Goal: Task Accomplishment & Management: Use online tool/utility

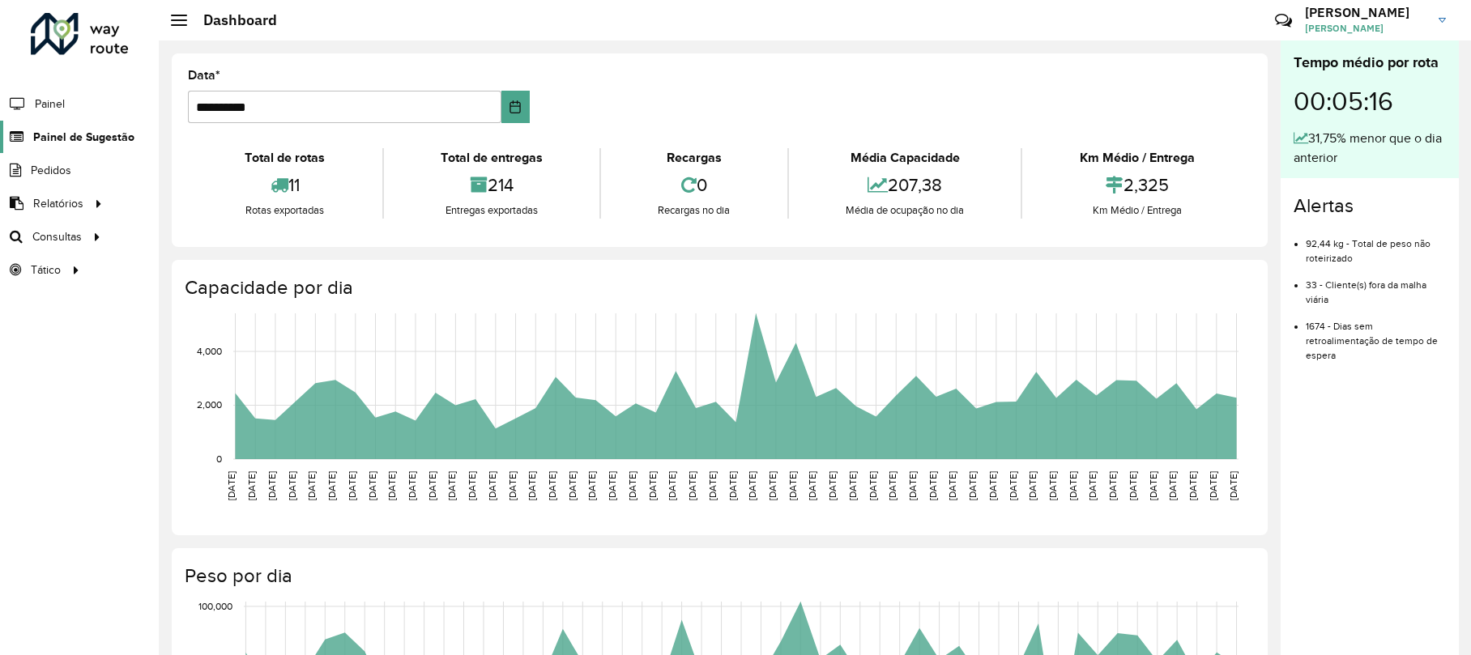
click at [89, 131] on span "Painel de Sugestão" at bounding box center [83, 137] width 101 height 17
click at [85, 238] on div at bounding box center [97, 236] width 24 height 17
click at [234, 225] on link "Roteirização" at bounding box center [270, 236] width 198 height 32
click at [195, 235] on span "Roteirização" at bounding box center [217, 236] width 66 height 17
click at [184, 235] on span "Roteirização" at bounding box center [217, 236] width 66 height 17
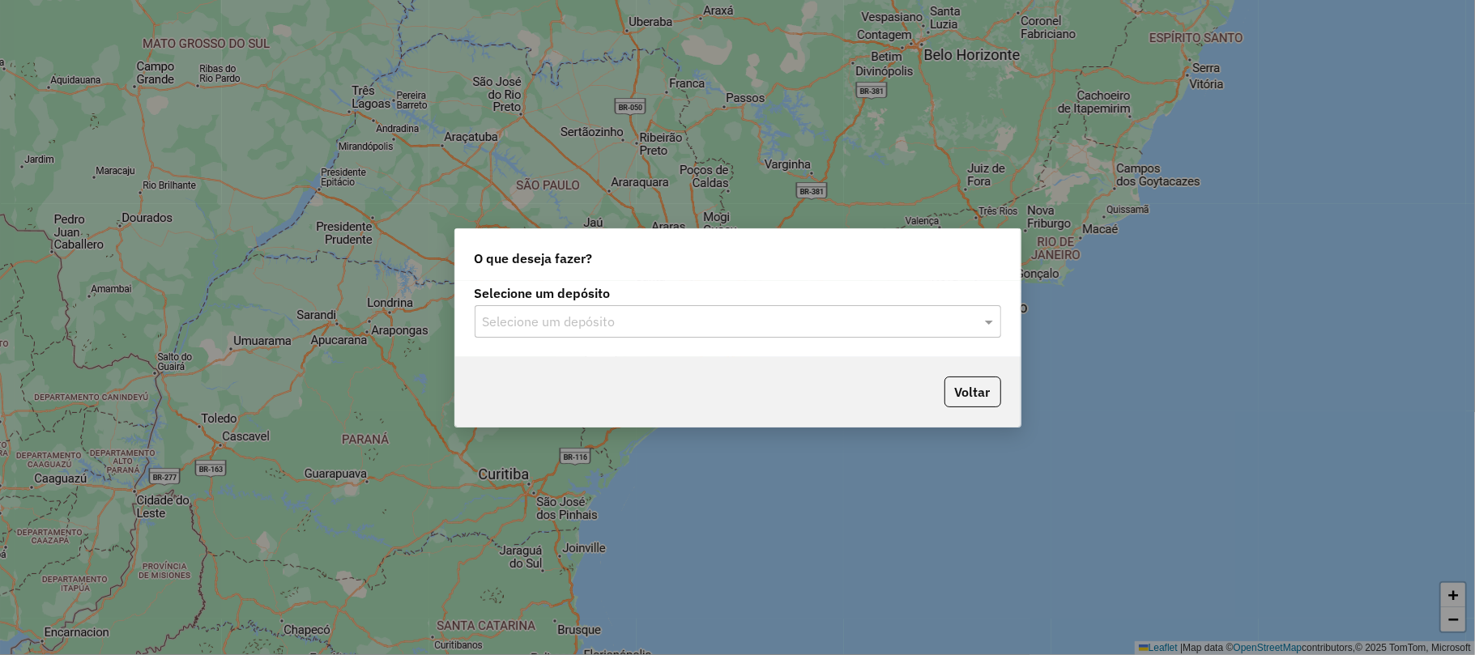
click at [646, 326] on input "text" at bounding box center [722, 322] width 478 height 19
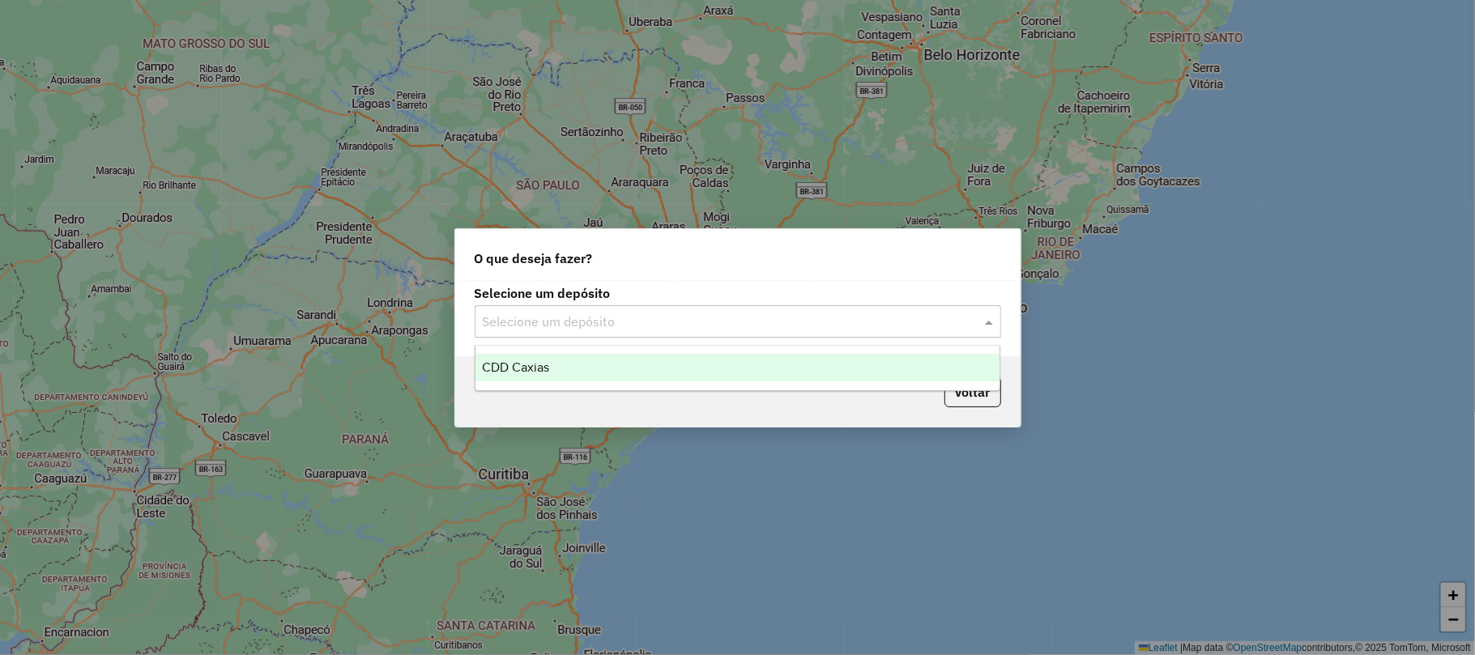
click at [607, 364] on div "CDD Caxias" at bounding box center [737, 368] width 524 height 28
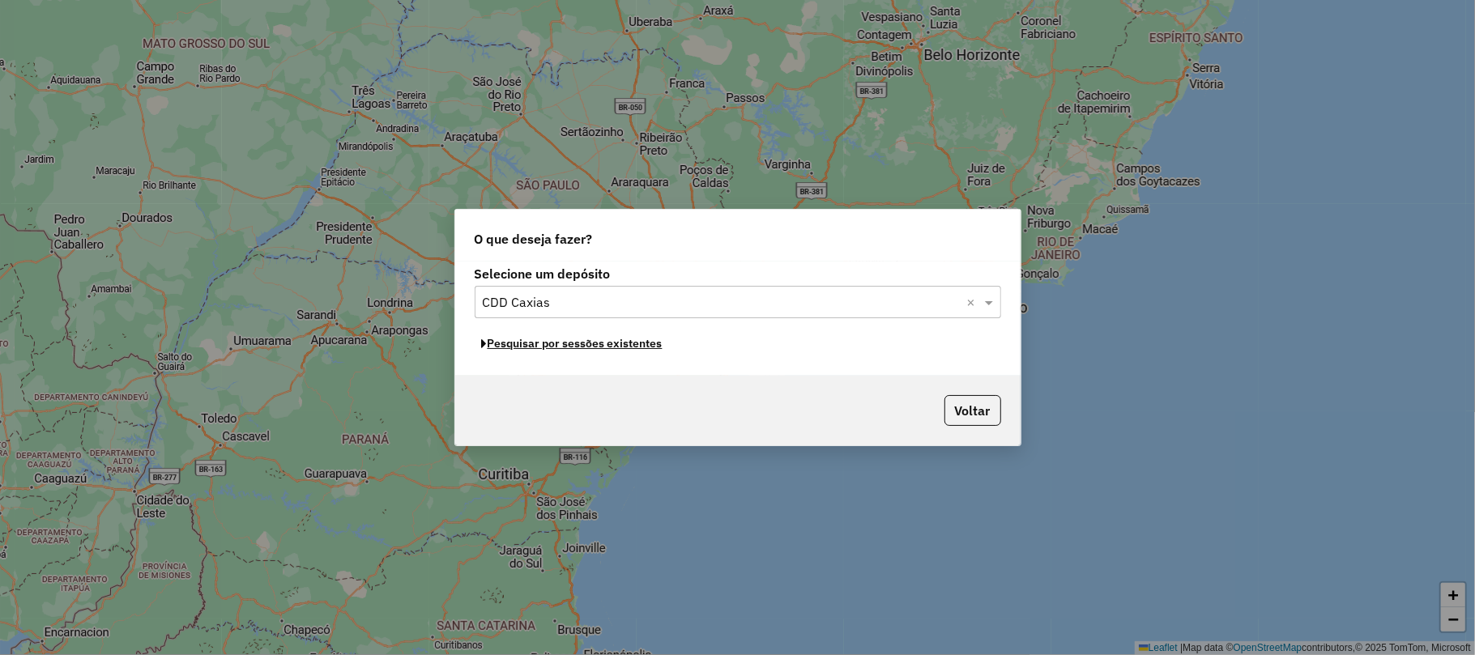
click at [587, 345] on button "Pesquisar por sessões existentes" at bounding box center [572, 343] width 195 height 25
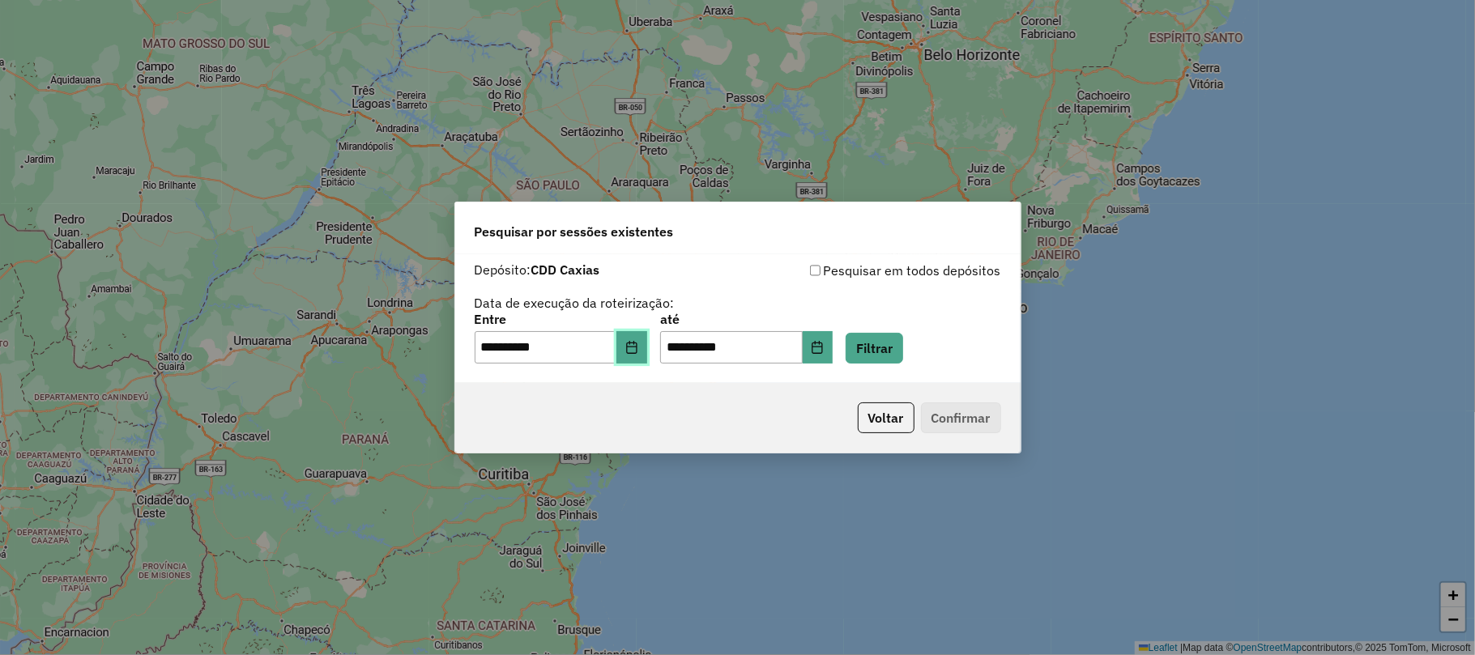
click at [638, 350] on icon "Choose Date" at bounding box center [631, 347] width 13 height 13
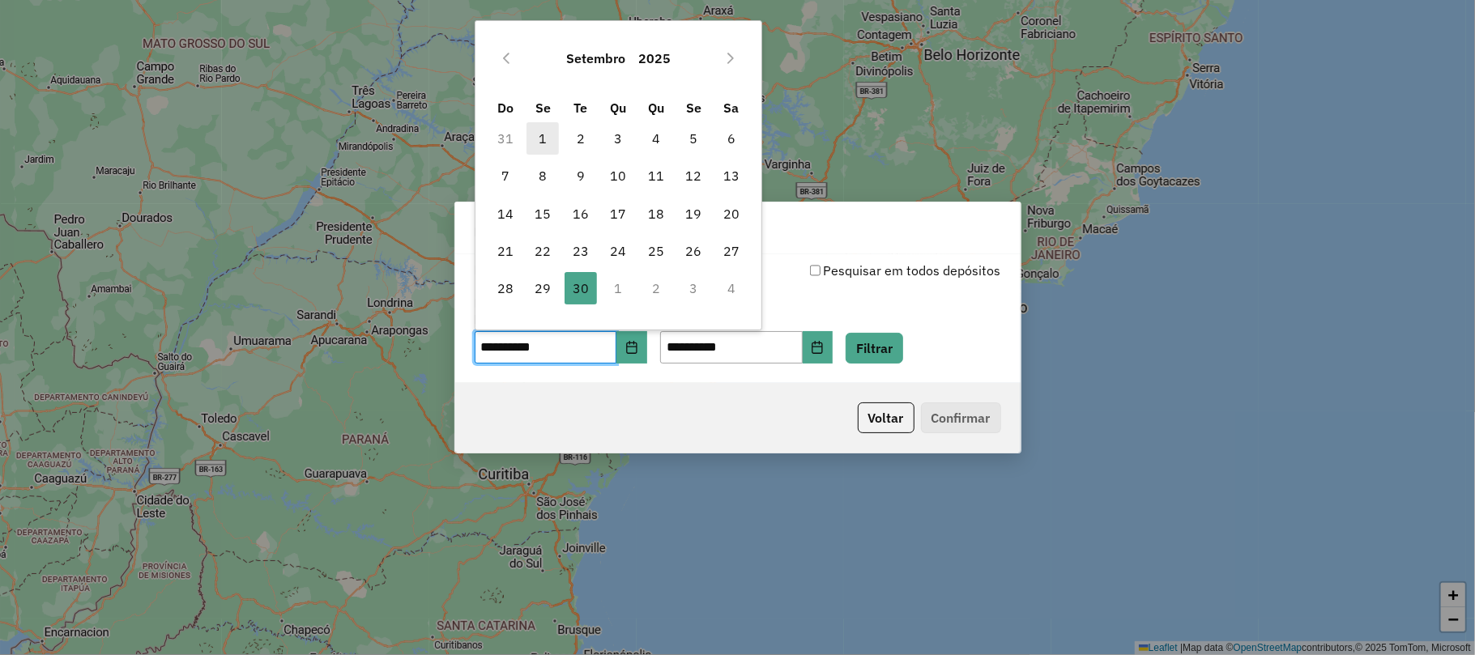
click at [552, 141] on span "1" at bounding box center [542, 138] width 32 height 32
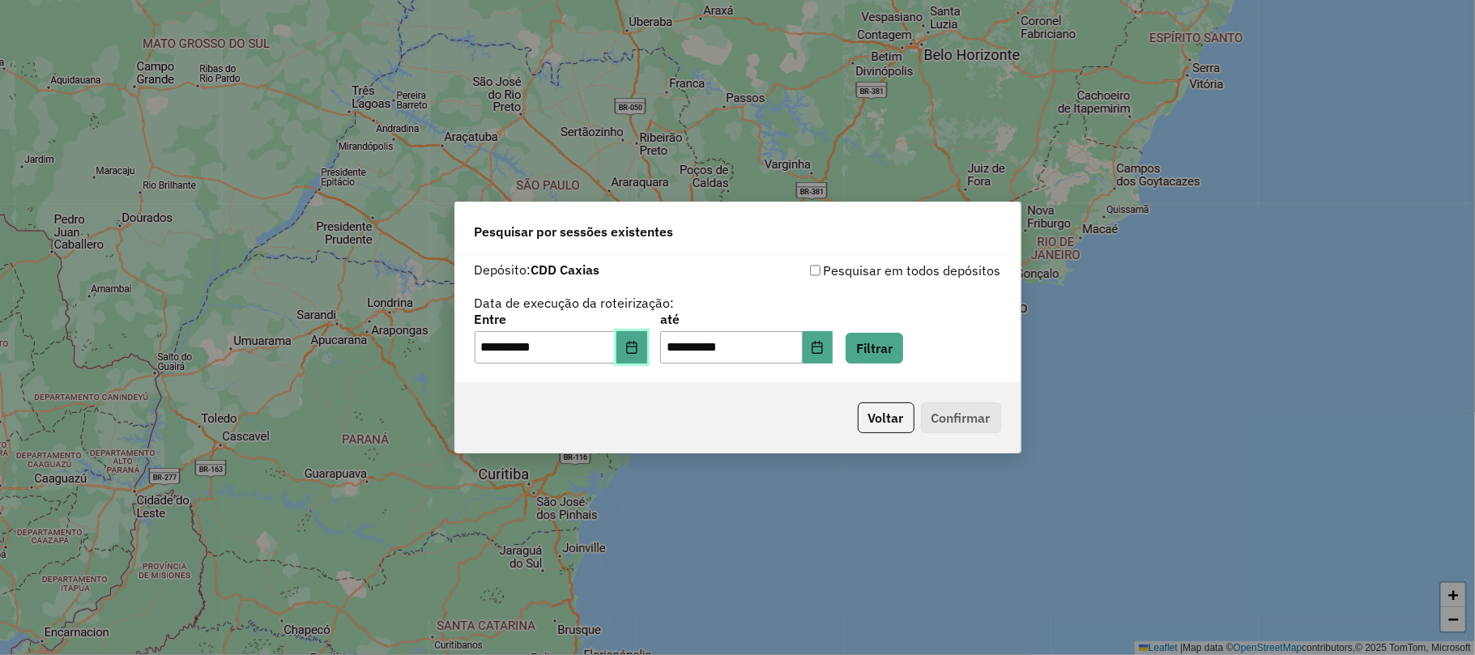
click at [638, 352] on icon "Choose Date" at bounding box center [631, 347] width 13 height 13
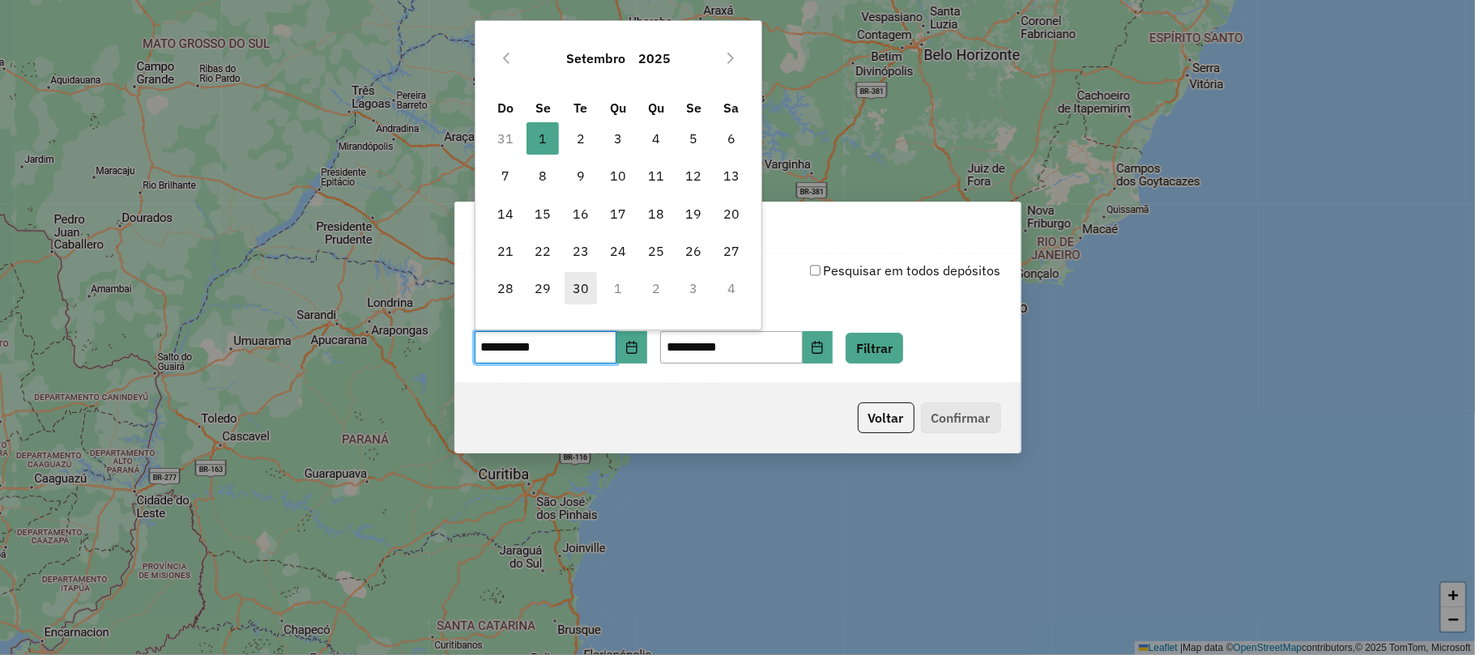
click at [577, 287] on span "30" at bounding box center [581, 288] width 32 height 32
type input "**********"
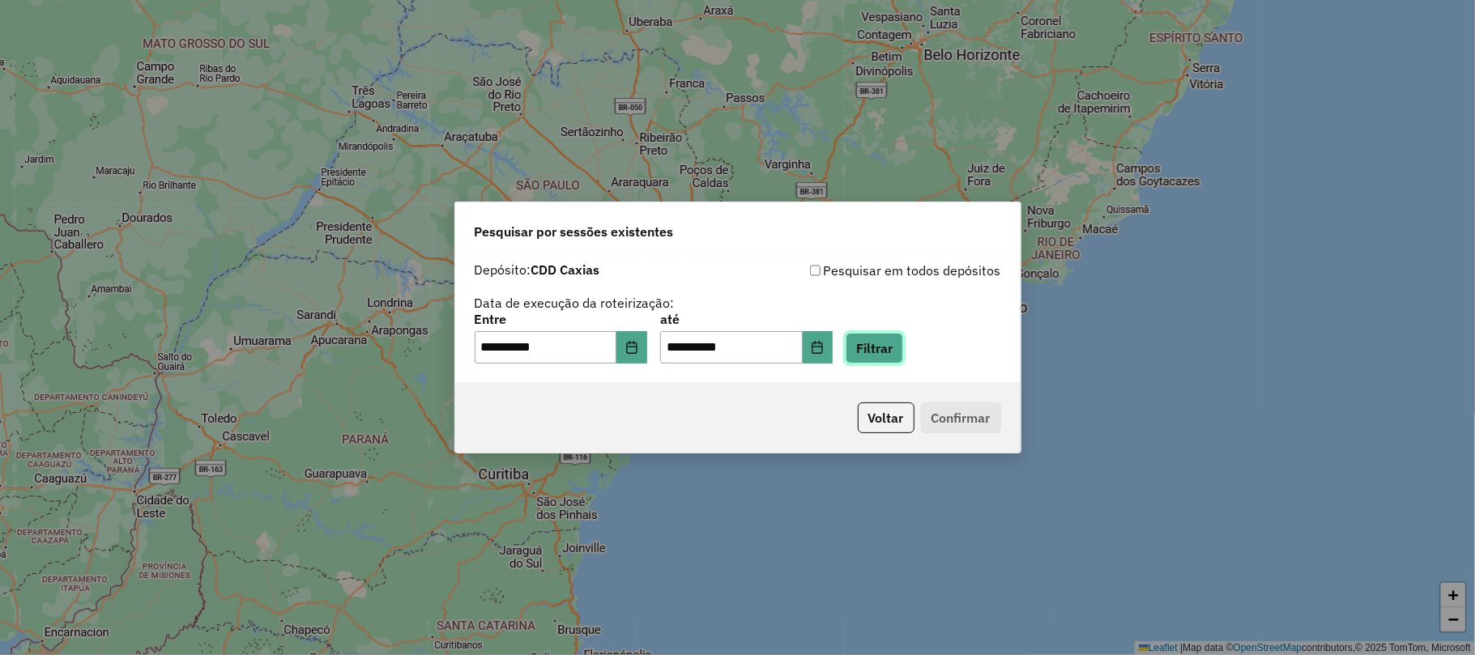
click at [903, 352] on button "Filtrar" at bounding box center [875, 348] width 58 height 31
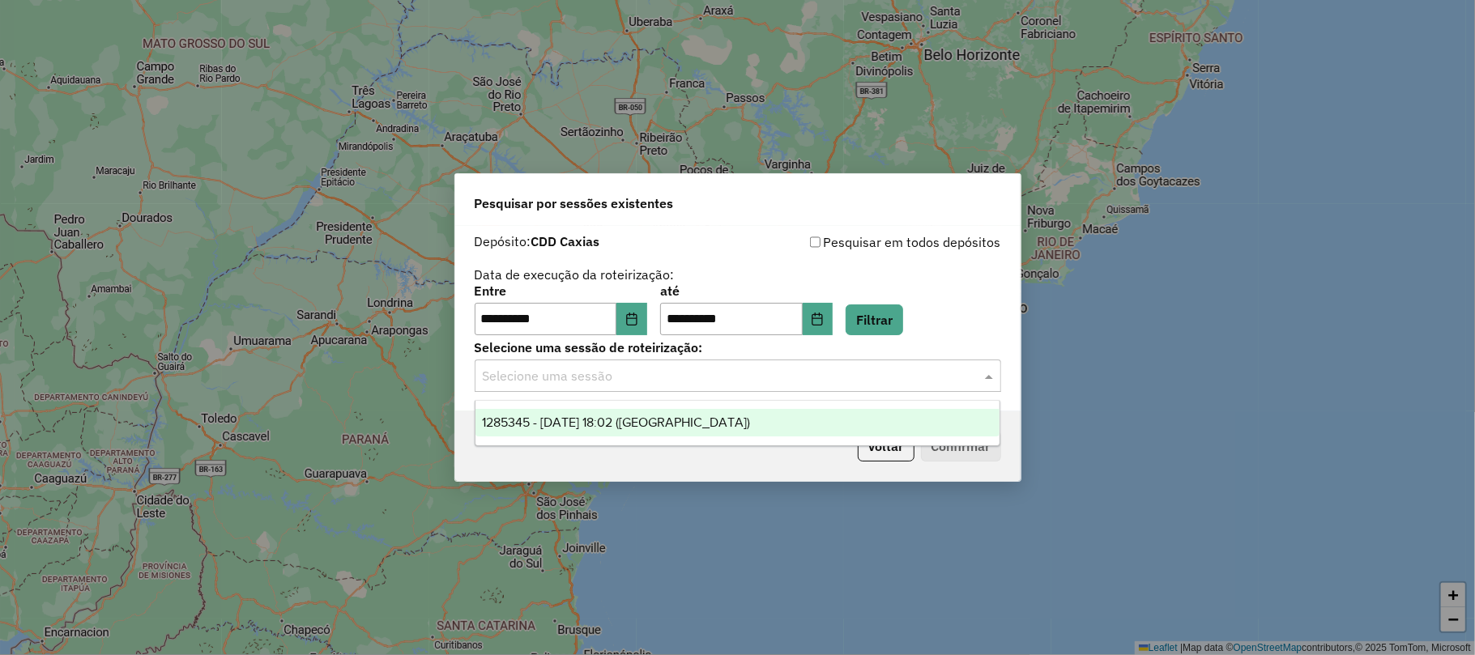
click at [668, 387] on div "Selecione uma sessão" at bounding box center [738, 376] width 526 height 32
click at [630, 424] on span "1285345 - 30/09/2025 18:02 (ROTA)" at bounding box center [616, 423] width 268 height 14
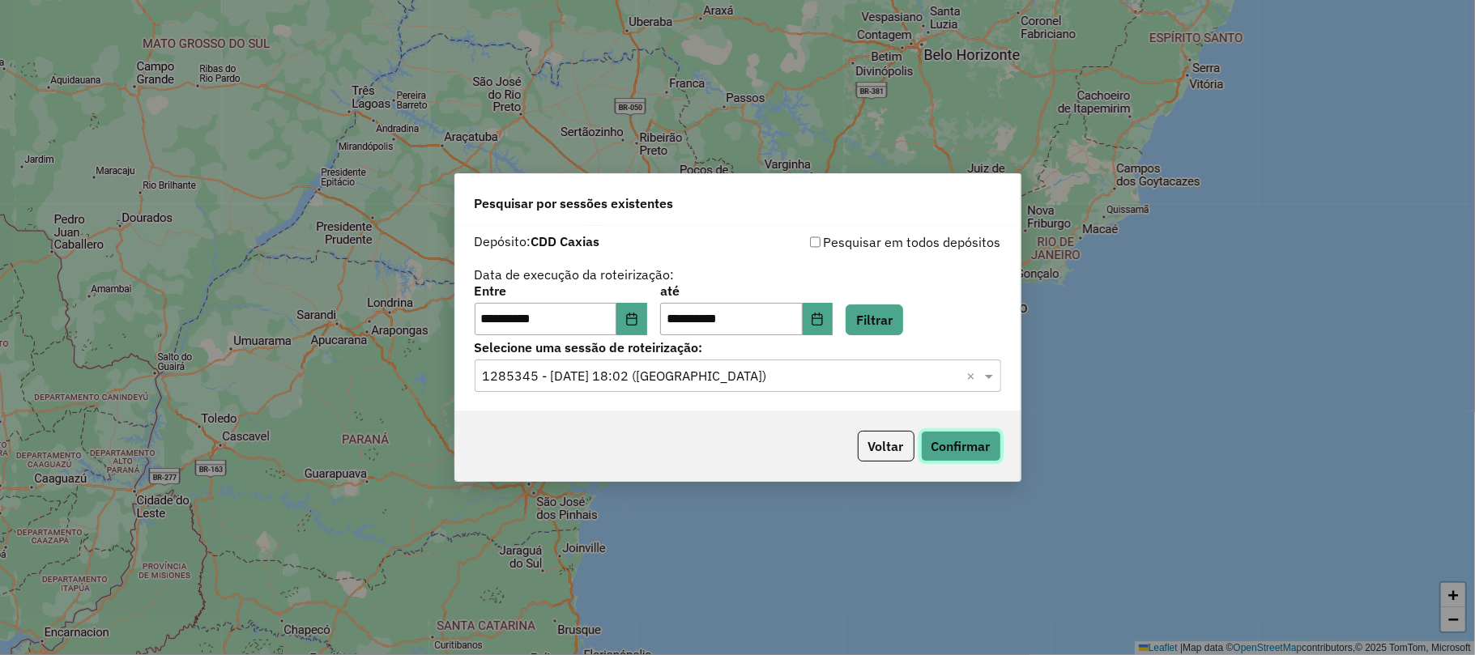
click at [940, 444] on button "Confirmar" at bounding box center [961, 446] width 80 height 31
click at [824, 321] on icon "Choose Date" at bounding box center [817, 319] width 13 height 13
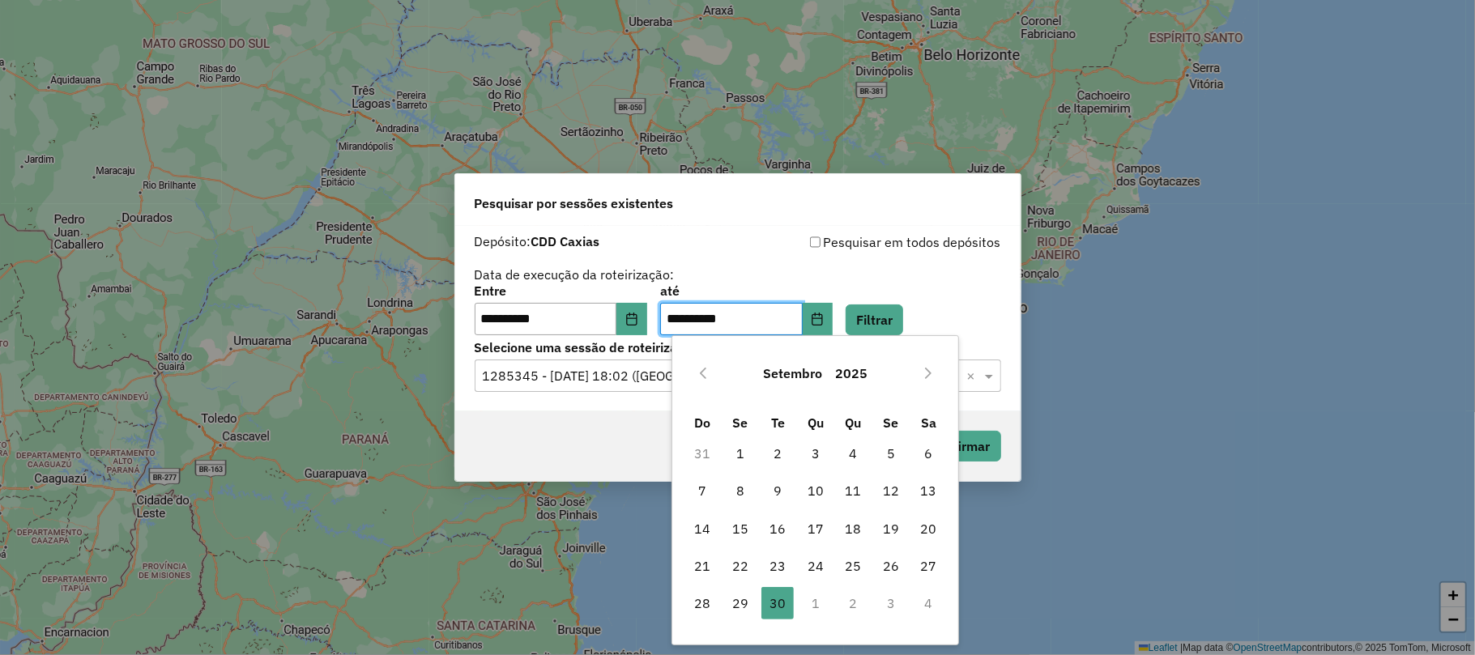
drag, startPoint x: 821, startPoint y: 593, endPoint x: 815, endPoint y: 607, distance: 15.6
click at [815, 607] on td "1" at bounding box center [816, 603] width 38 height 37
click at [816, 610] on td "1" at bounding box center [816, 603] width 38 height 37
click at [817, 607] on td "1" at bounding box center [816, 603] width 38 height 37
click at [814, 606] on td "1" at bounding box center [816, 603] width 38 height 37
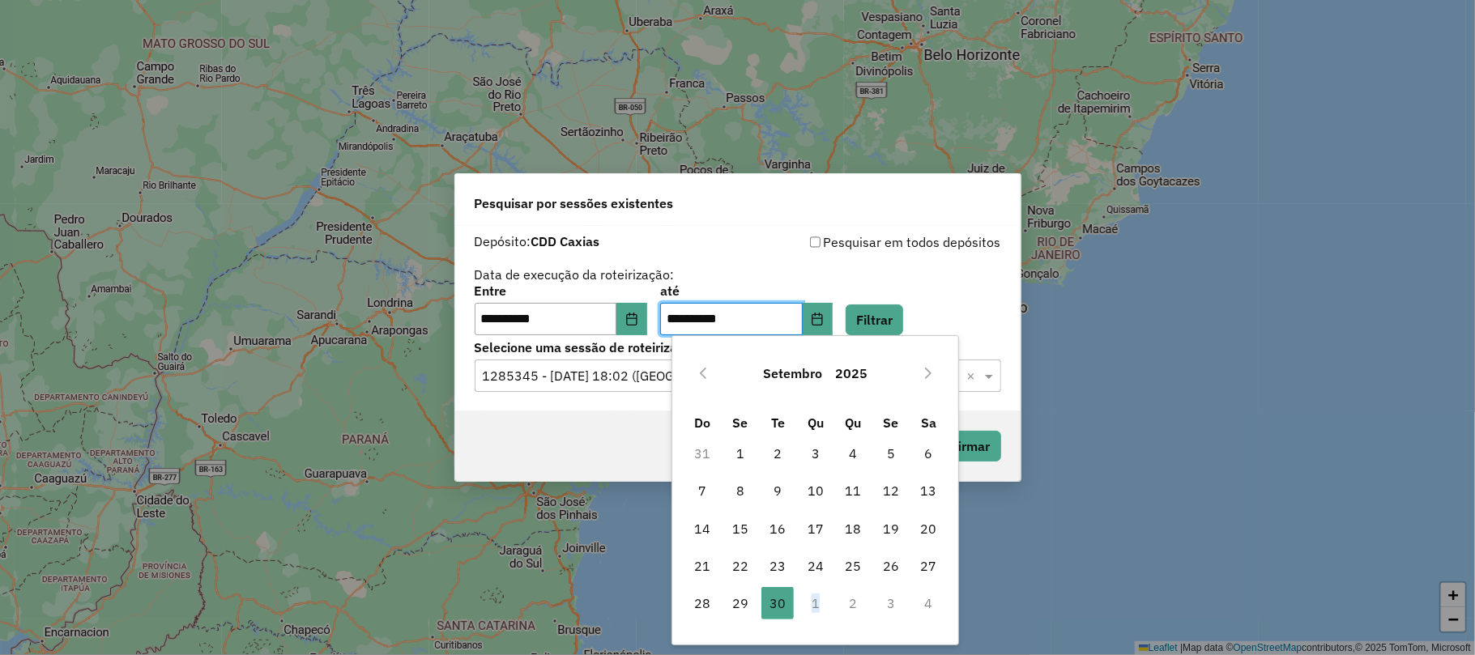
click at [814, 606] on td "1" at bounding box center [816, 603] width 38 height 37
click at [647, 313] on button "Choose Date" at bounding box center [631, 319] width 31 height 32
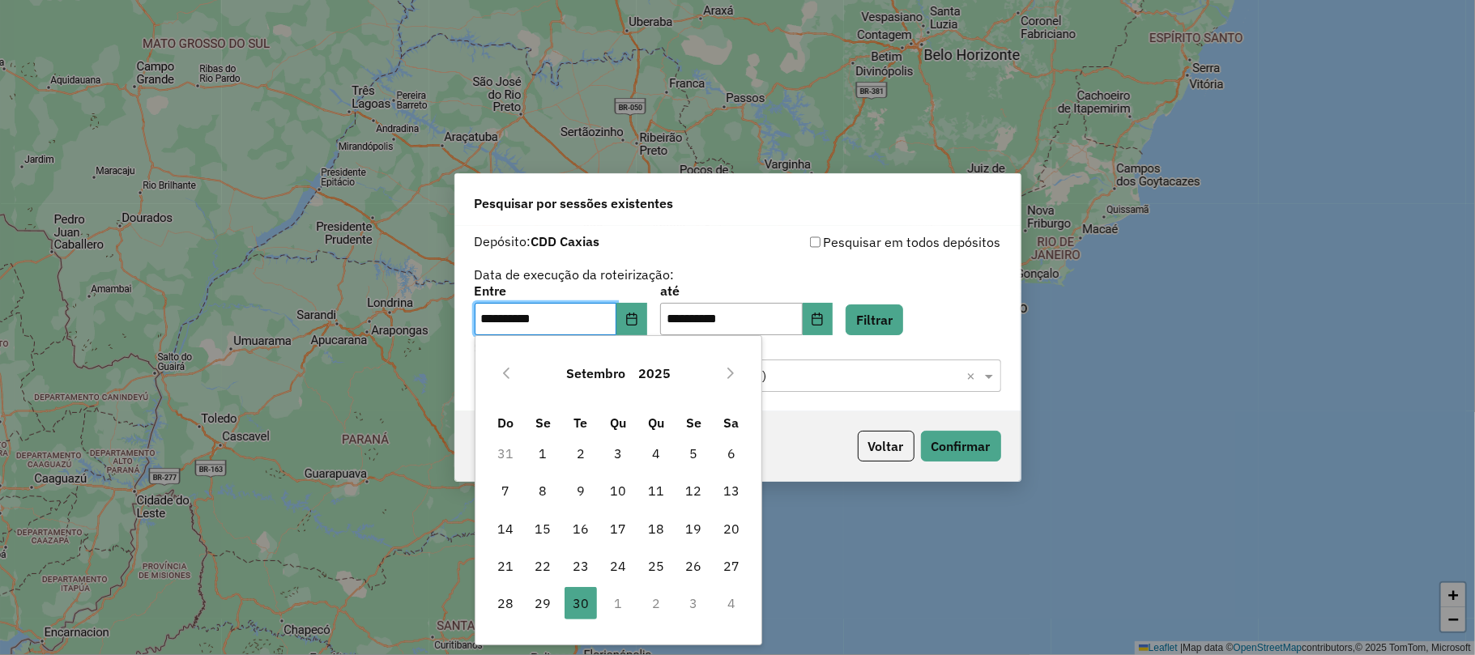
click at [616, 604] on td "1" at bounding box center [618, 603] width 38 height 37
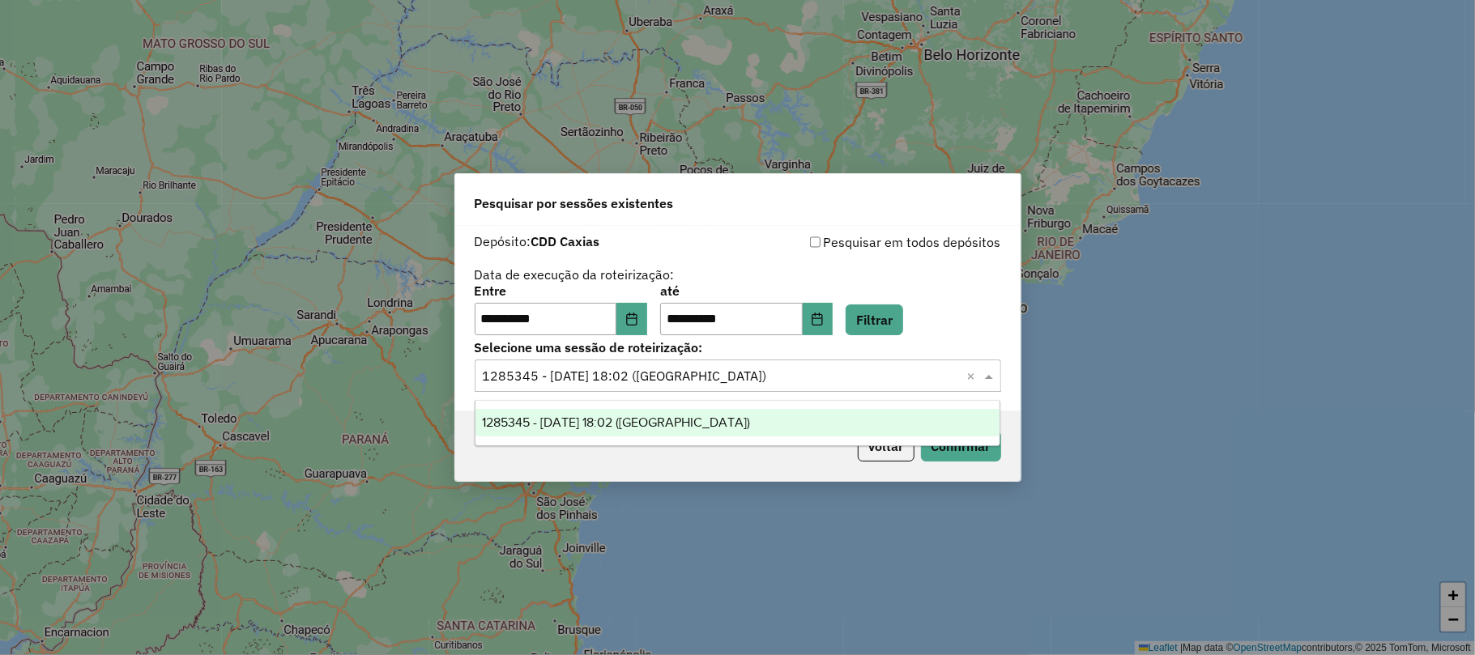
click at [833, 381] on input "text" at bounding box center [722, 376] width 478 height 19
click at [701, 422] on div "1285345 - 30/09/2025 18:02 (ROTA)" at bounding box center [737, 423] width 524 height 28
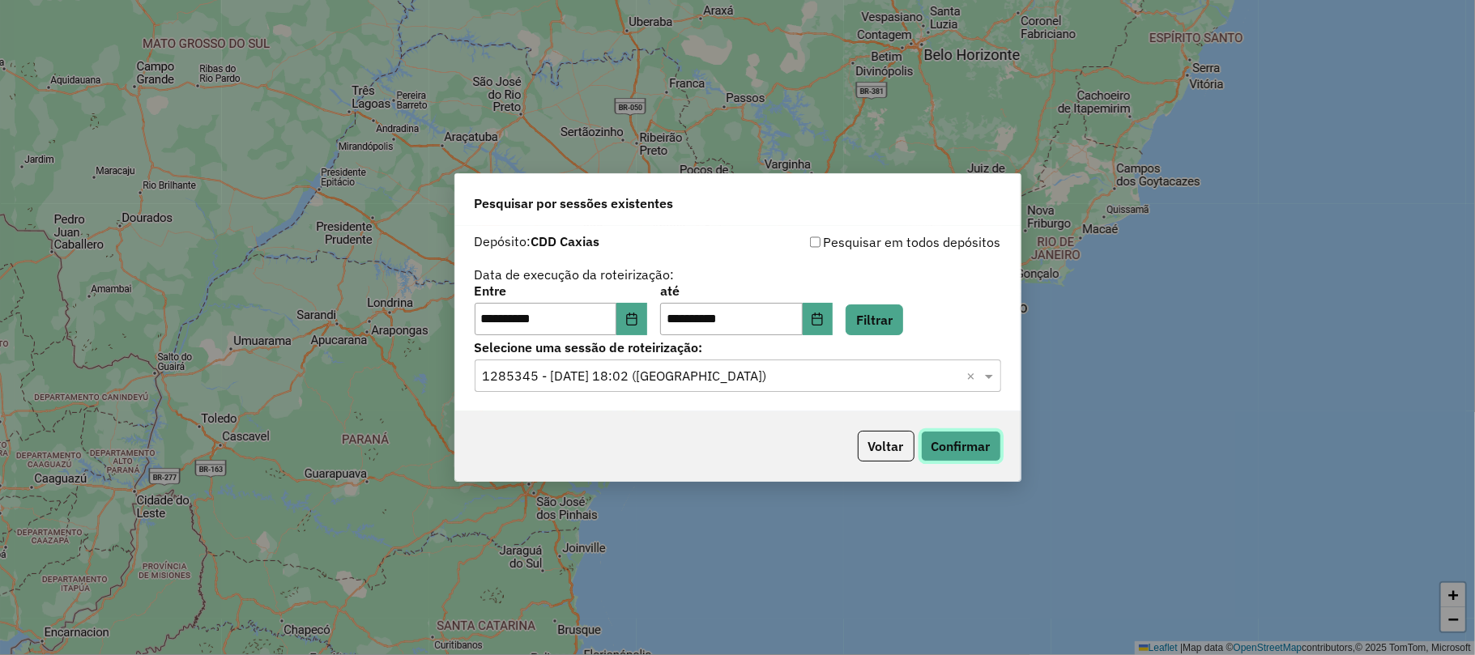
click at [935, 454] on button "Confirmar" at bounding box center [961, 446] width 80 height 31
click at [823, 315] on icon "Choose Date" at bounding box center [817, 319] width 11 height 13
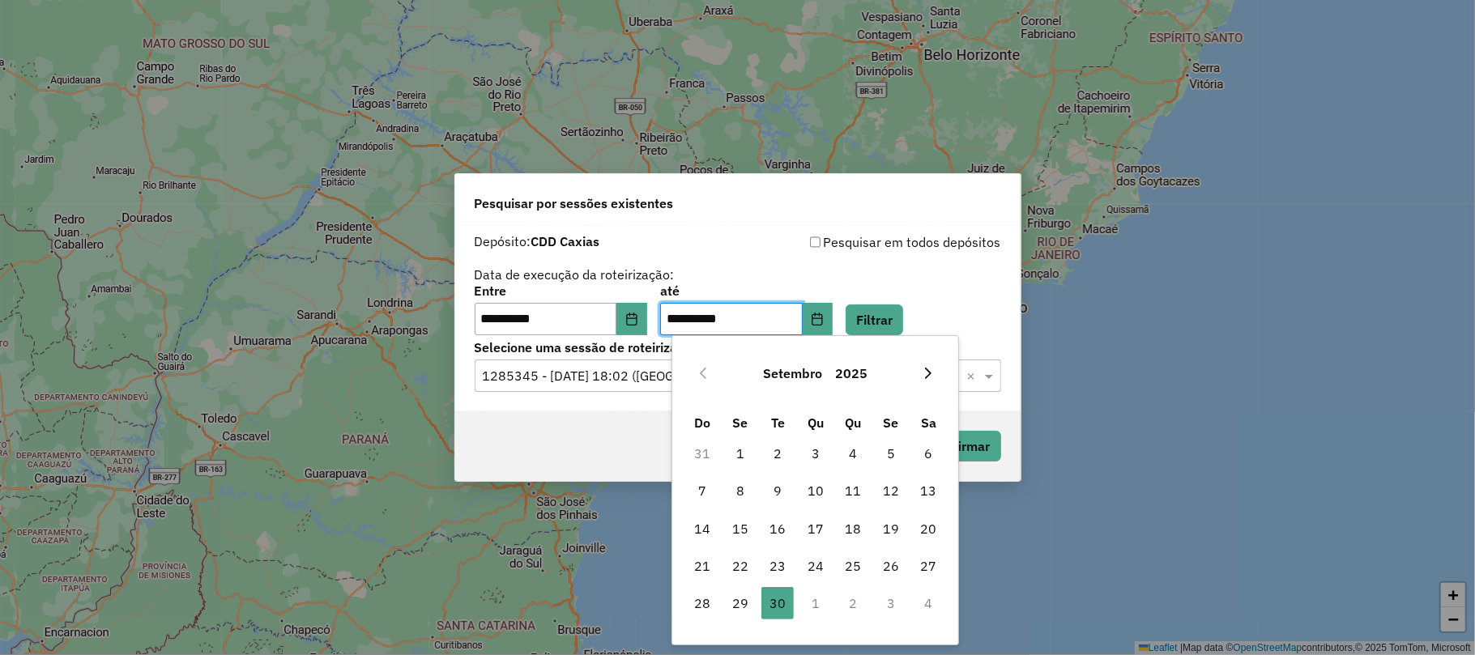
click at [927, 367] on icon "Next Month" at bounding box center [928, 373] width 13 height 13
click at [816, 454] on span "1" at bounding box center [815, 453] width 32 height 32
type input "**********"
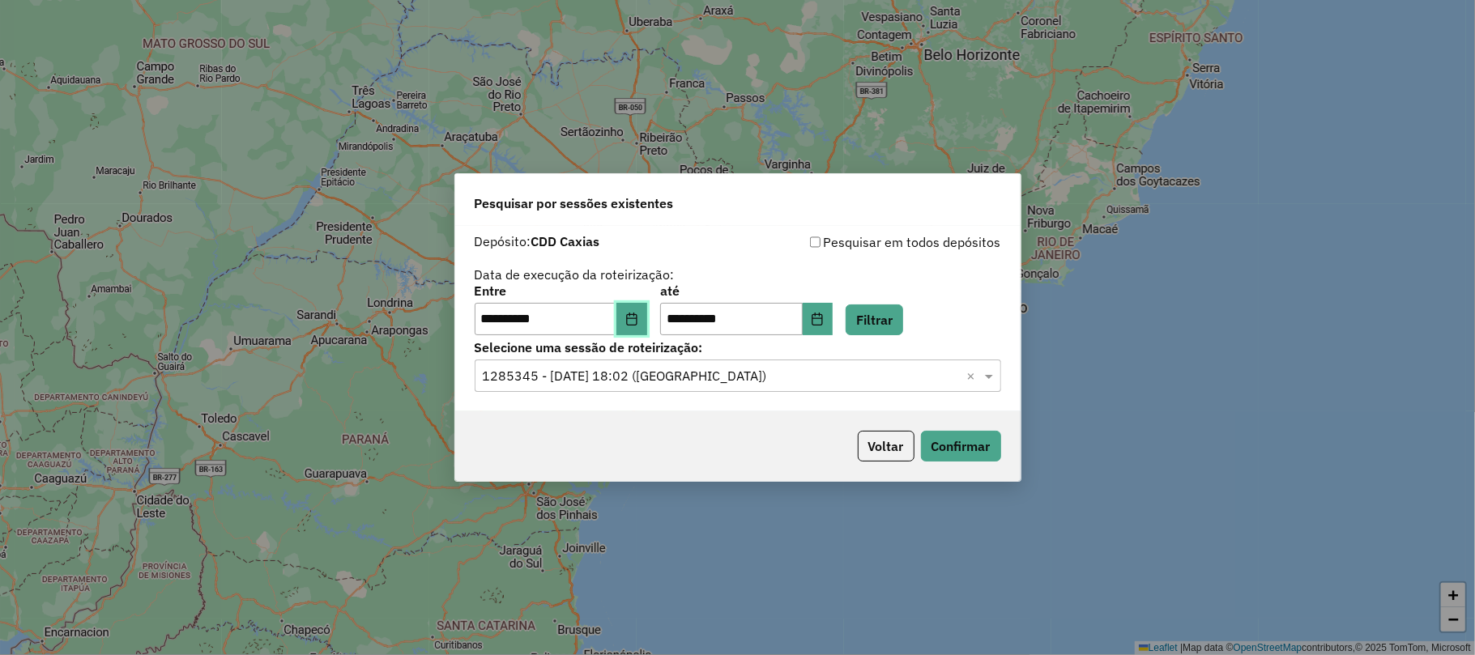
click at [637, 319] on icon "Choose Date" at bounding box center [631, 319] width 11 height 13
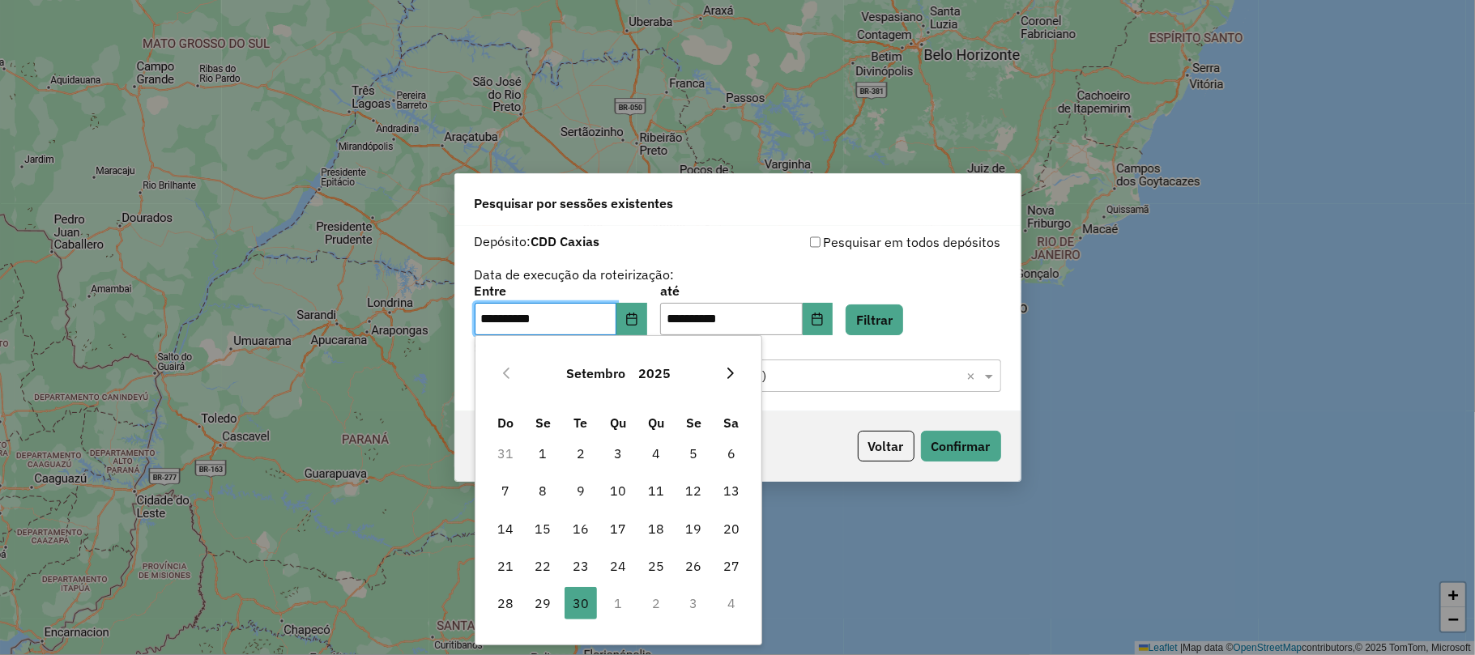
click at [730, 367] on icon "Next Month" at bounding box center [730, 373] width 13 height 13
drag, startPoint x: 626, startPoint y: 452, endPoint x: 650, endPoint y: 455, distance: 23.7
click at [627, 454] on span "1" at bounding box center [618, 453] width 32 height 32
type input "**********"
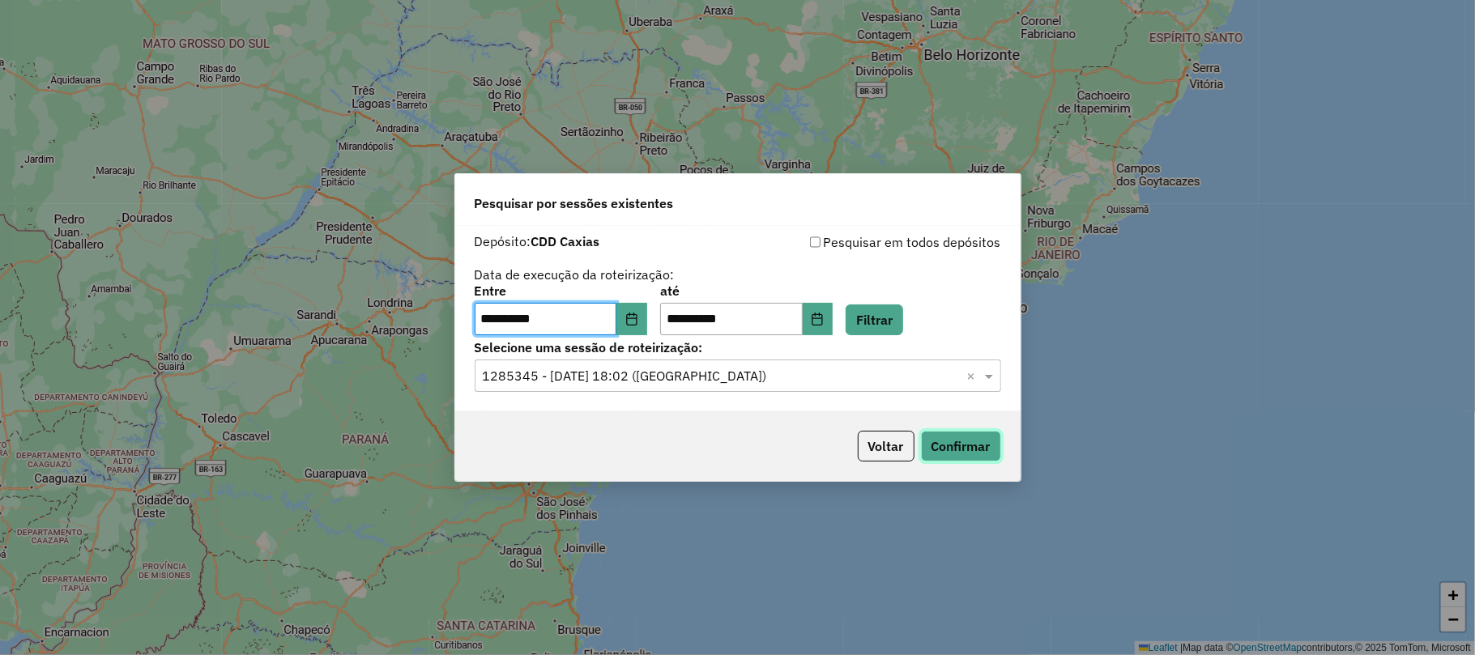
click at [947, 441] on button "Confirmar" at bounding box center [961, 446] width 80 height 31
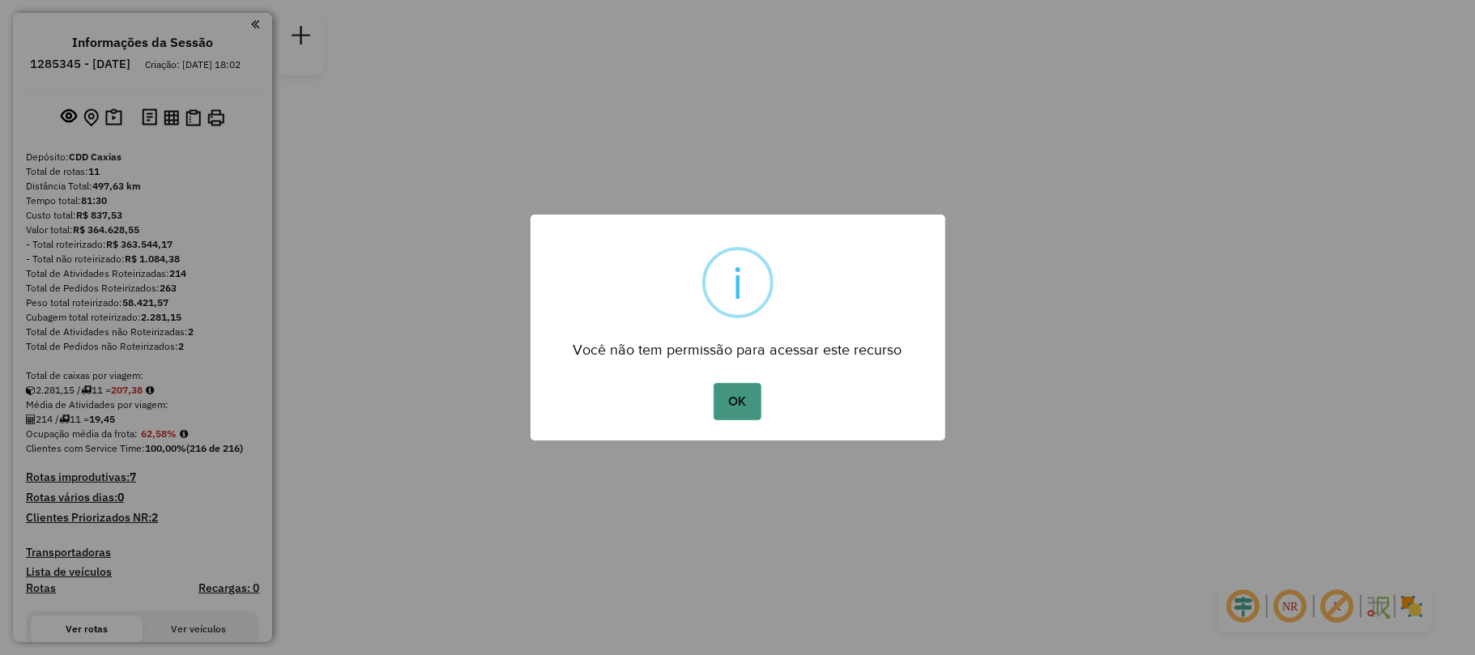
click at [734, 397] on button "OK" at bounding box center [738, 401] width 48 height 37
click at [762, 396] on div "OK No Cancel" at bounding box center [738, 401] width 415 height 45
click at [732, 399] on button "OK" at bounding box center [738, 401] width 48 height 37
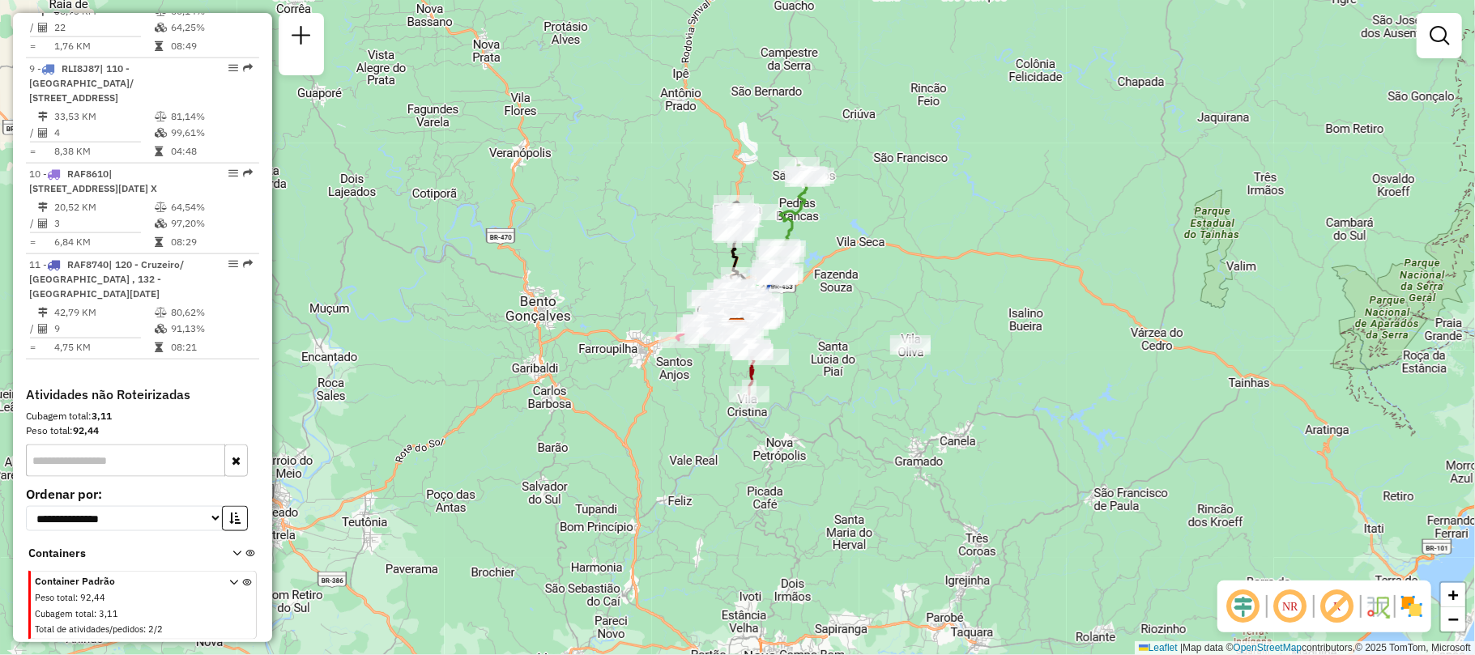
scroll to position [967, 0]
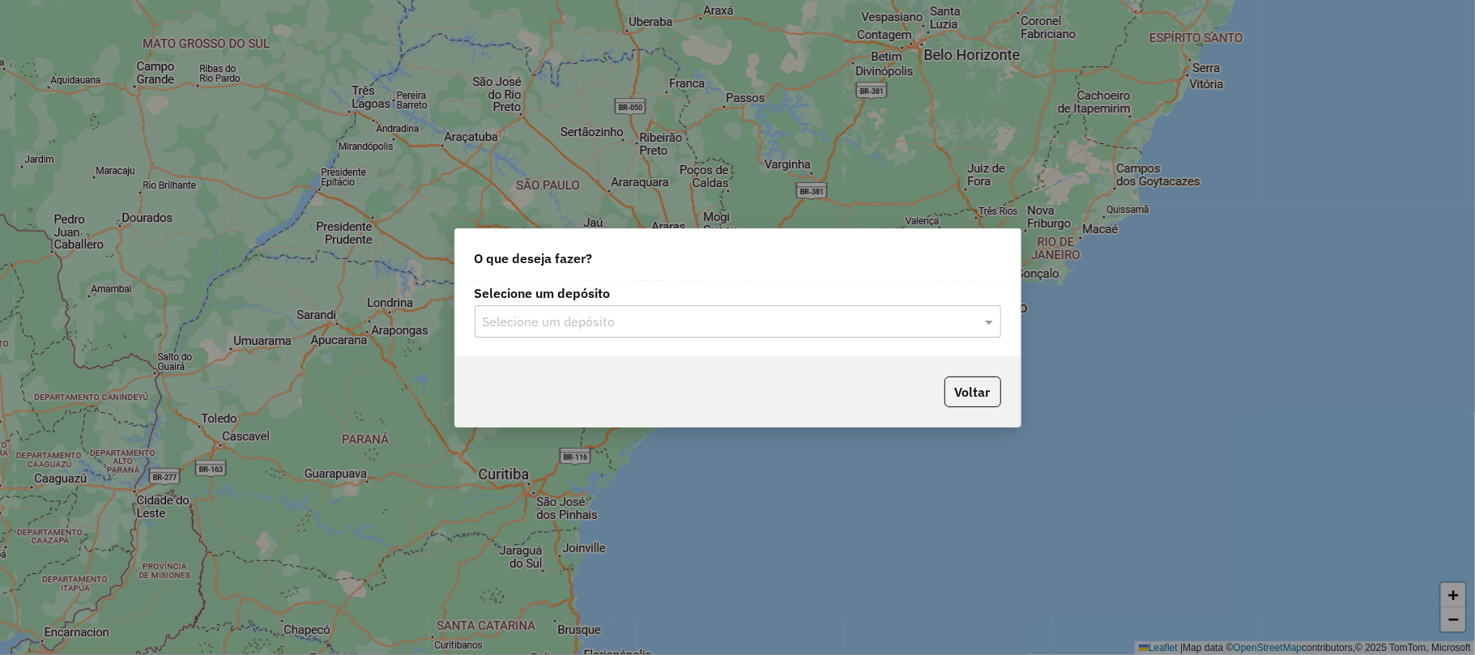
click at [714, 318] on input "text" at bounding box center [722, 322] width 478 height 19
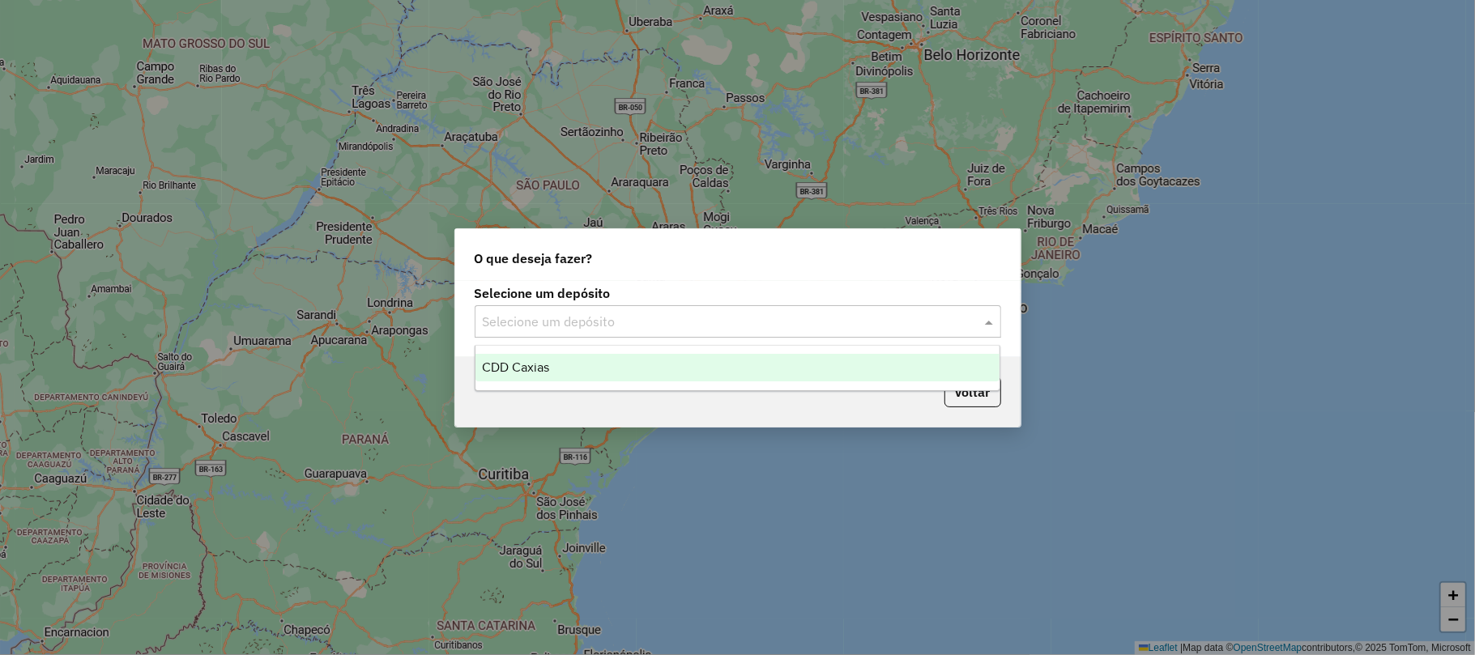
click at [640, 354] on div "CDD Caxias" at bounding box center [737, 368] width 524 height 28
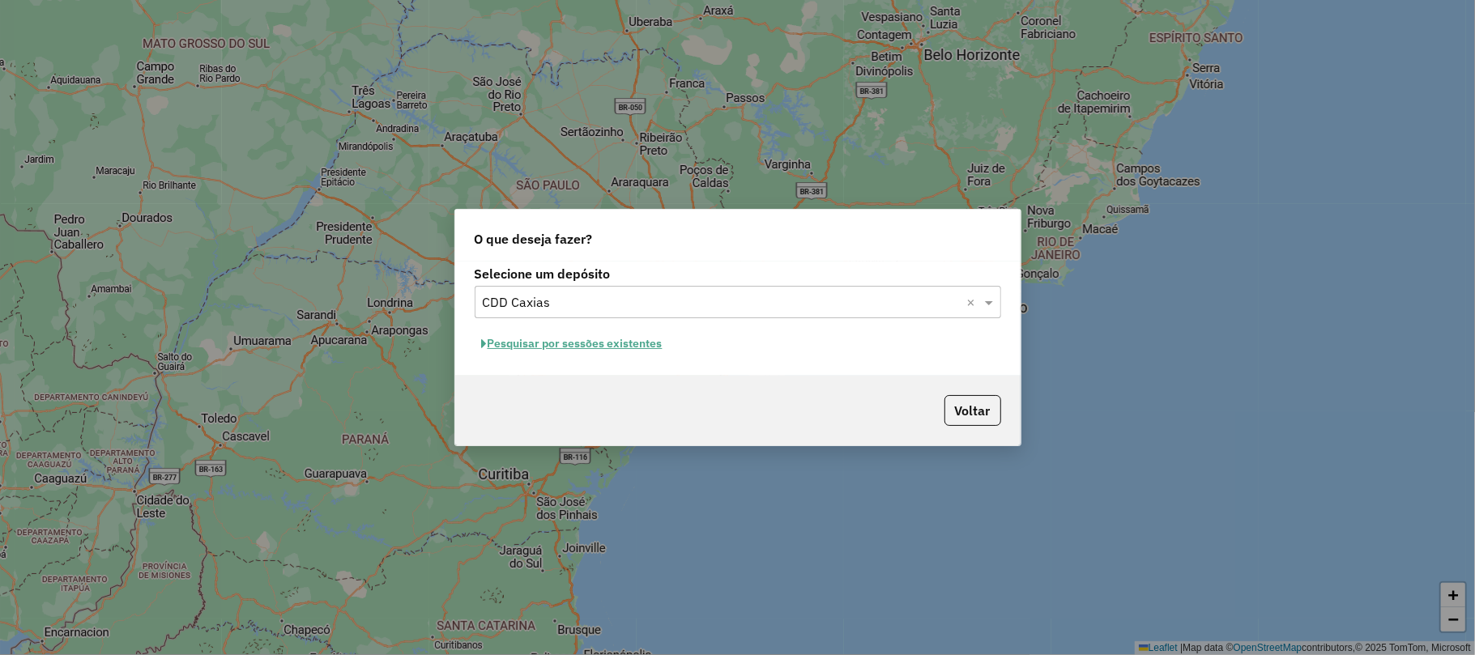
click at [613, 351] on button "Pesquisar por sessões existentes" at bounding box center [572, 343] width 195 height 25
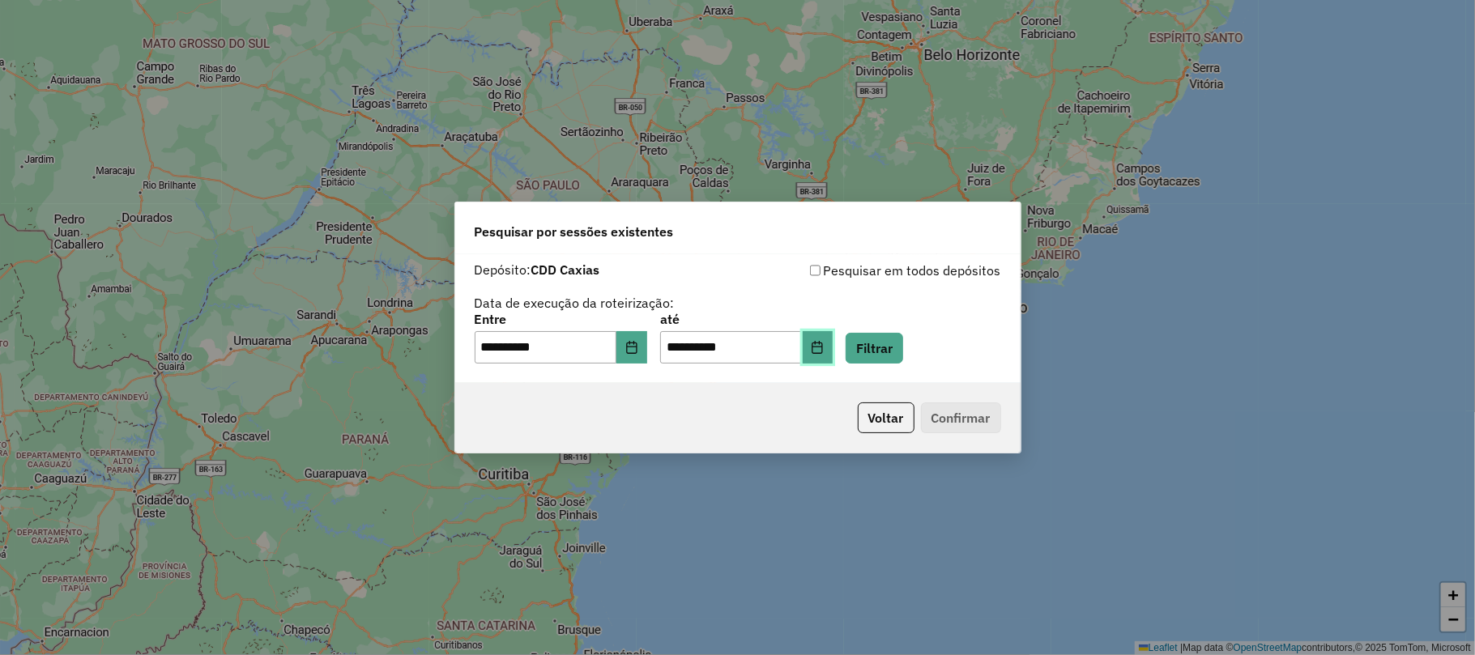
click at [824, 345] on icon "Choose Date" at bounding box center [817, 347] width 13 height 13
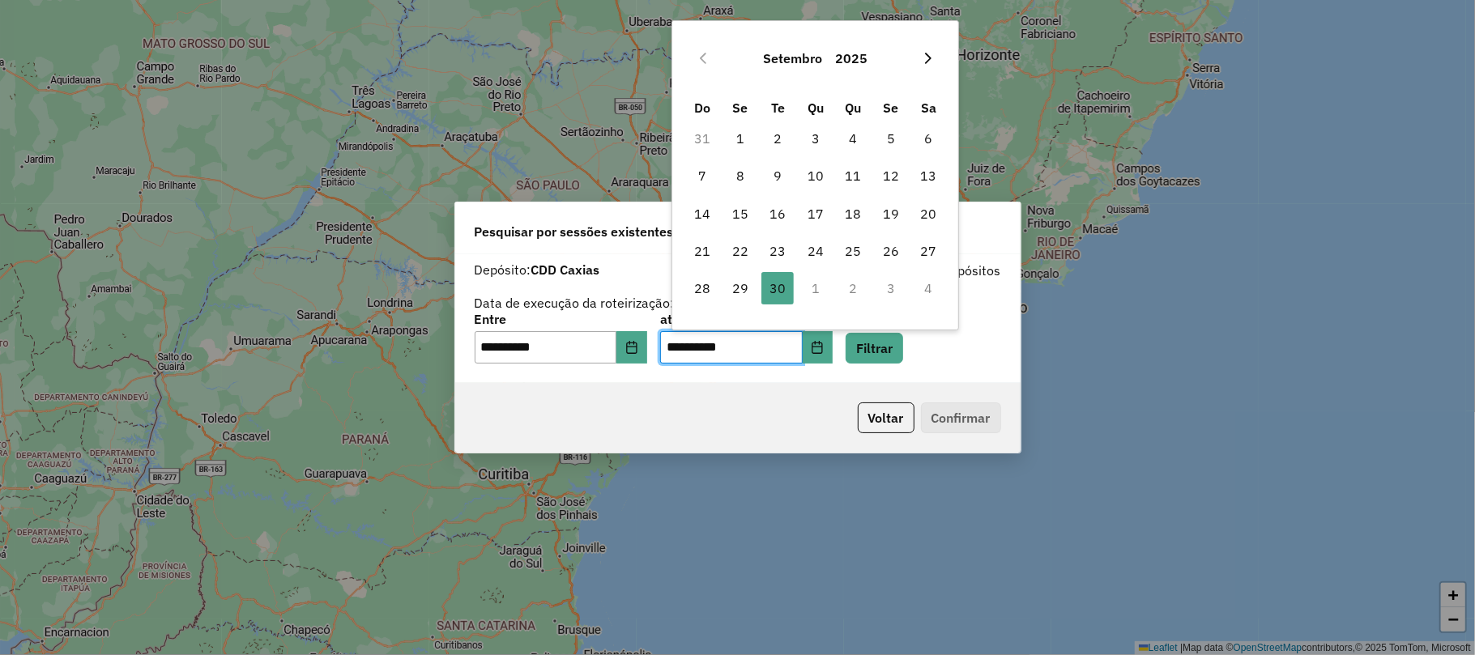
click at [933, 58] on icon "Next Month" at bounding box center [928, 58] width 13 height 13
click at [814, 143] on span "1" at bounding box center [815, 138] width 32 height 32
type input "**********"
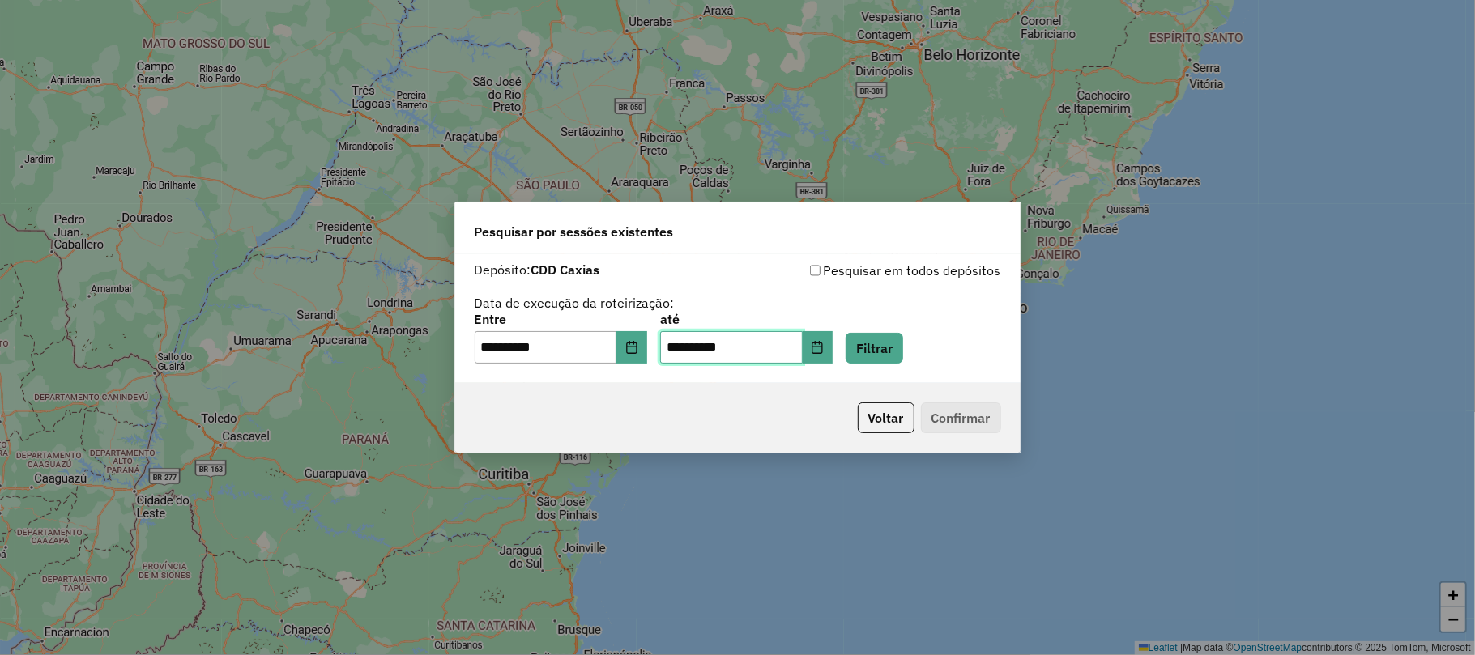
click at [814, 143] on span "1" at bounding box center [815, 138] width 32 height 32
click at [637, 352] on icon "Choose Date" at bounding box center [631, 347] width 11 height 13
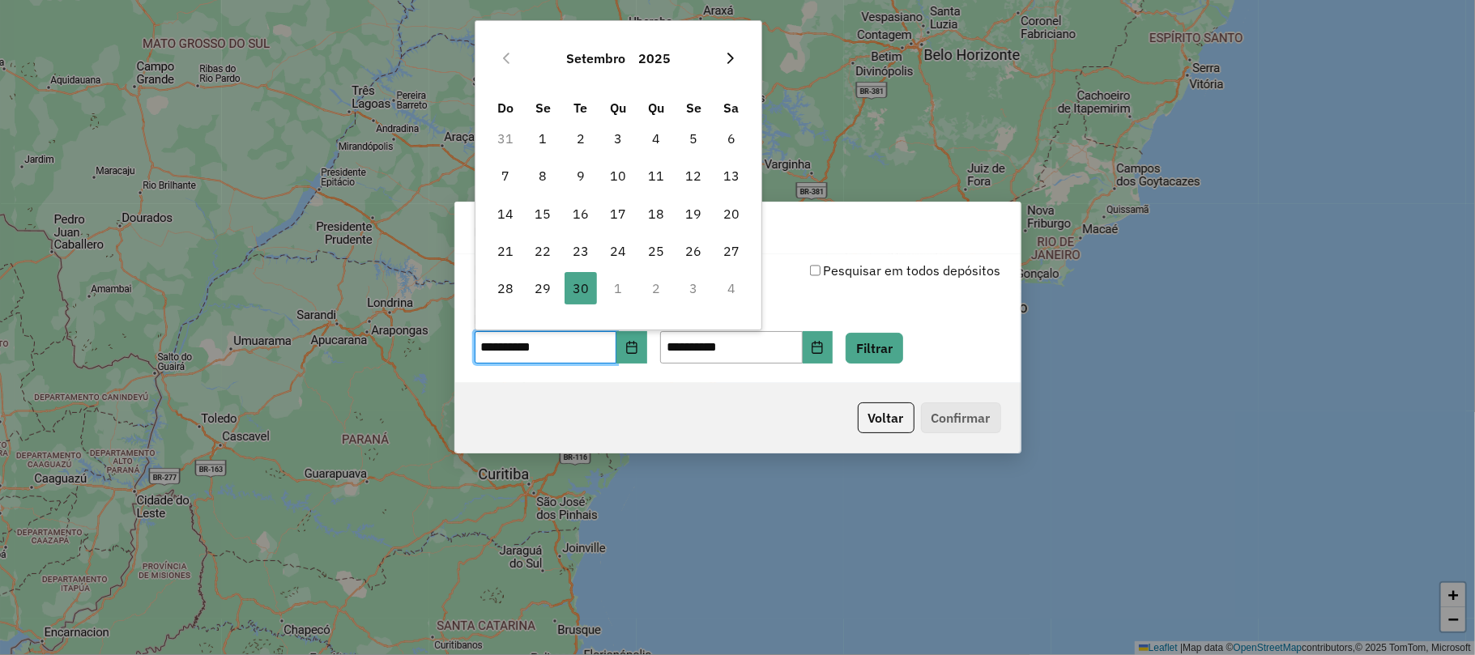
click at [727, 62] on icon "Next Month" at bounding box center [730, 58] width 13 height 13
click at [614, 137] on span "1" at bounding box center [618, 138] width 32 height 32
type input "**********"
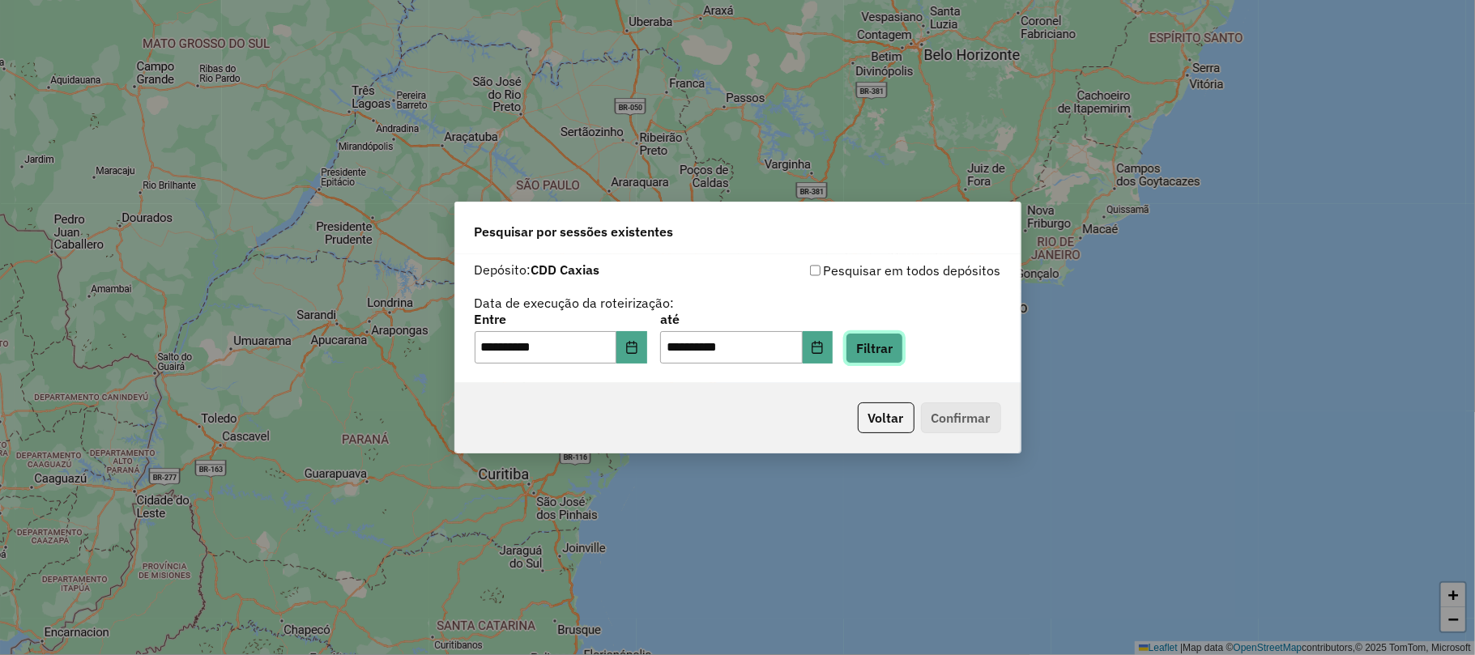
click at [899, 337] on button "Filtrar" at bounding box center [875, 348] width 58 height 31
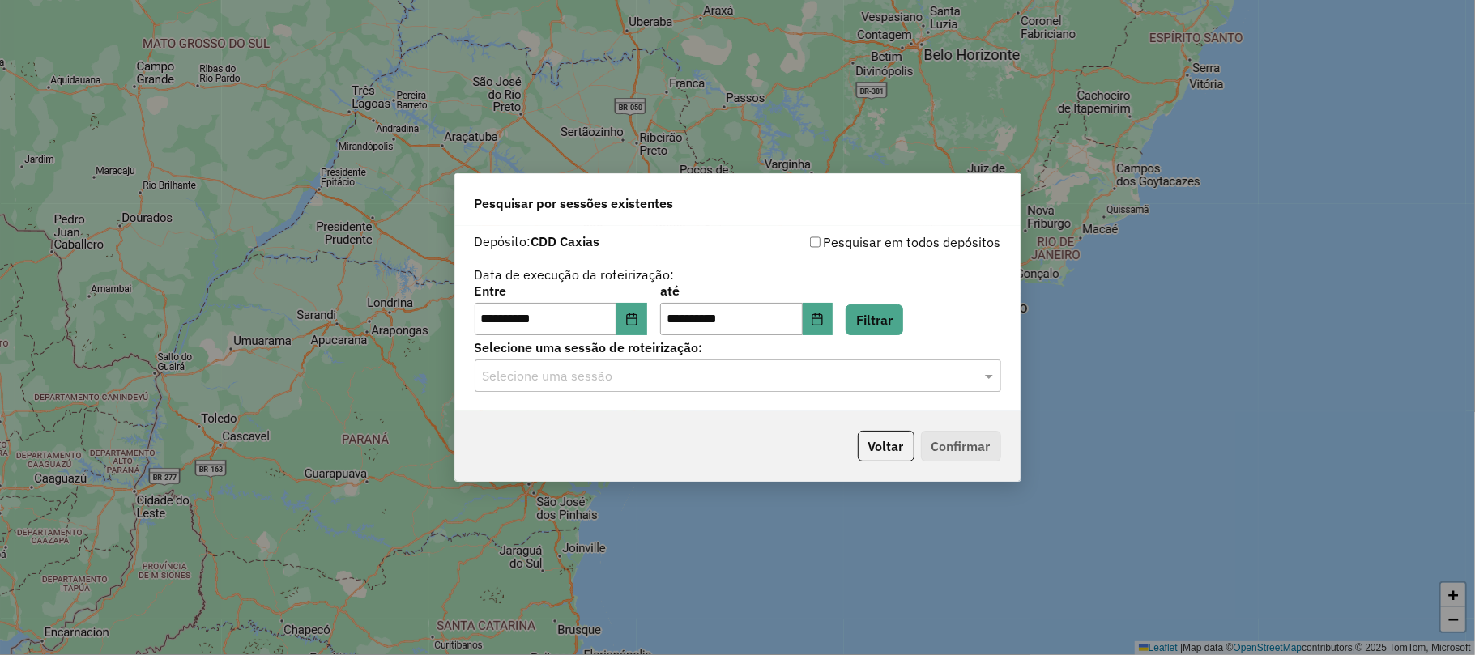
click at [768, 380] on input "text" at bounding box center [722, 376] width 478 height 19
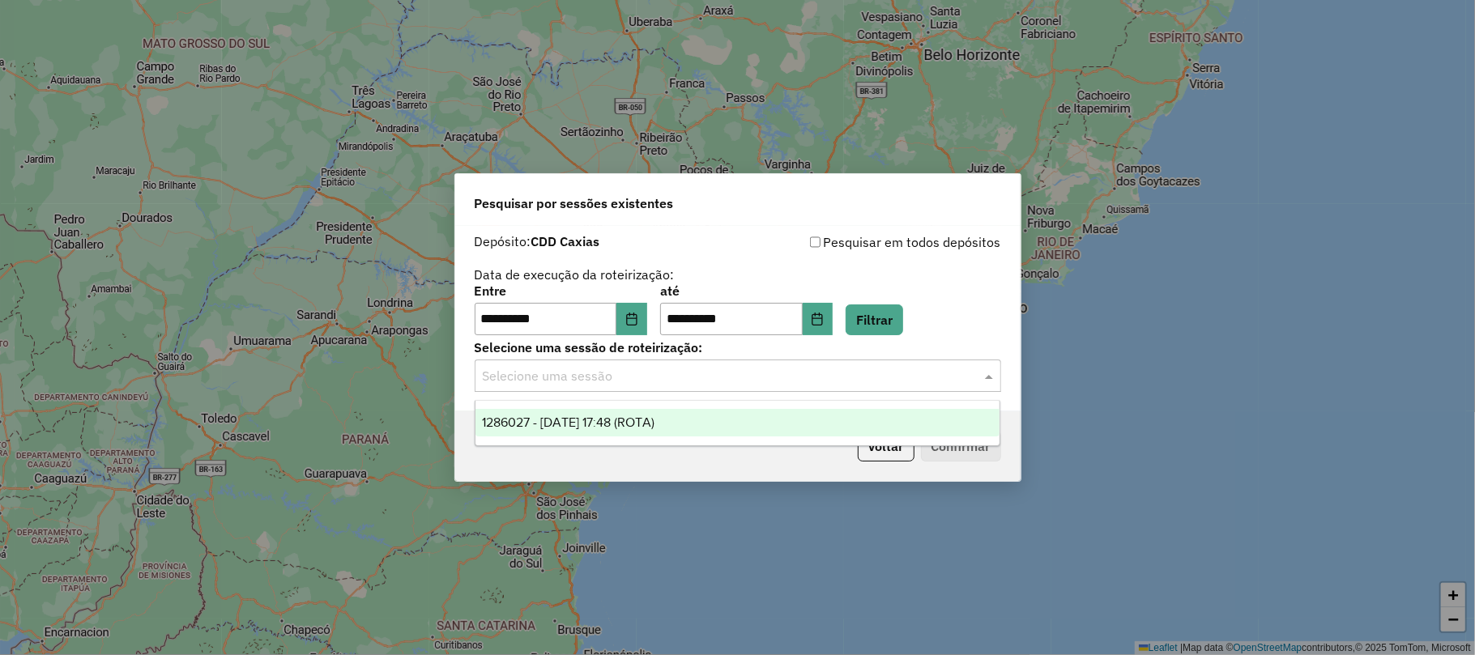
click at [714, 418] on div "1286027 - 01/10/2025 17:48 (ROTA)" at bounding box center [737, 423] width 524 height 28
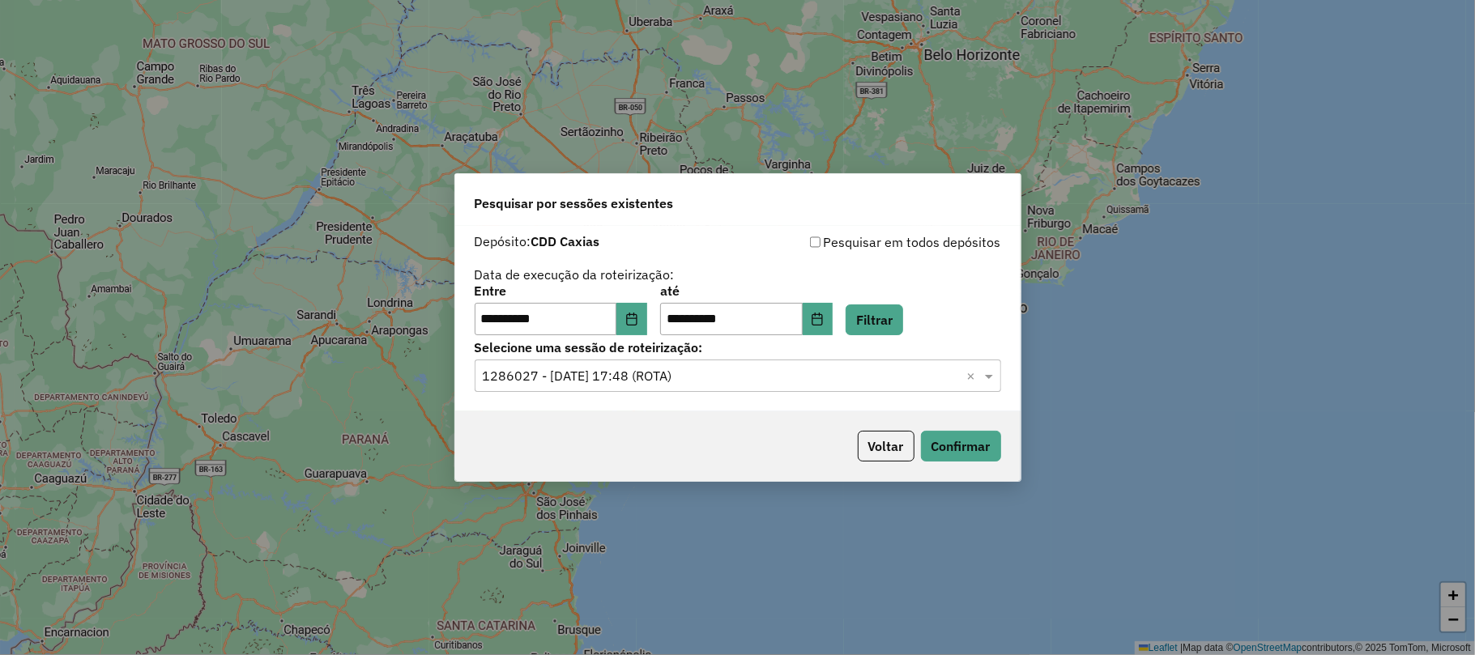
click at [938, 428] on div "Voltar Confirmar" at bounding box center [737, 446] width 565 height 70
click at [951, 441] on button "Confirmar" at bounding box center [961, 446] width 80 height 31
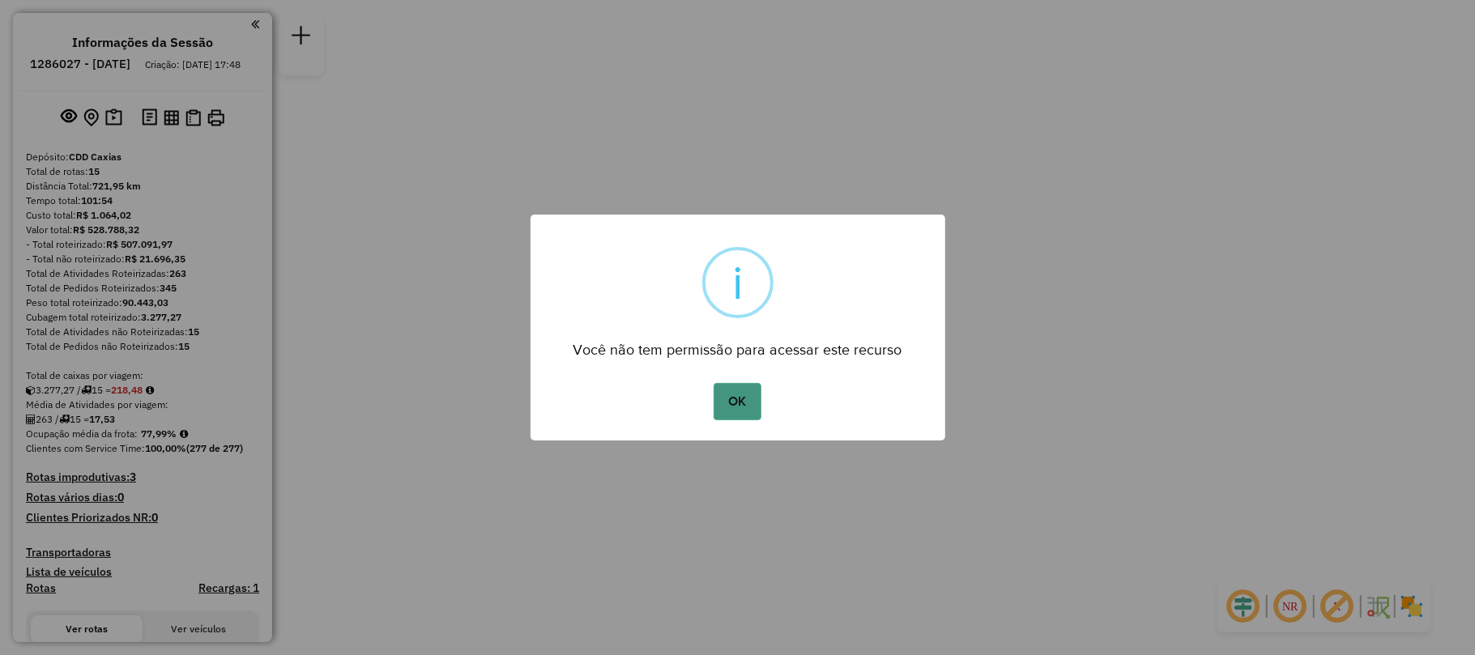
click at [752, 403] on button "OK" at bounding box center [738, 401] width 48 height 37
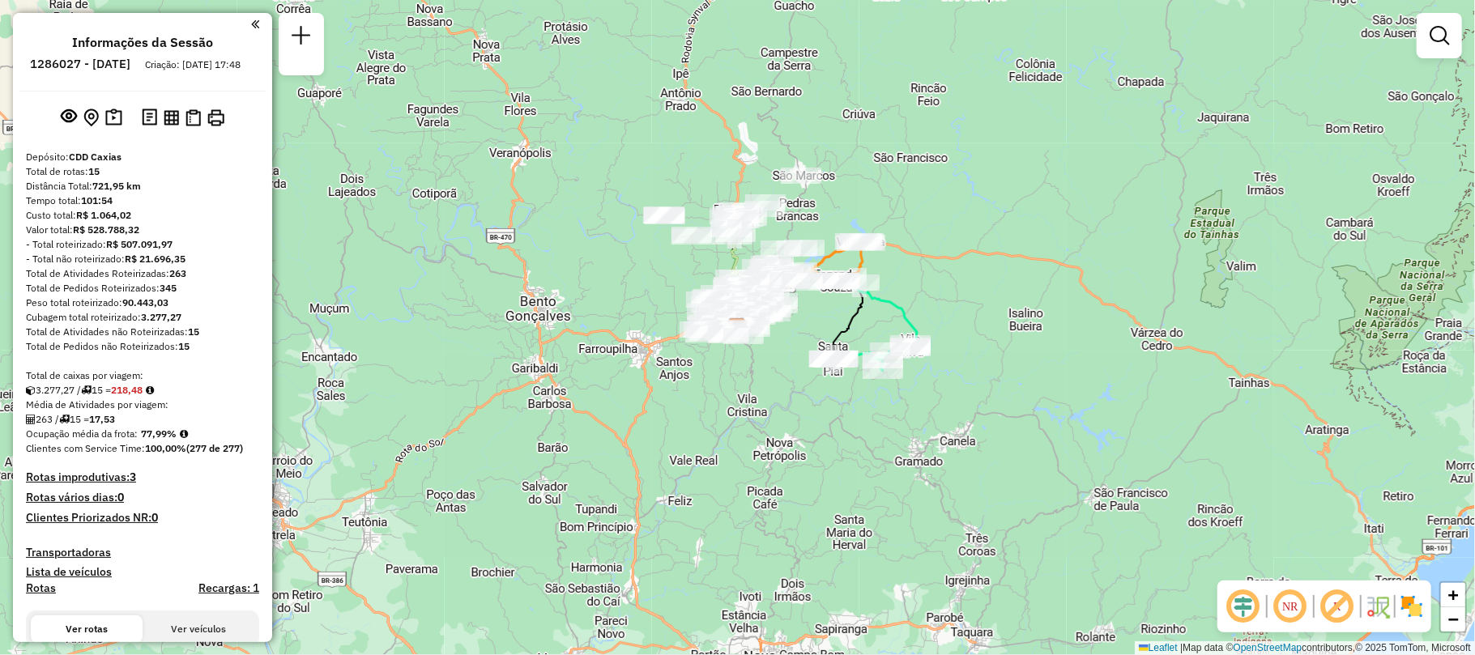
scroll to position [215, 0]
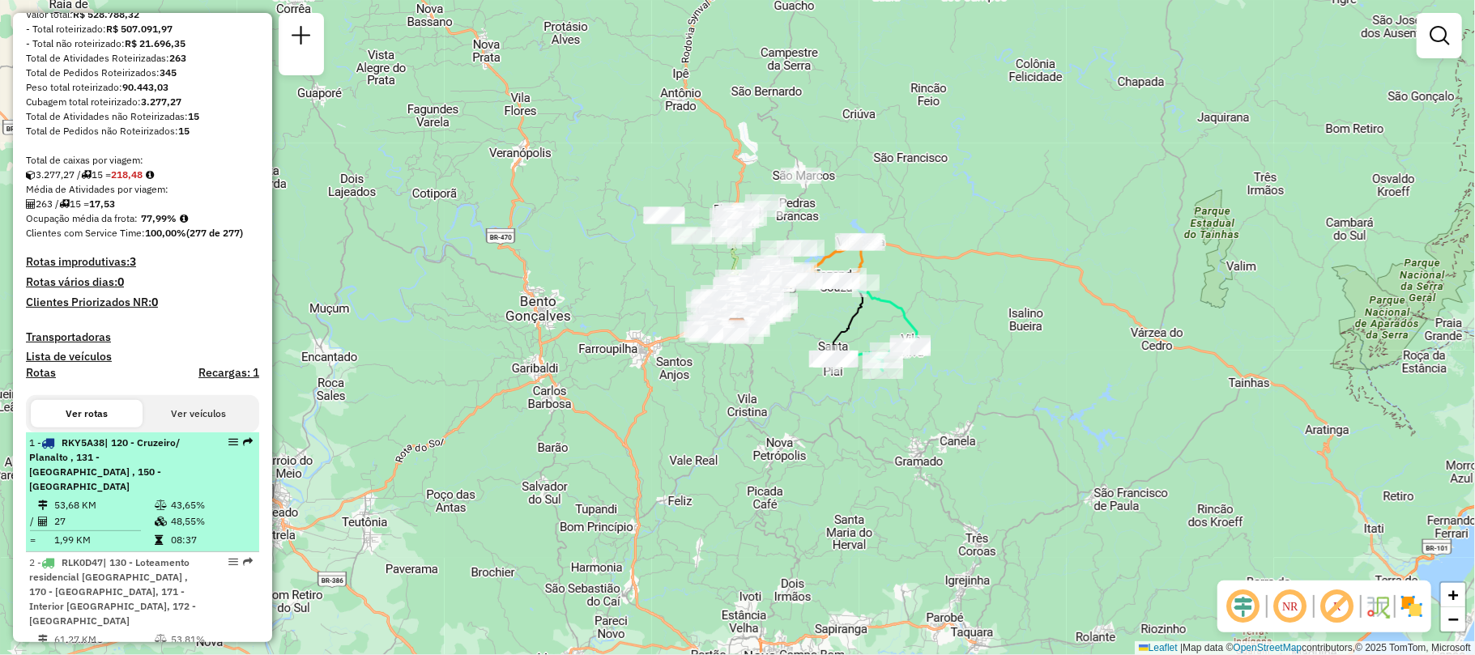
click at [164, 477] on div "1 - RKY5A38 | 120 - Cruzeiro/ Planalto , 131 - Interlagos , 150 - São Cristóvão" at bounding box center [115, 465] width 172 height 58
select select "**********"
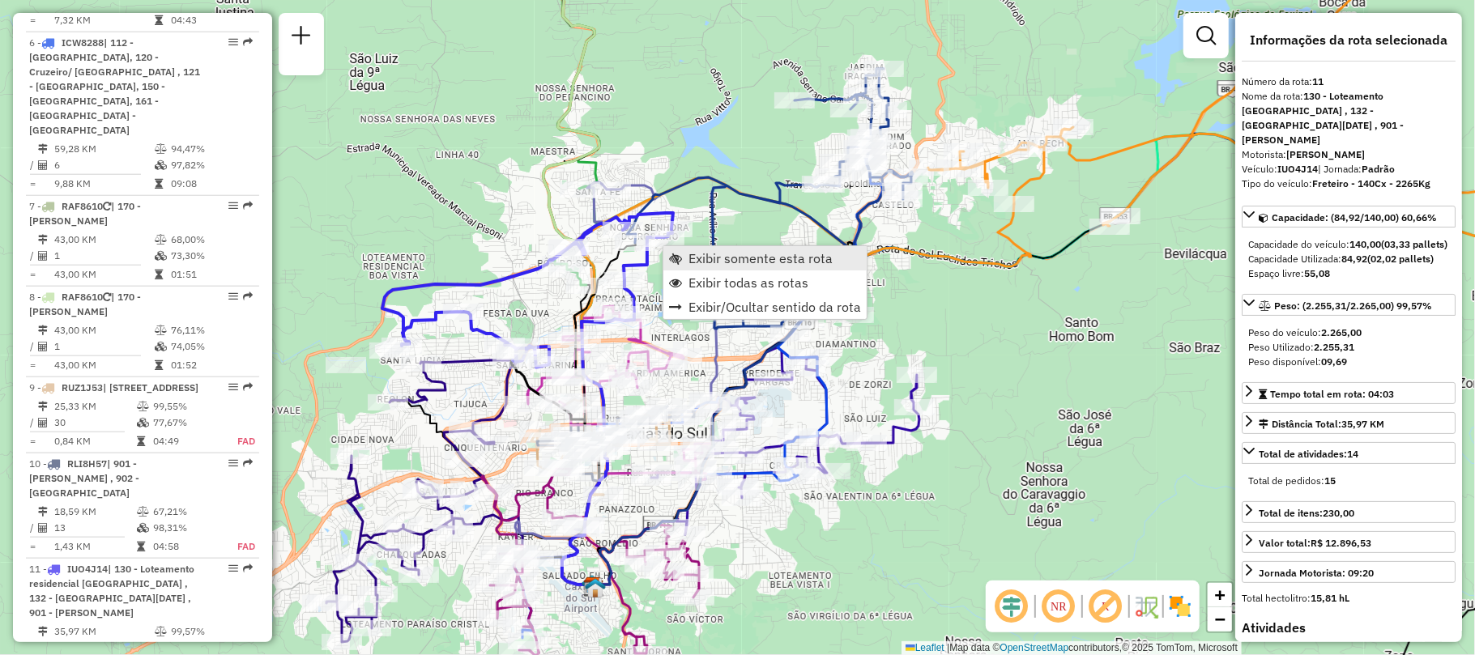
scroll to position [1734, 0]
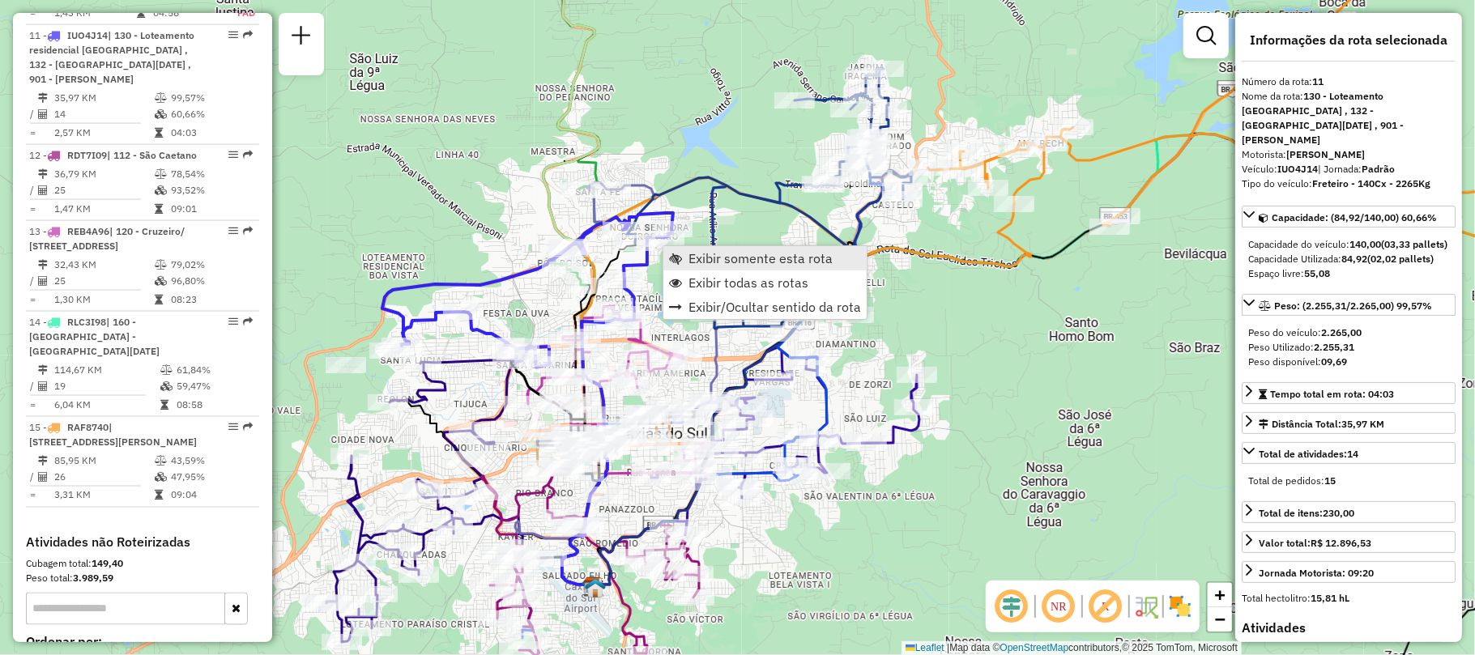
click at [694, 263] on span "Exibir somente esta rota" at bounding box center [760, 258] width 144 height 13
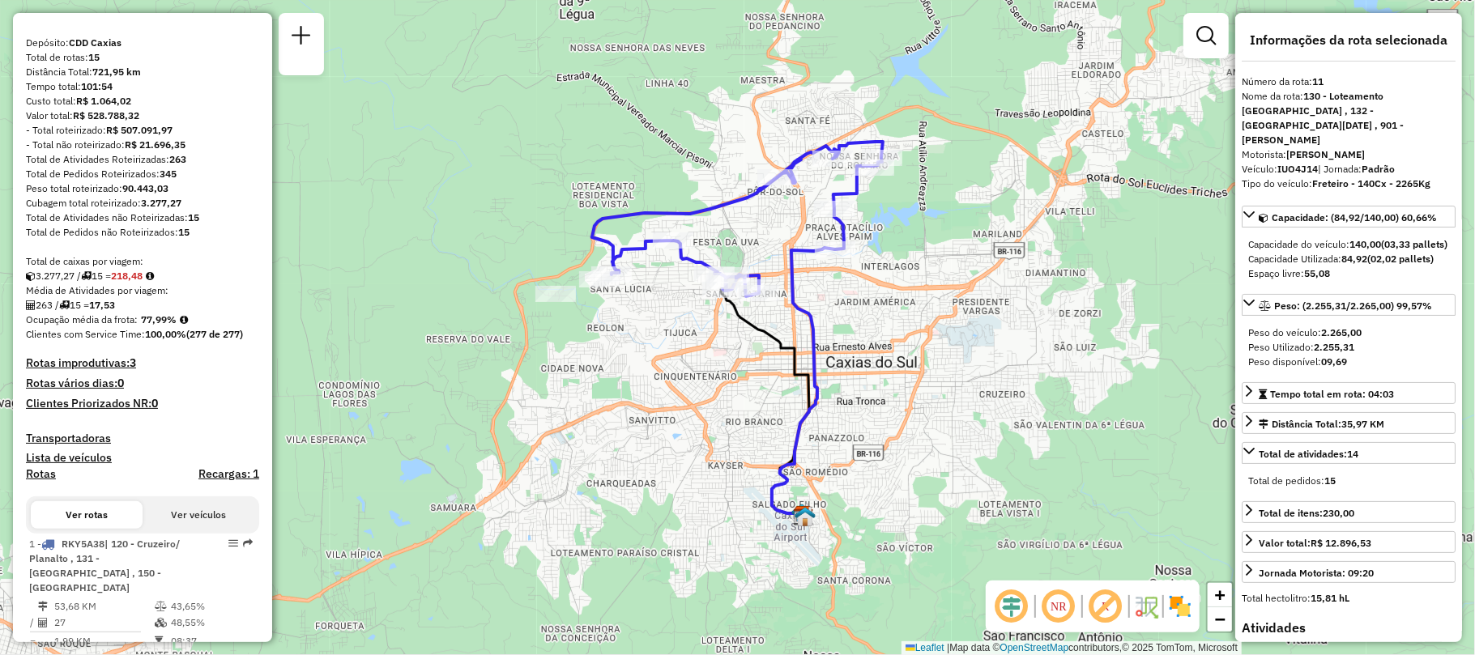
scroll to position [330, 0]
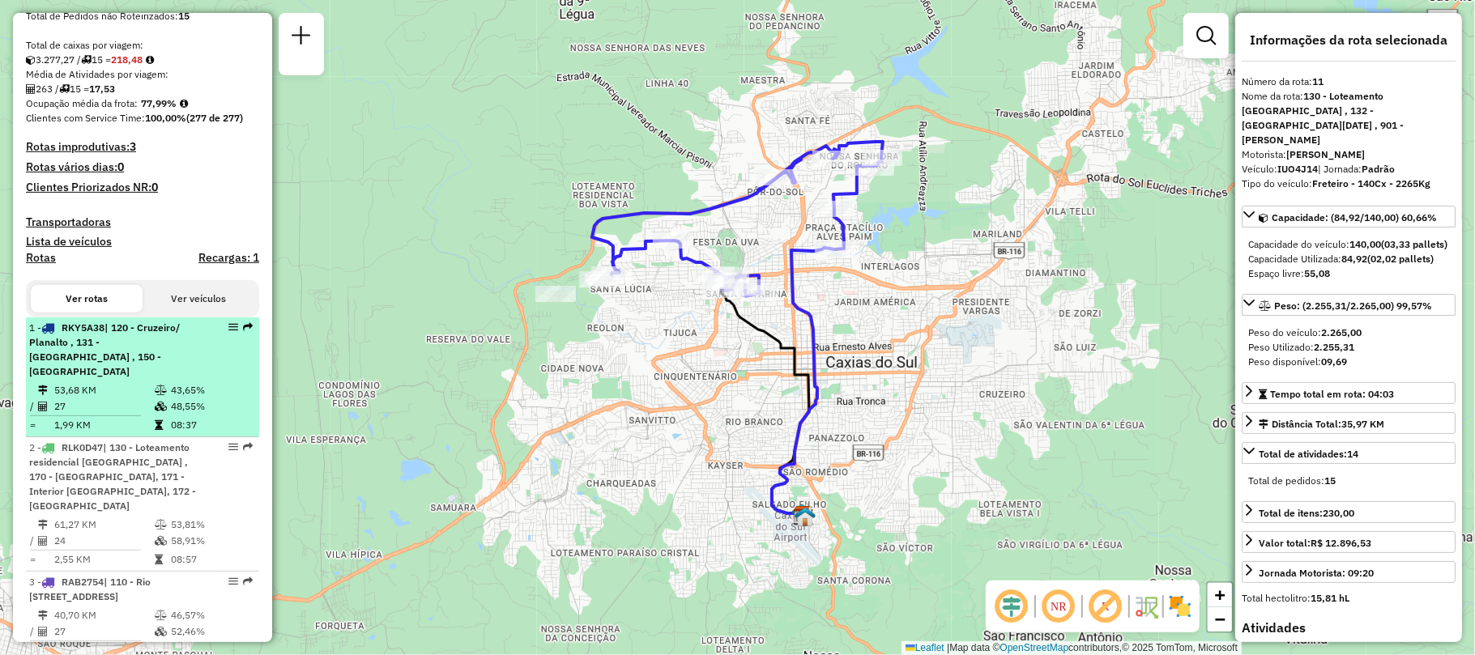
click at [134, 379] on li "1 - RKY5A38 | 120 - Cruzeiro/ Planalto , 131 - Interlagos , 150 - São Cristóvão…" at bounding box center [142, 378] width 233 height 120
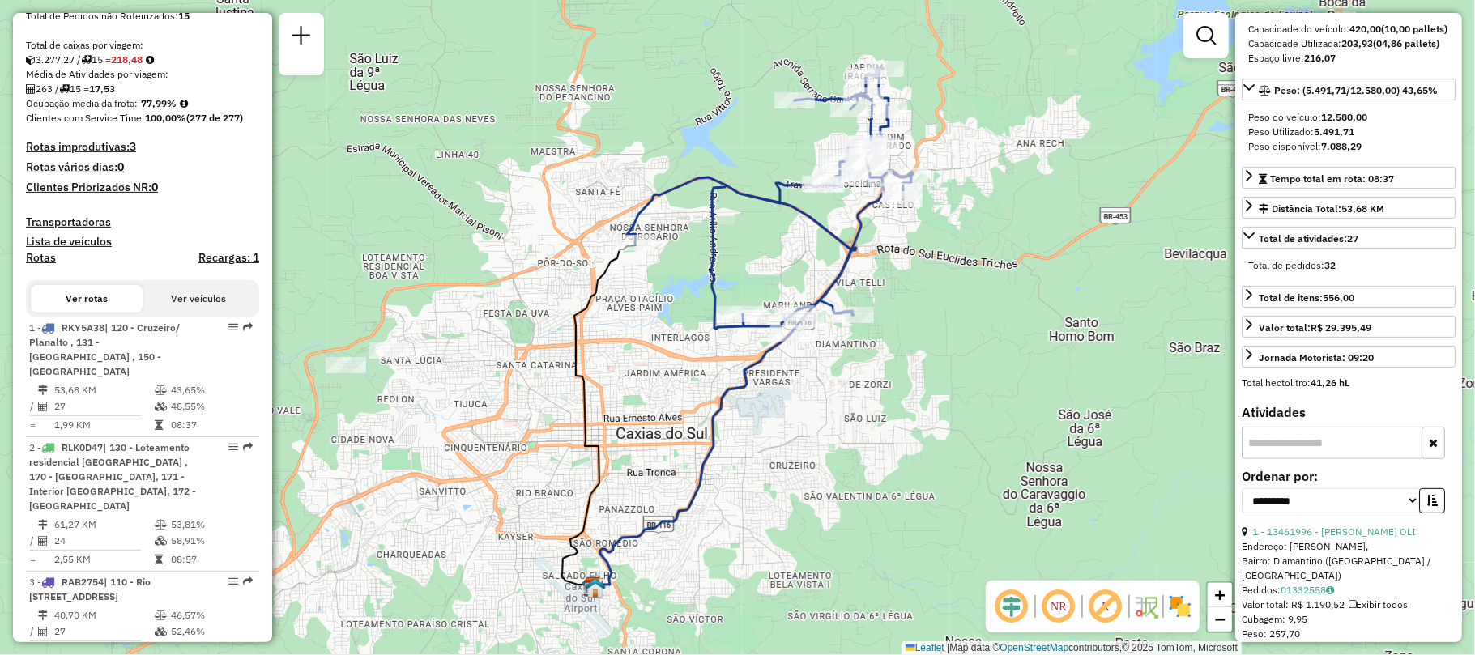
scroll to position [324, 0]
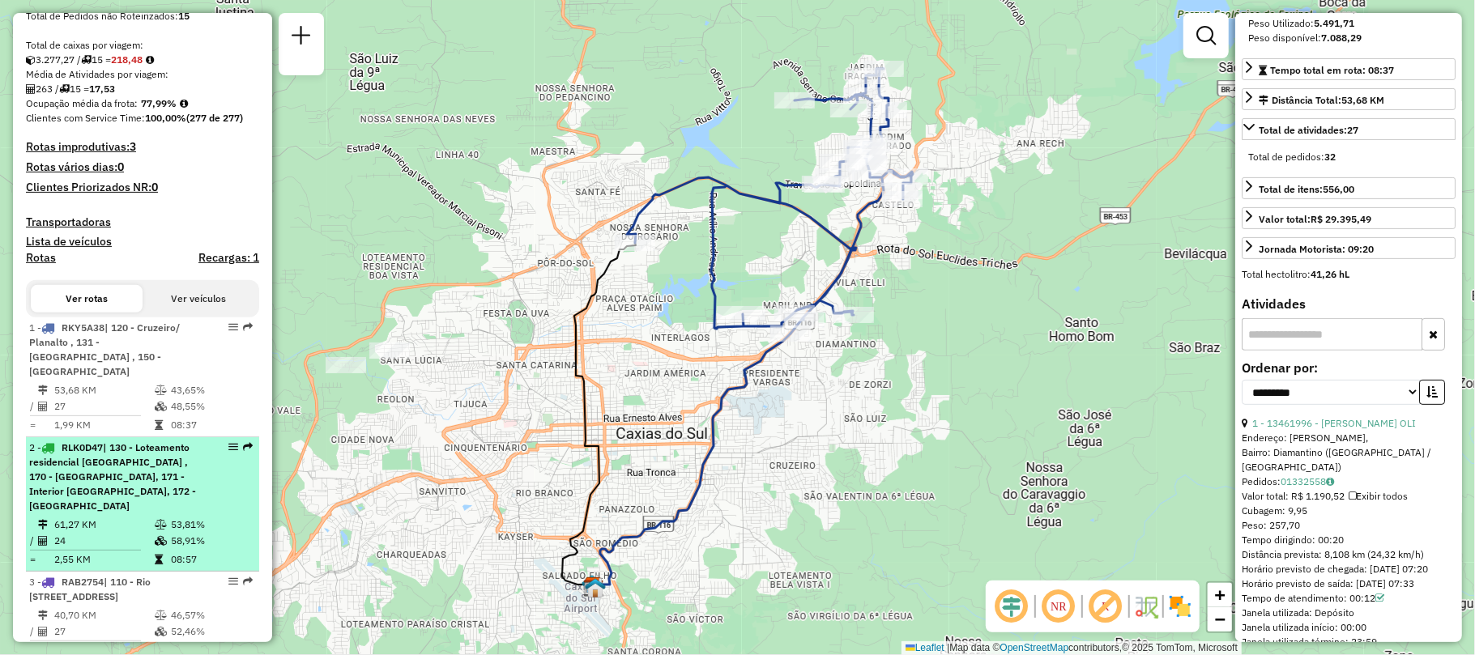
click at [198, 475] on div "2 - RLK0D47 | 130 - Loteamento residencial boa vista , 170 - Flores da Cunha, 1…" at bounding box center [142, 477] width 227 height 73
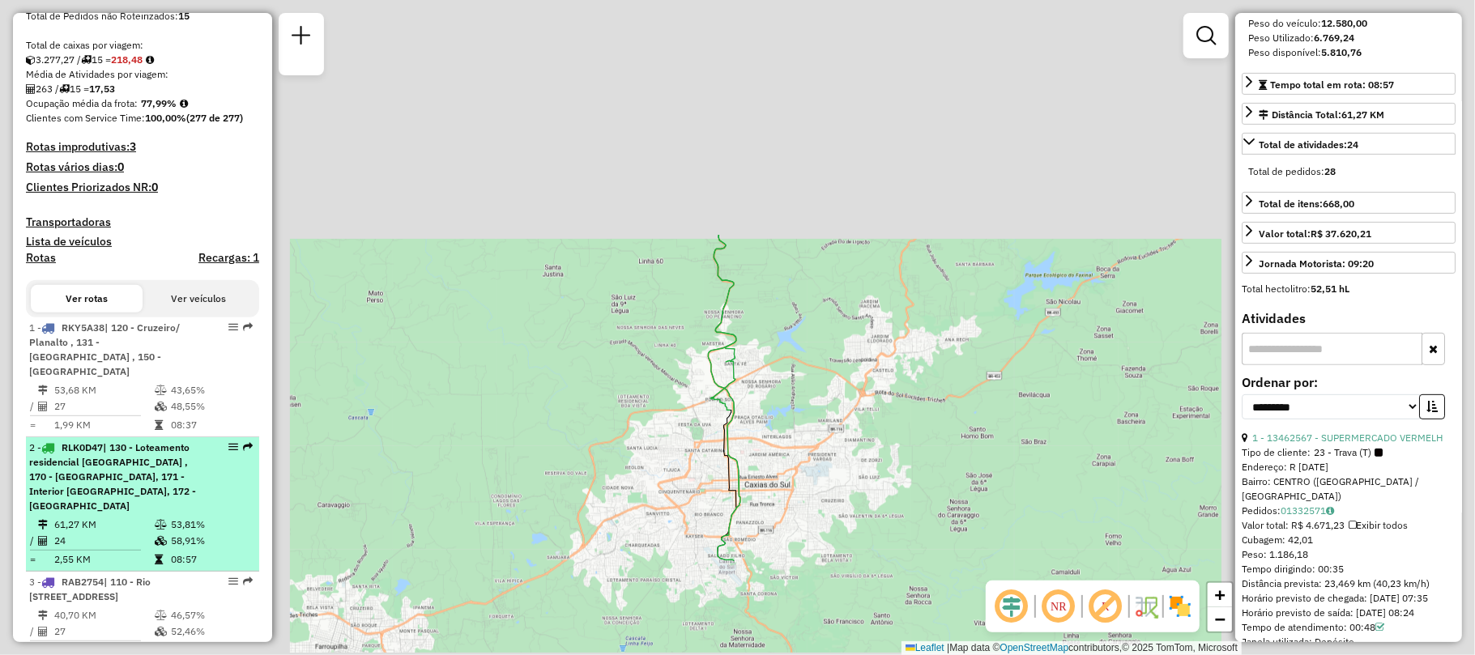
scroll to position [339, 0]
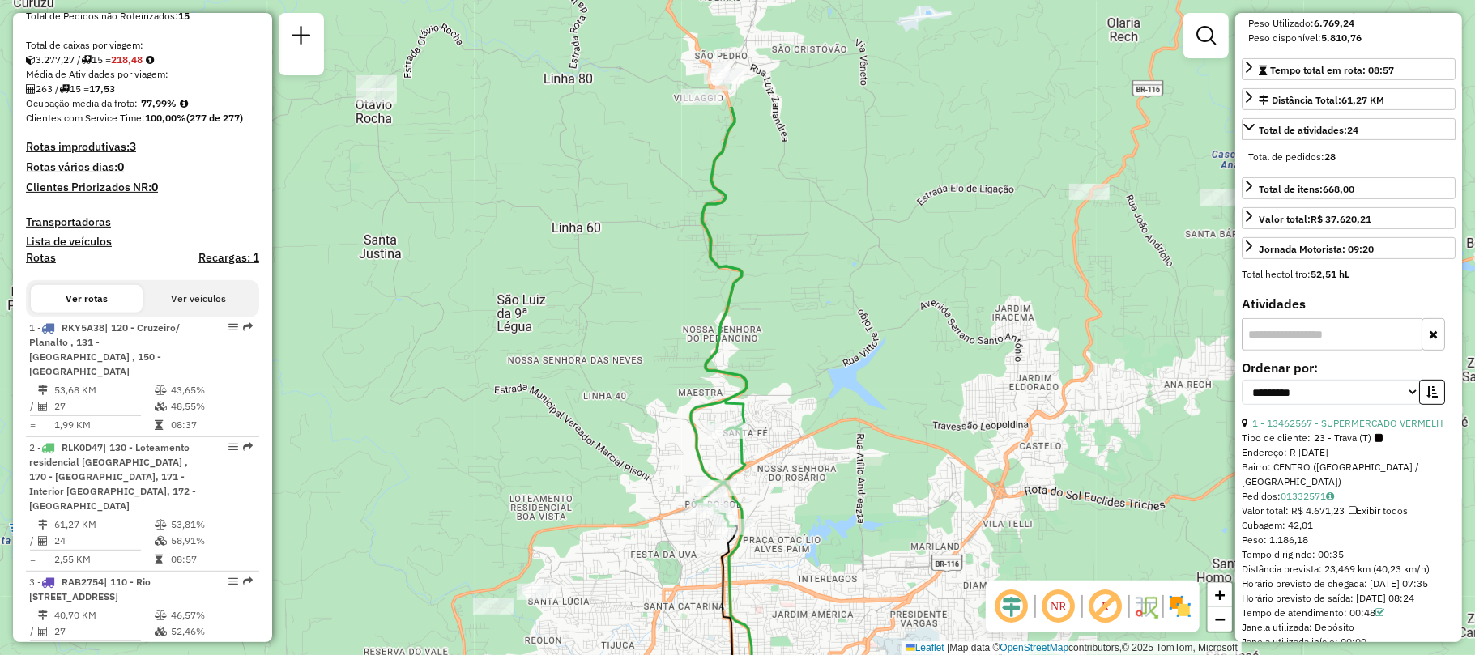
drag, startPoint x: 804, startPoint y: 373, endPoint x: 840, endPoint y: 546, distance: 176.3
click at [840, 546] on div "Janela de atendimento Grade de atendimento Capacidade Transportadoras Veículos …" at bounding box center [737, 327] width 1475 height 655
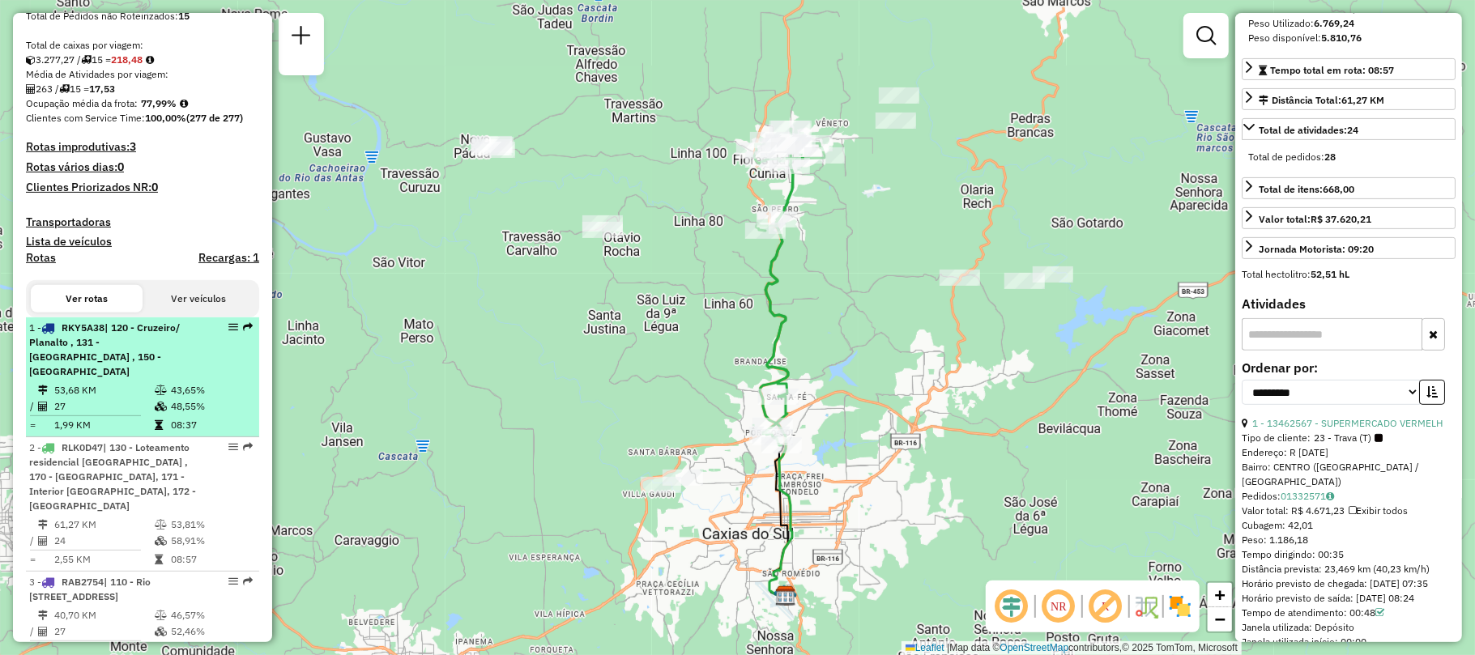
scroll to position [438, 0]
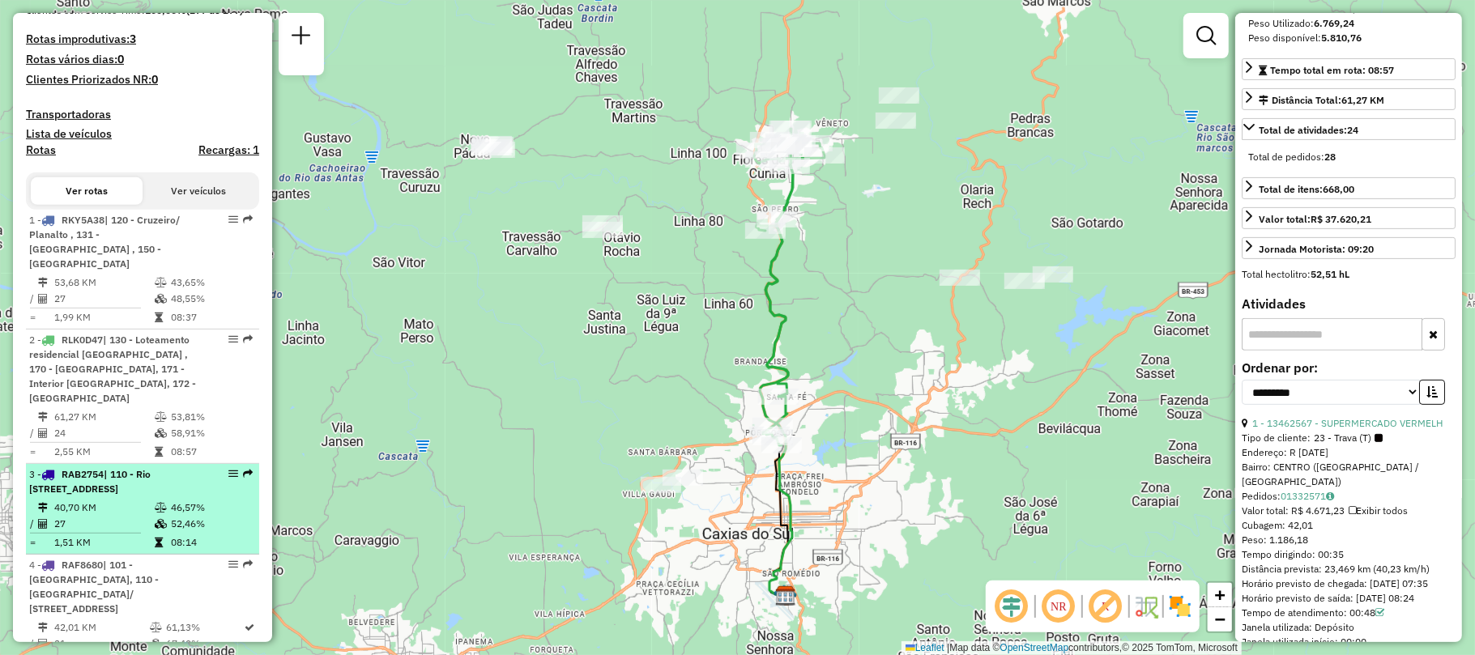
click at [151, 473] on span "| 110 - Rio [STREET_ADDRESS]" at bounding box center [89, 481] width 121 height 27
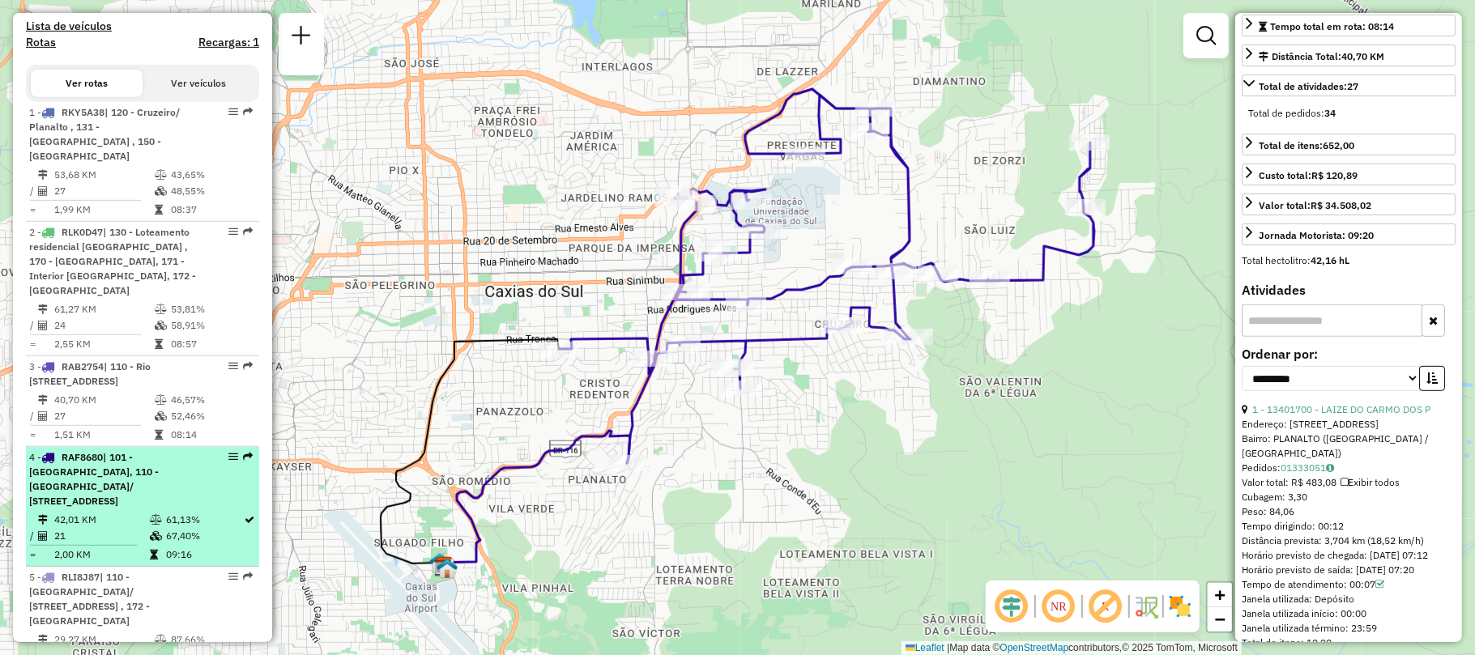
scroll to position [654, 0]
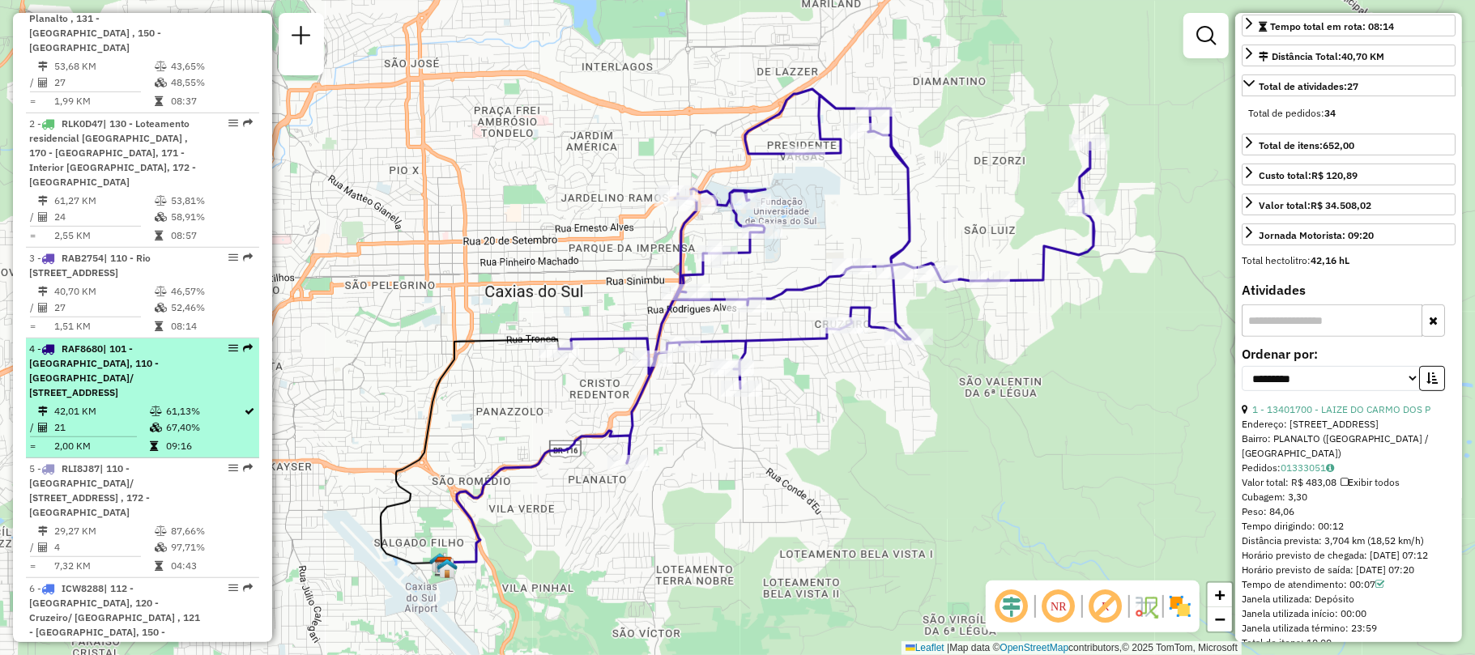
click at [150, 484] on span "| 110 - [GEOGRAPHIC_DATA]/ [STREET_ADDRESS] , 172 - [GEOGRAPHIC_DATA]" at bounding box center [89, 491] width 121 height 56
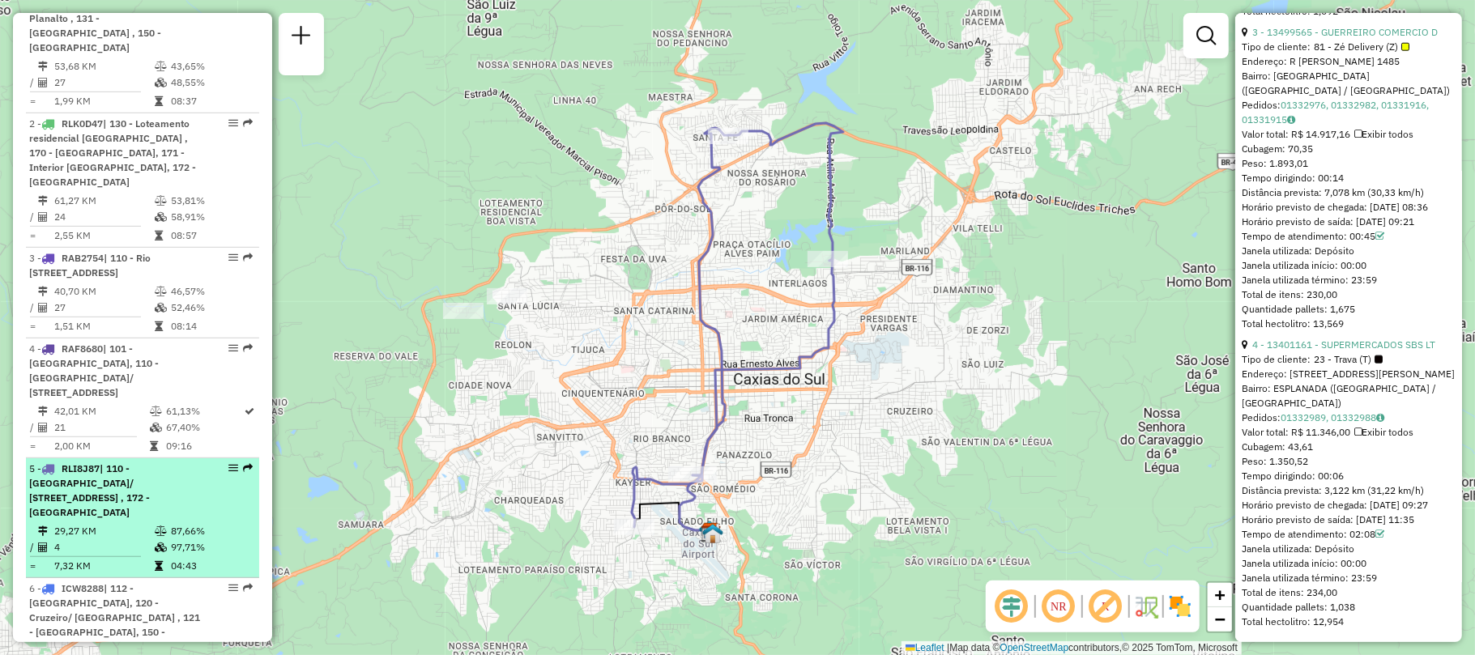
scroll to position [762, 0]
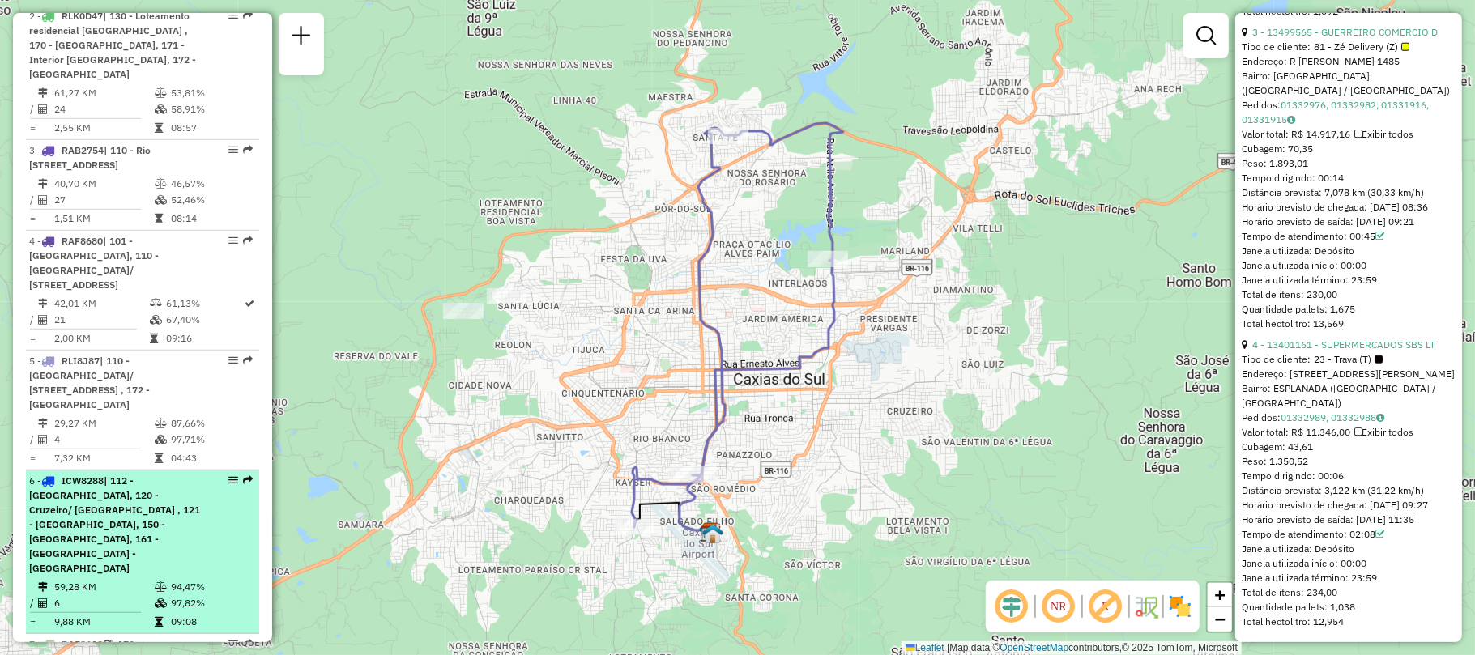
click at [183, 490] on span "| 112 - [GEOGRAPHIC_DATA], 120 - Cruzeiro/ [GEOGRAPHIC_DATA] , 121 - [GEOGRAPHI…" at bounding box center [114, 525] width 171 height 100
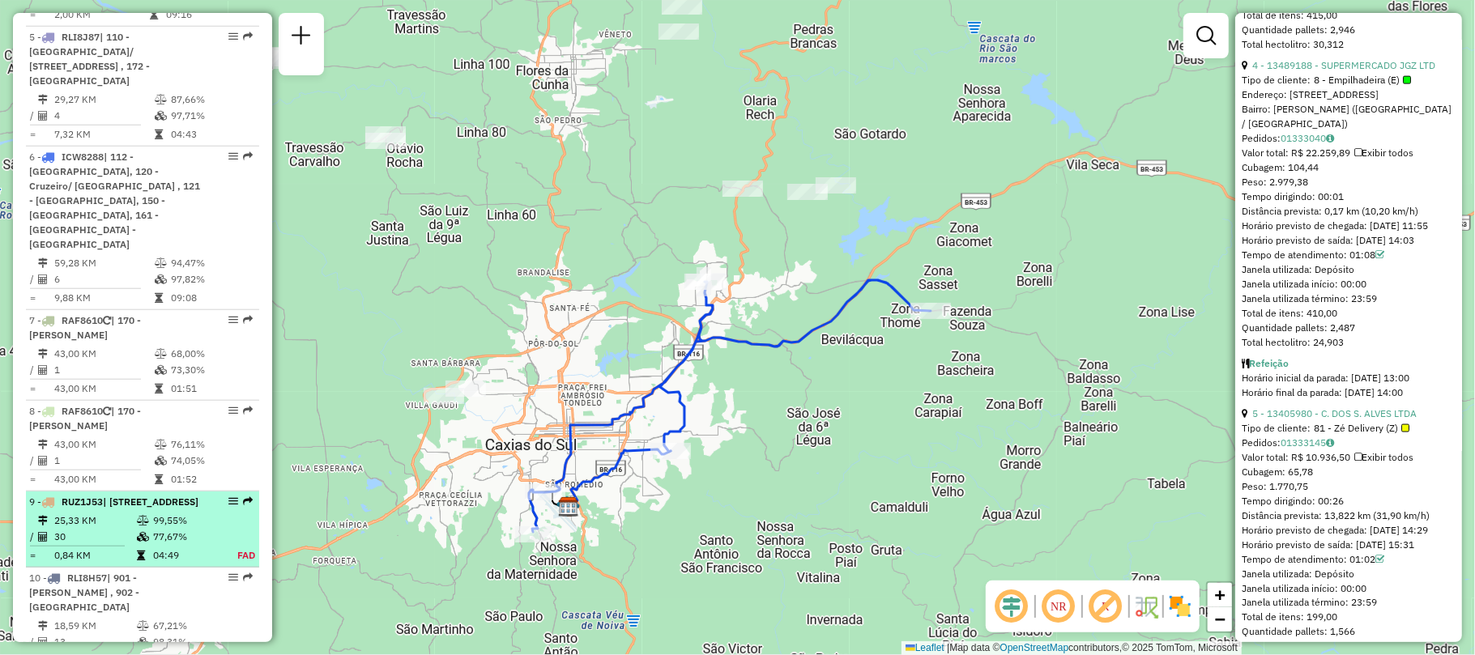
scroll to position [1194, 0]
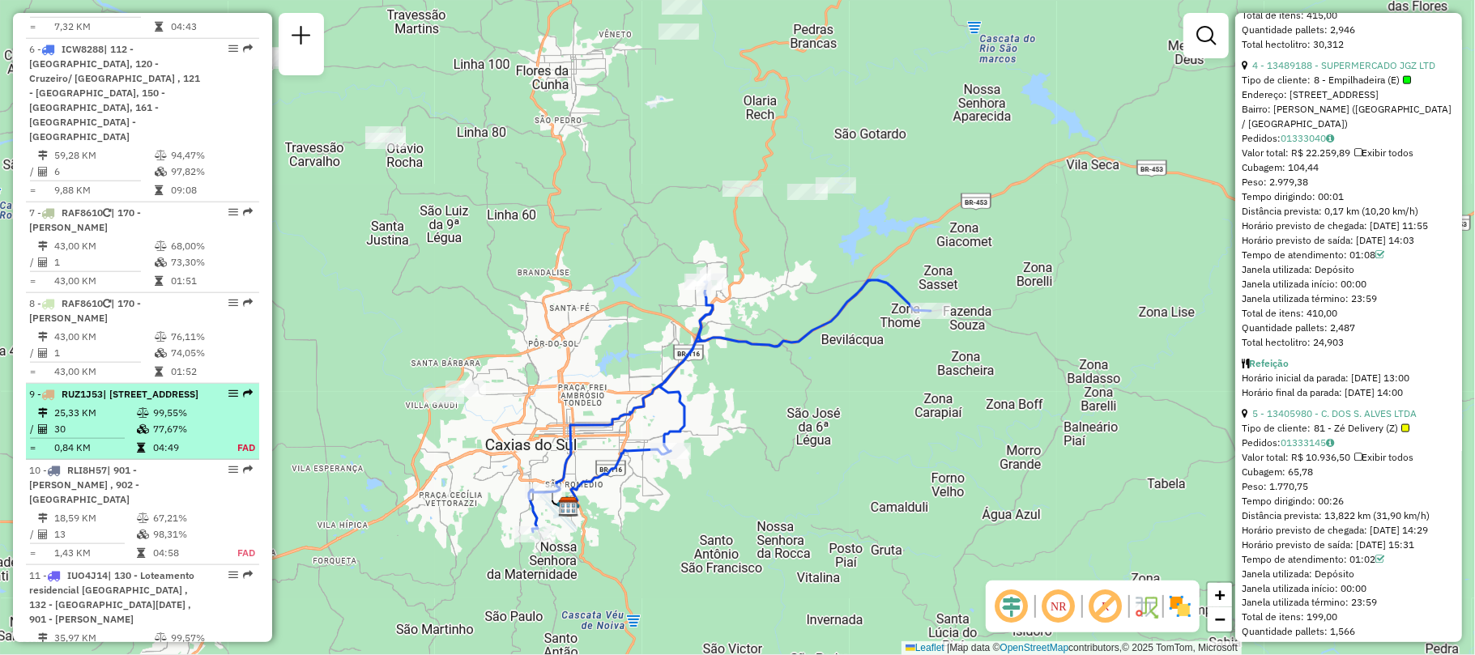
click at [137, 416] on icon at bounding box center [143, 413] width 12 height 10
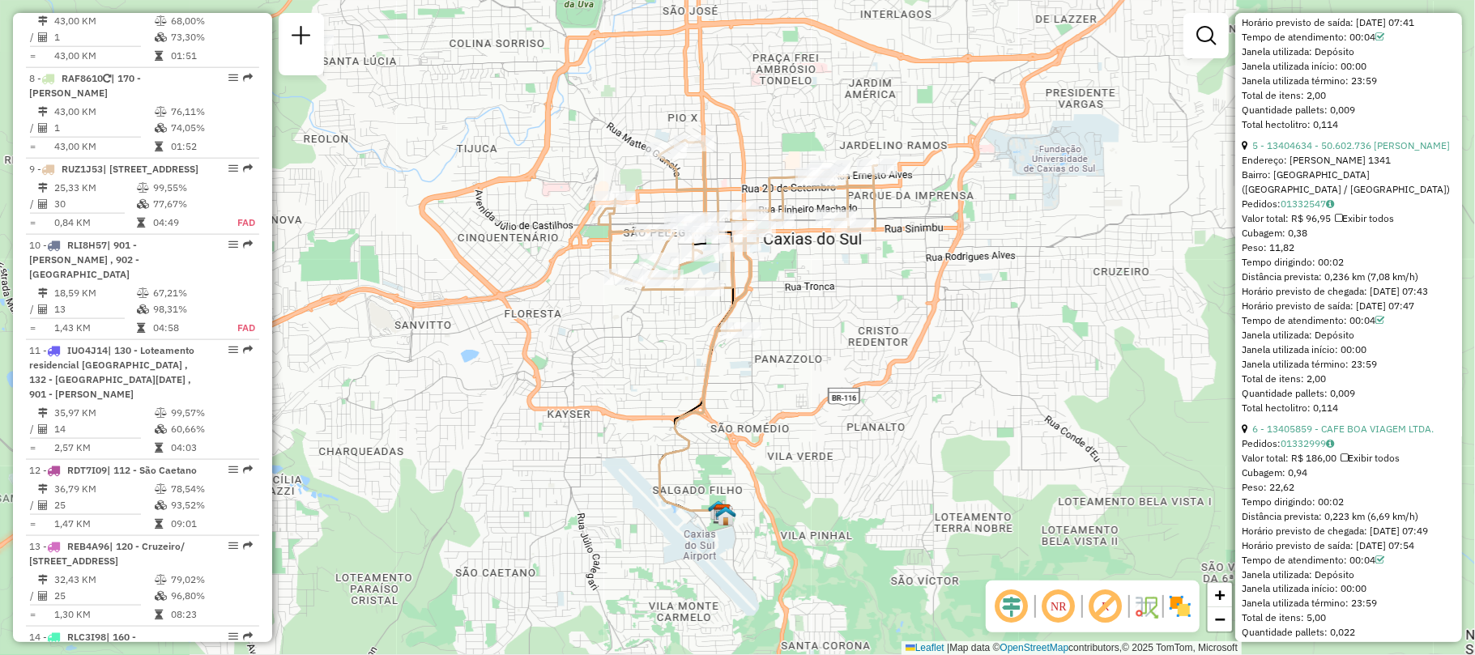
scroll to position [1537, 0]
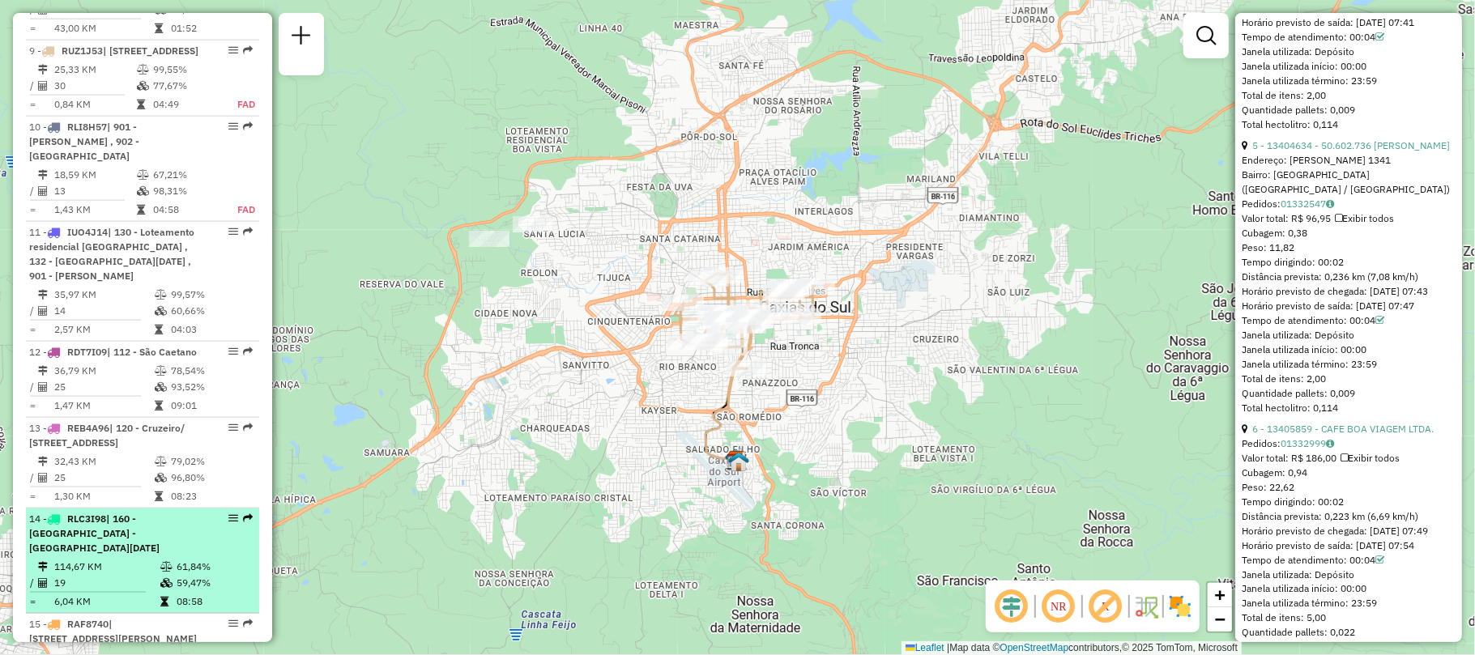
click at [151, 525] on span "| 160 - [GEOGRAPHIC_DATA] - [GEOGRAPHIC_DATA][DATE]" at bounding box center [94, 533] width 130 height 41
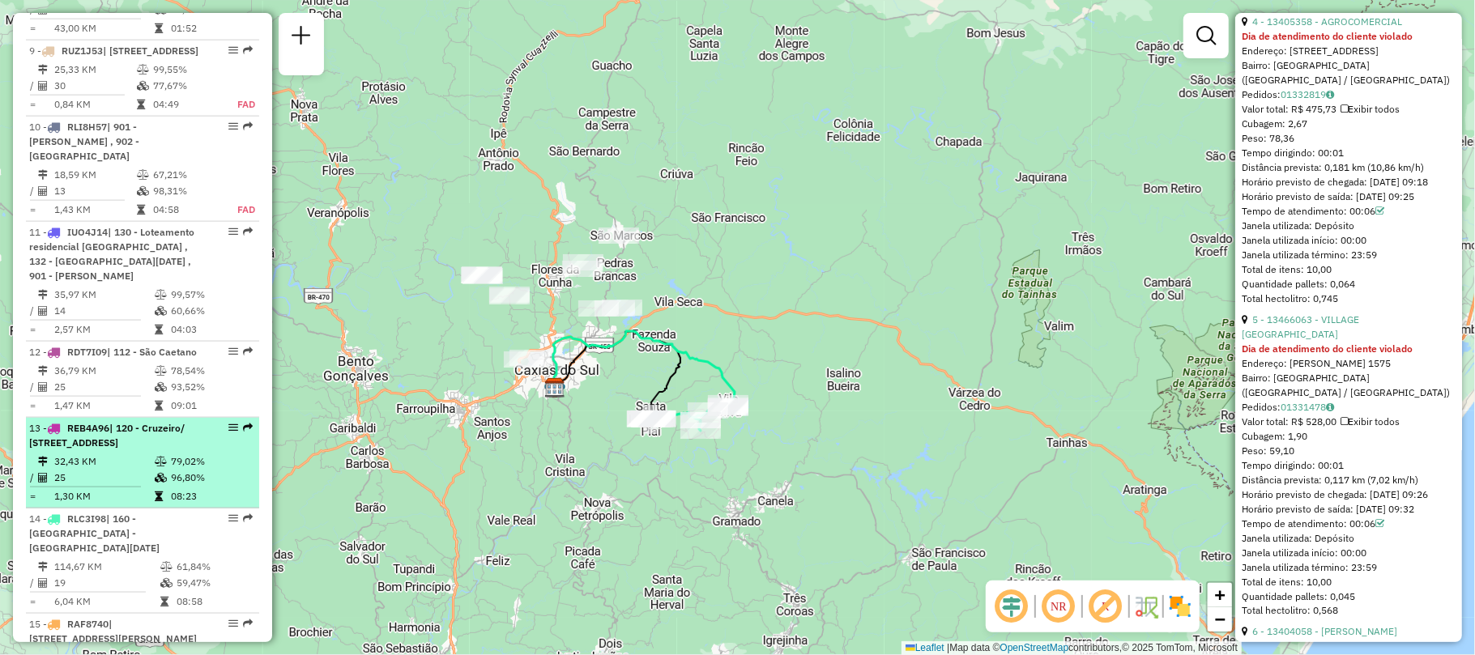
scroll to position [1646, 0]
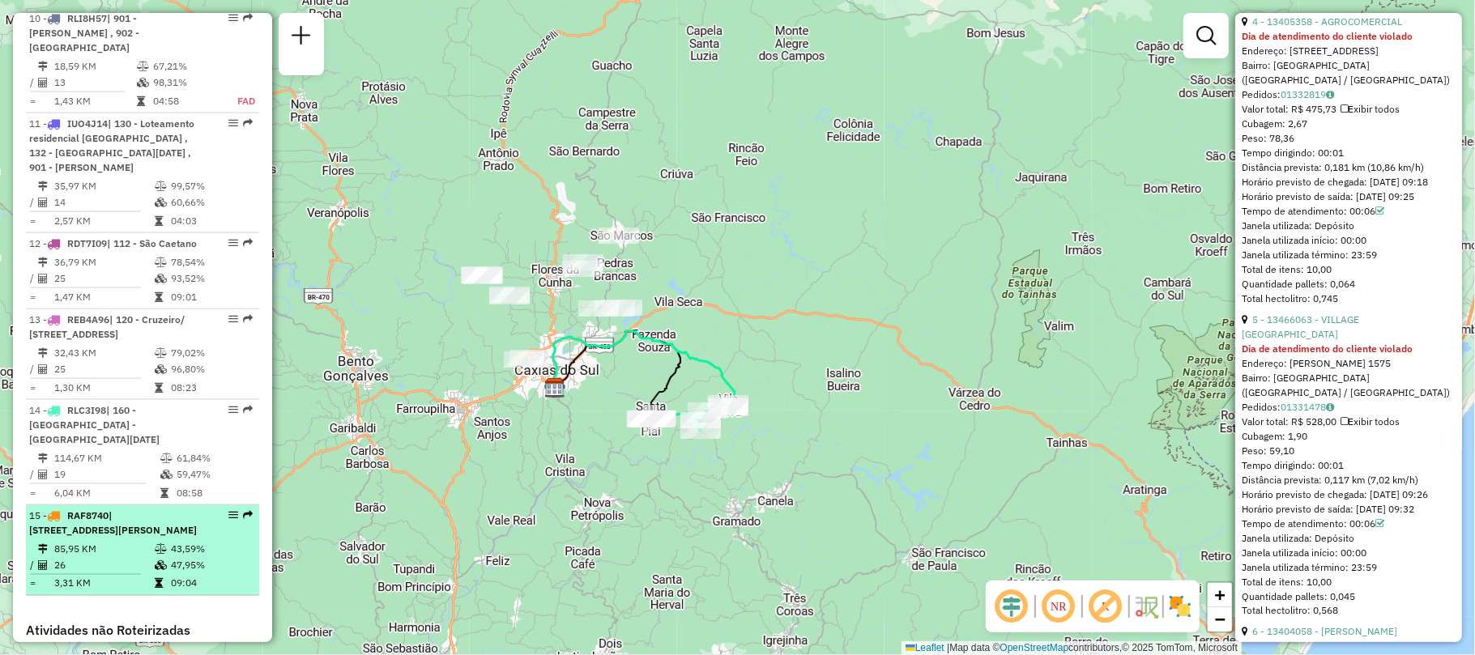
click at [112, 514] on span "| [STREET_ADDRESS][PERSON_NAME]" at bounding box center [113, 522] width 168 height 27
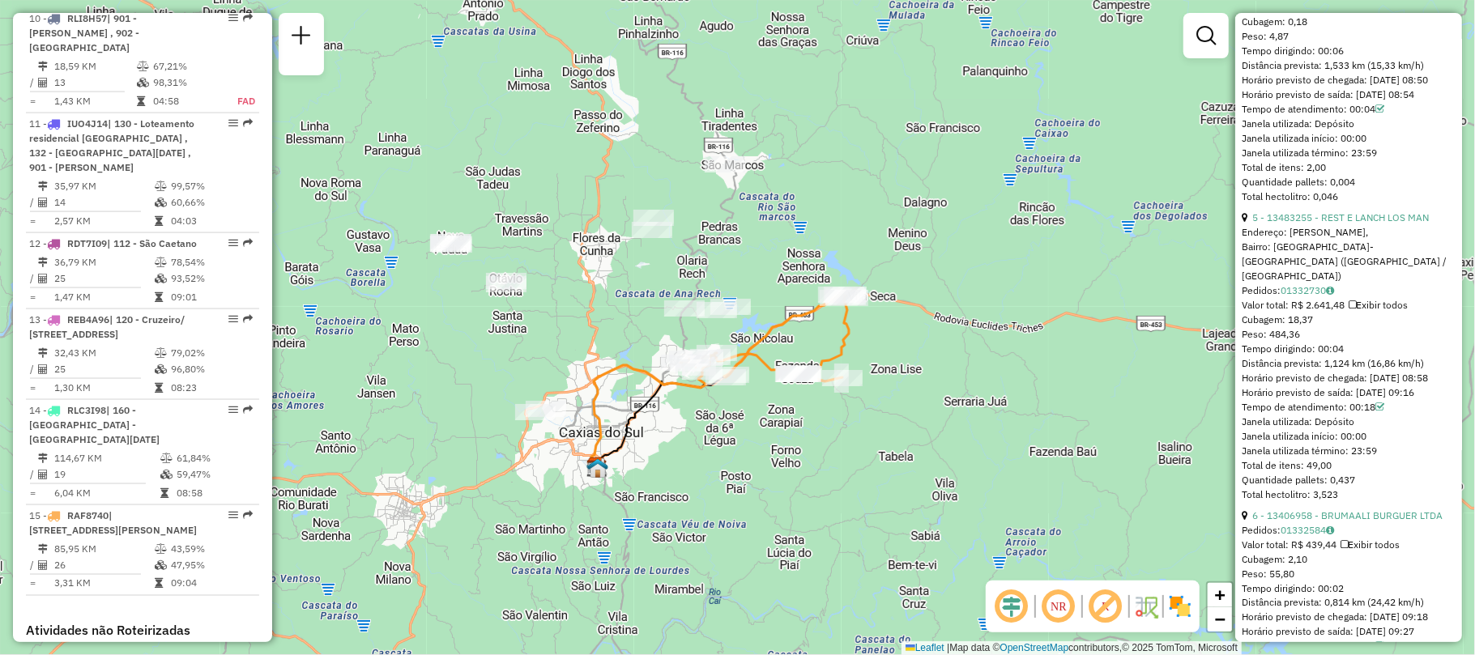
scroll to position [1886, 0]
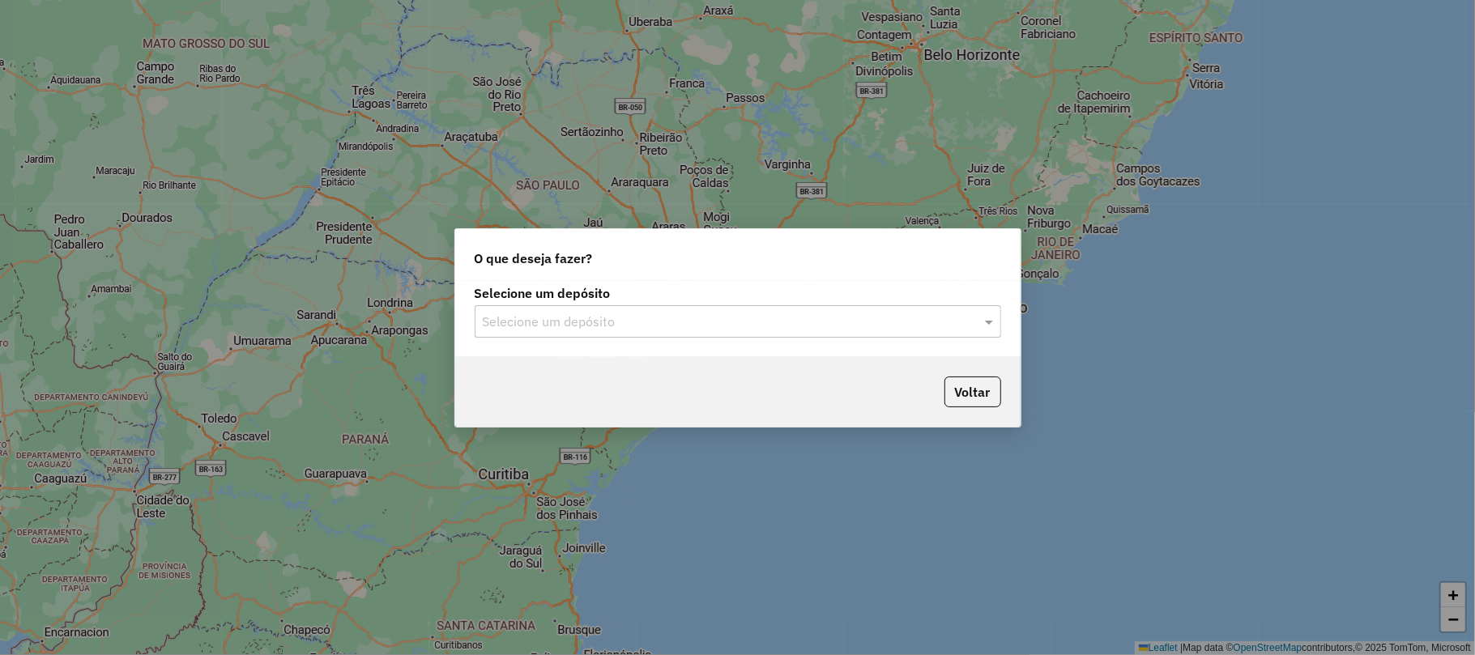
click at [645, 314] on input "text" at bounding box center [722, 322] width 478 height 19
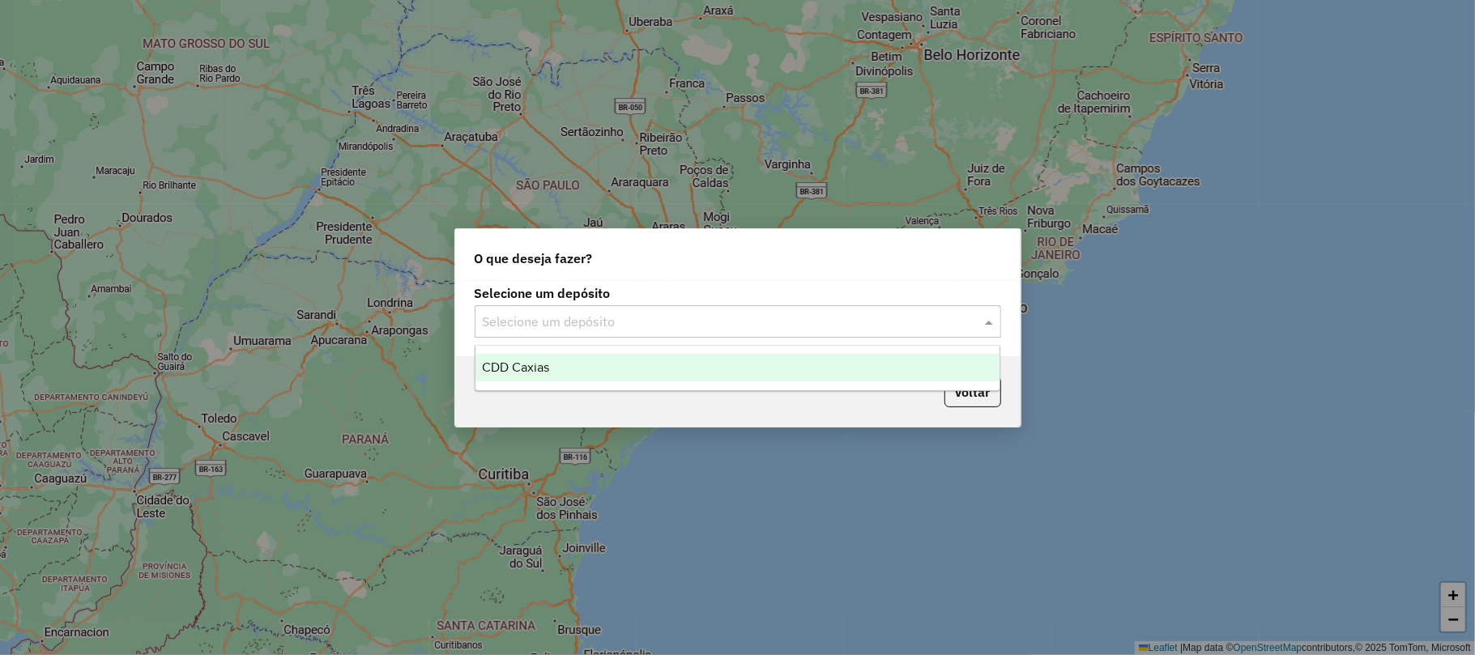
click at [653, 363] on div "CDD Caxias" at bounding box center [737, 368] width 524 height 28
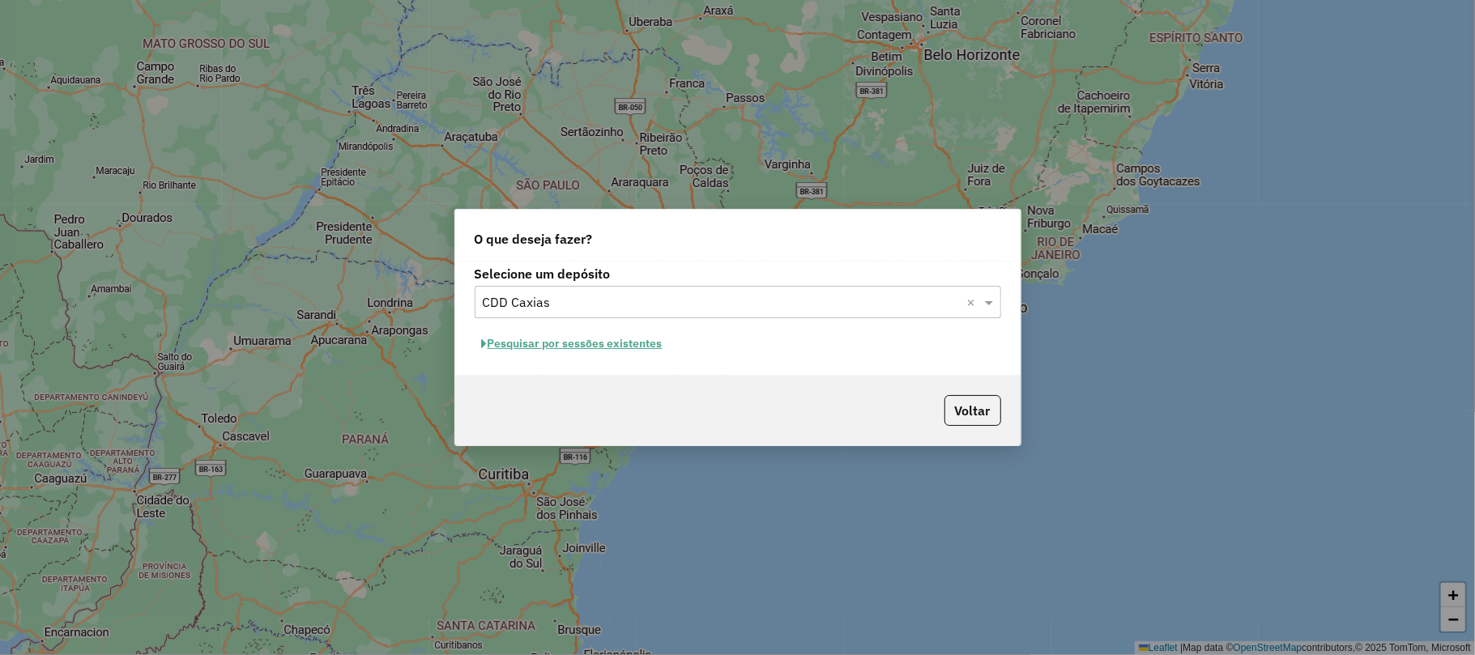
click at [876, 299] on input "text" at bounding box center [722, 302] width 478 height 19
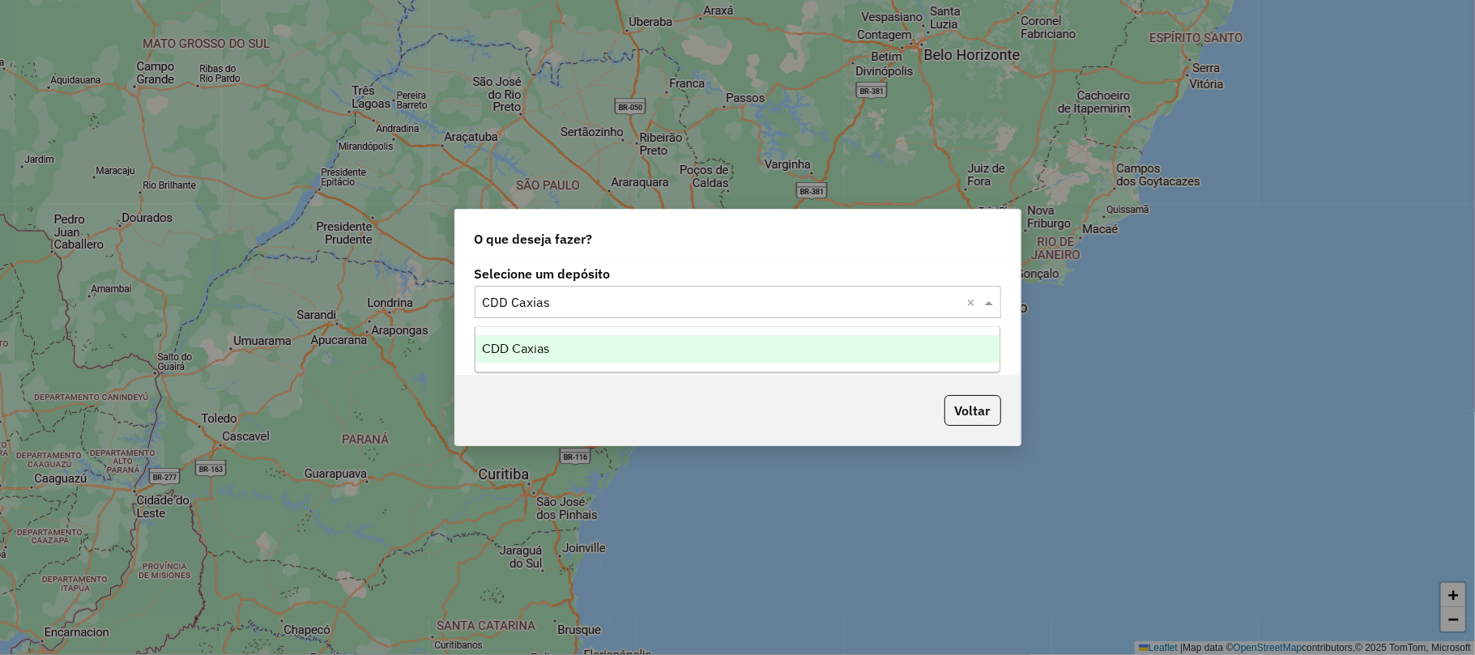
click at [723, 354] on div "CDD Caxias" at bounding box center [737, 349] width 524 height 28
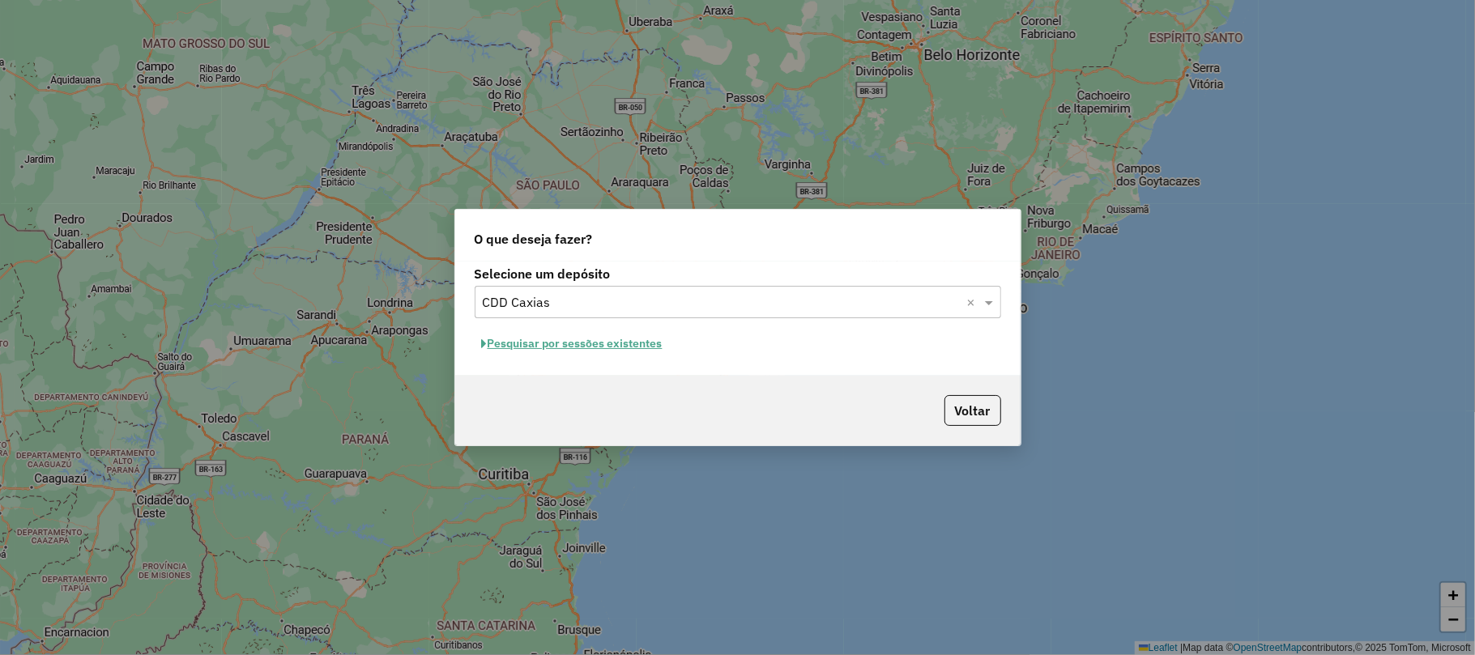
click at [629, 351] on button "Pesquisar por sessões existentes" at bounding box center [572, 343] width 195 height 25
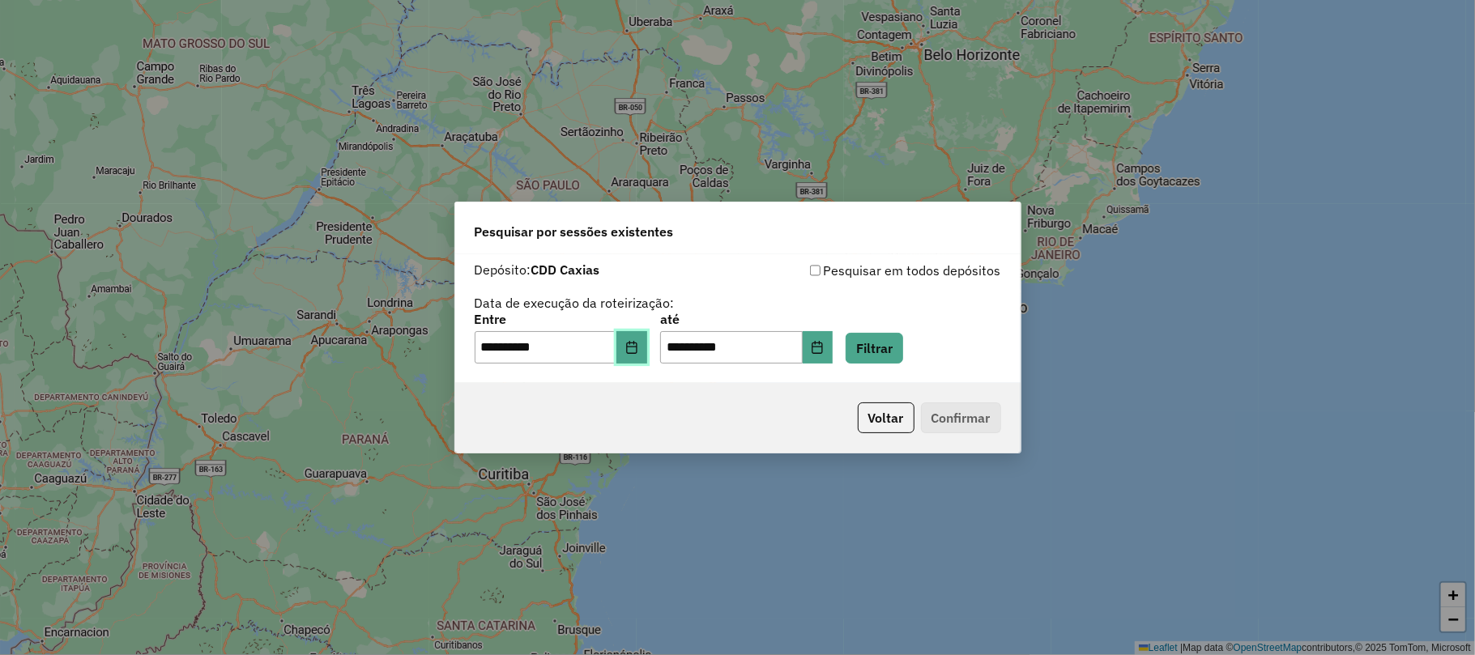
click at [647, 342] on button "Choose Date" at bounding box center [631, 347] width 31 height 32
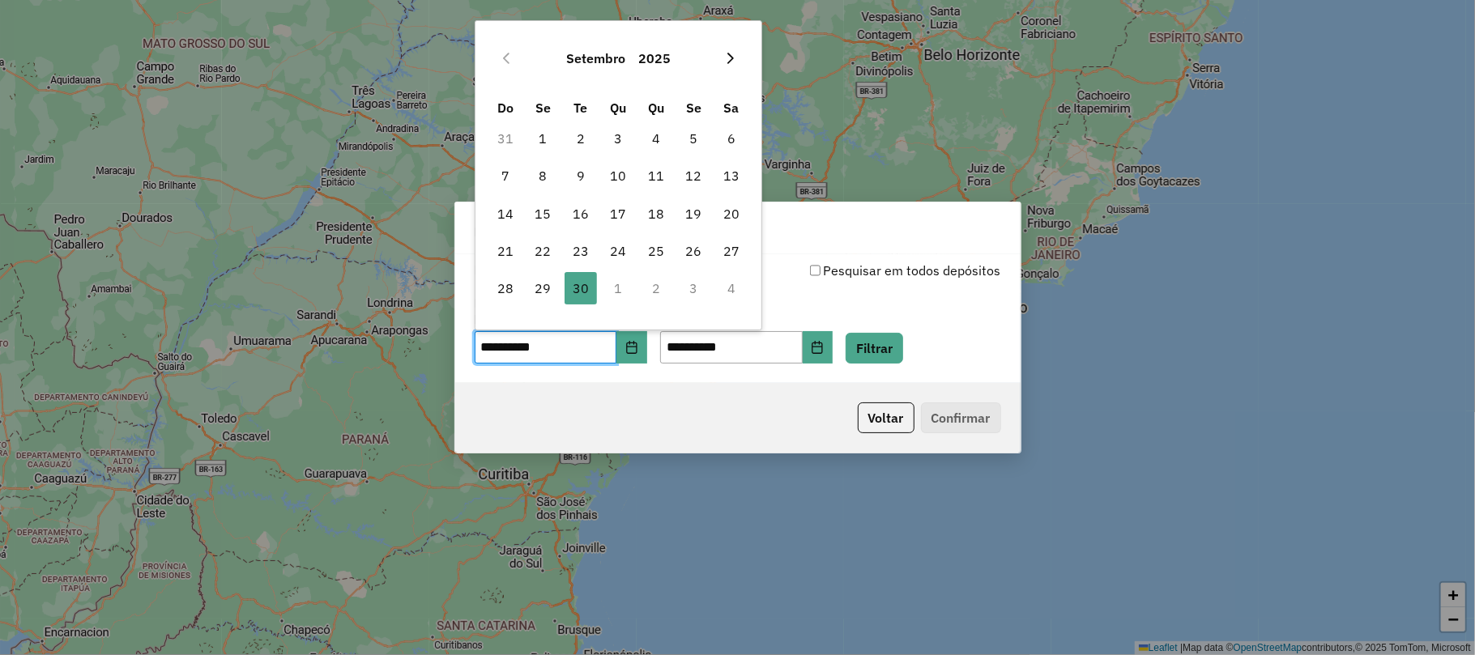
click at [733, 60] on icon "Next Month" at bounding box center [730, 58] width 13 height 13
click at [620, 131] on span "1" at bounding box center [618, 138] width 32 height 32
type input "**********"
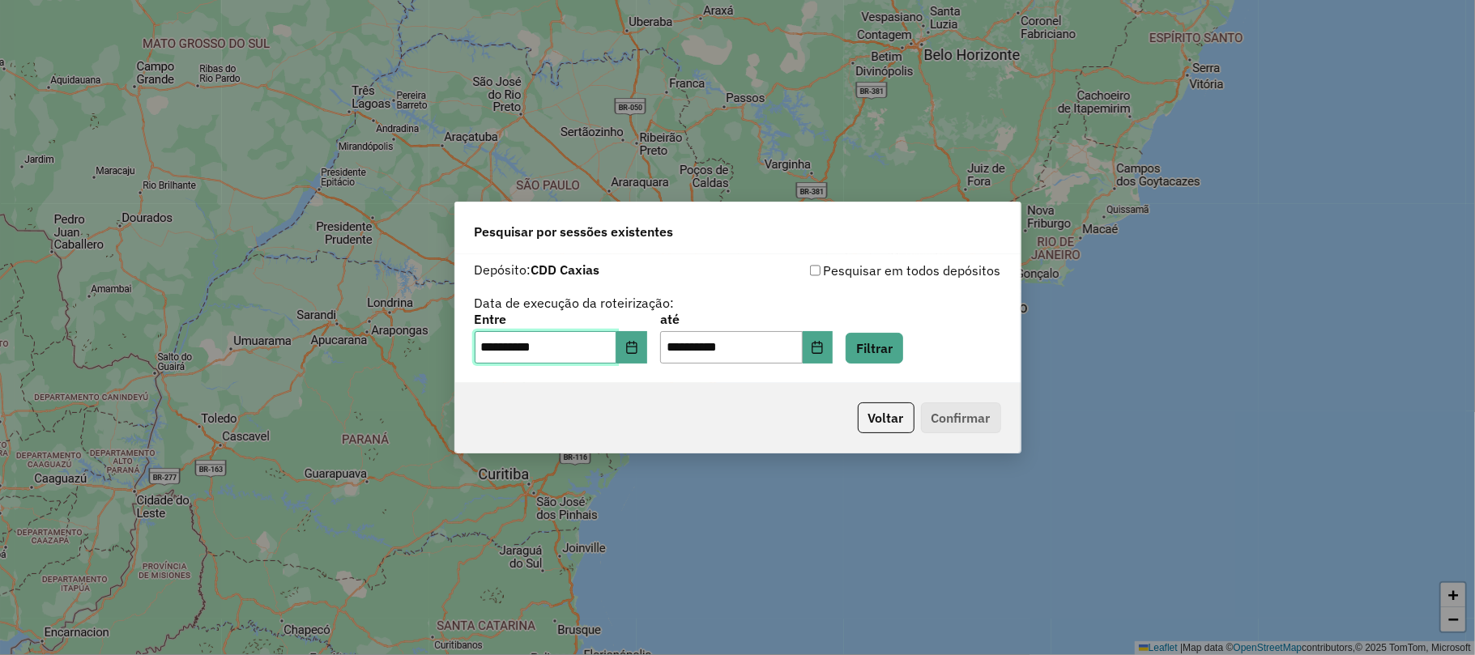
click at [620, 131] on span "1" at bounding box center [618, 138] width 32 height 32
click at [875, 352] on button "Filtrar" at bounding box center [875, 348] width 58 height 31
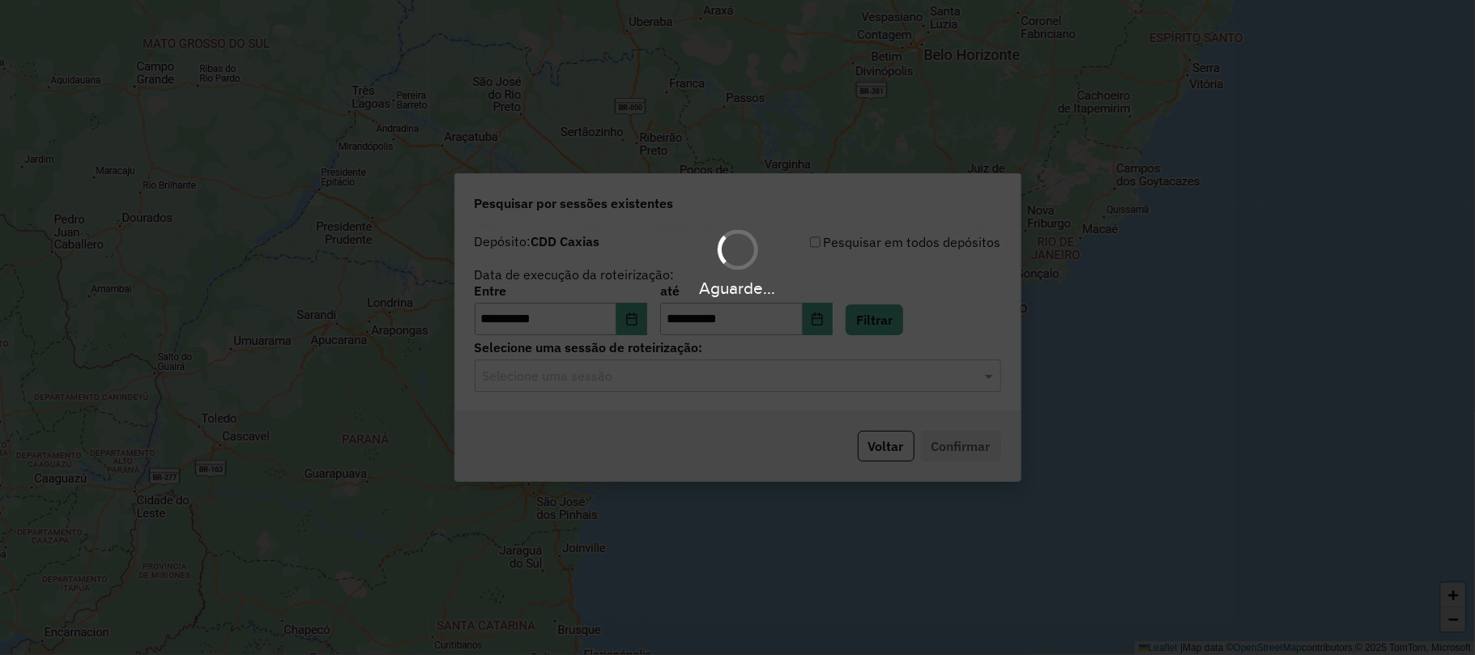
click at [734, 377] on hb-app "**********" at bounding box center [737, 327] width 1475 height 655
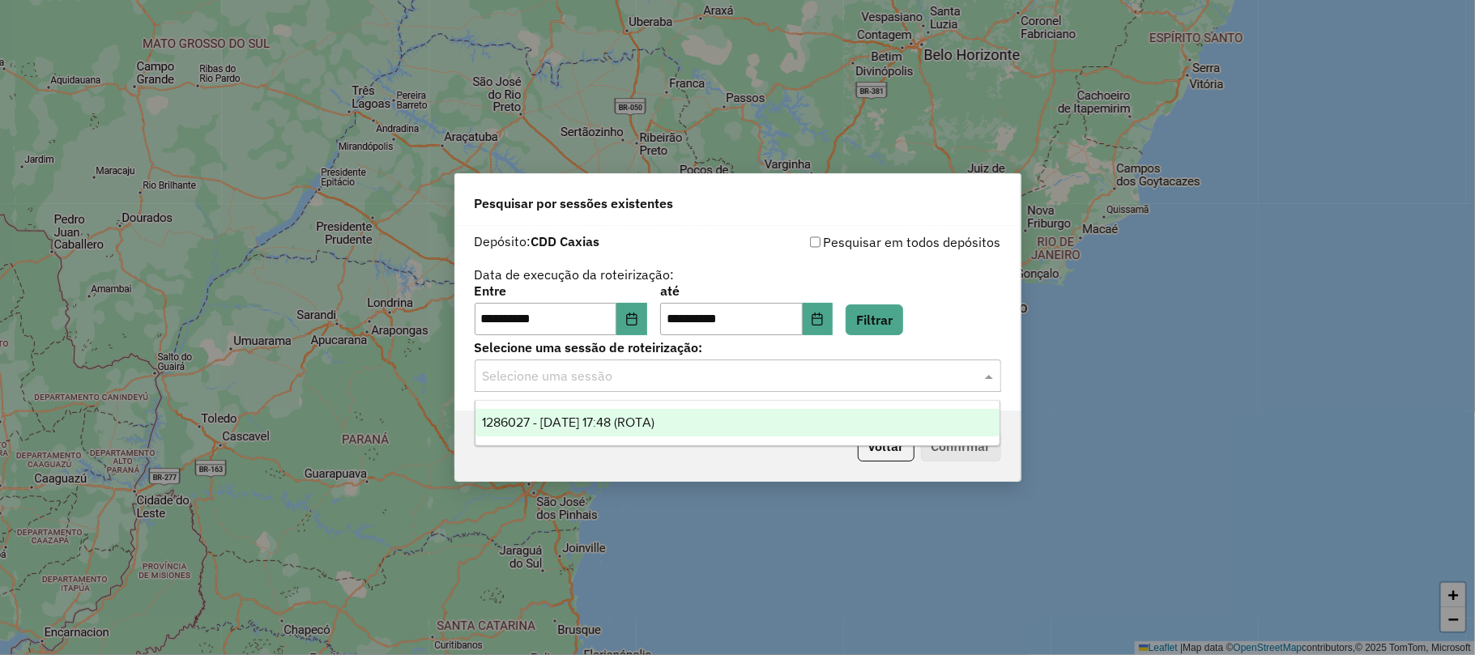
click at [734, 377] on input "text" at bounding box center [722, 376] width 478 height 19
click at [671, 412] on div "1286027 - [DATE] 17:48 (ROTA)" at bounding box center [737, 423] width 524 height 28
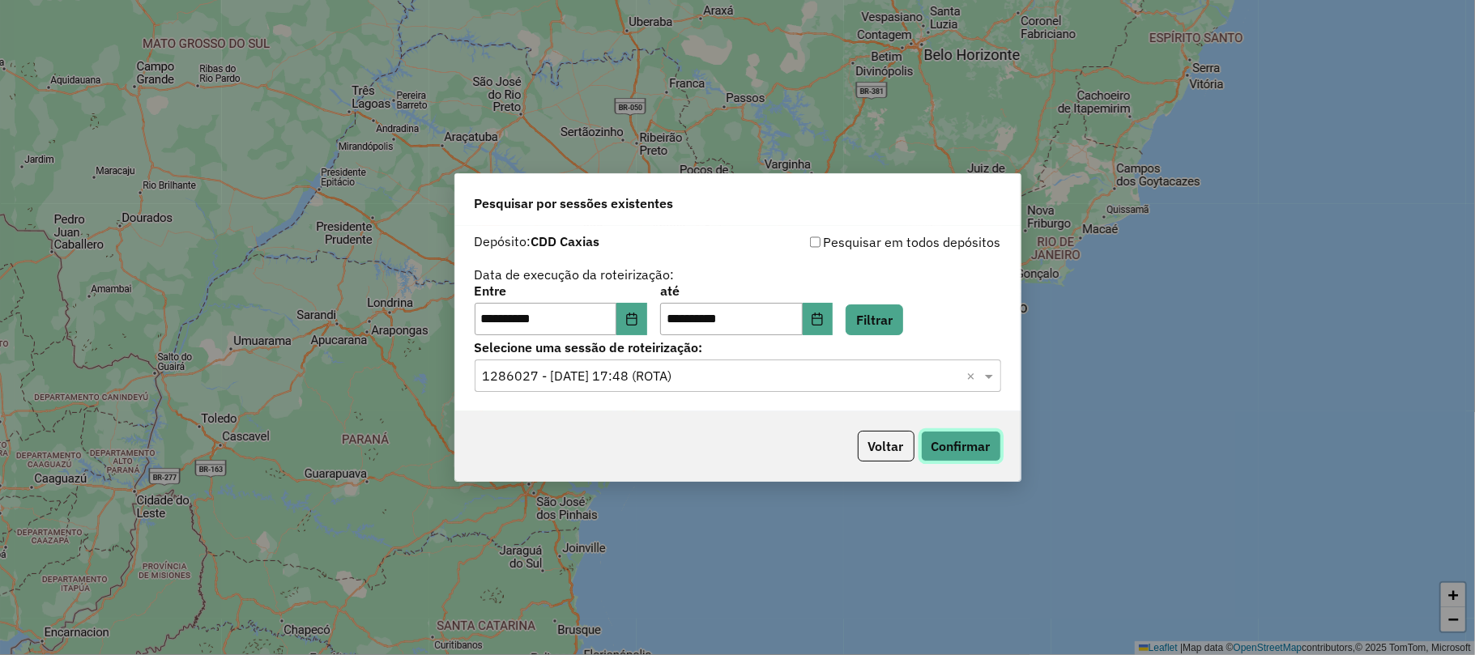
click at [985, 445] on button "Confirmar" at bounding box center [961, 446] width 80 height 31
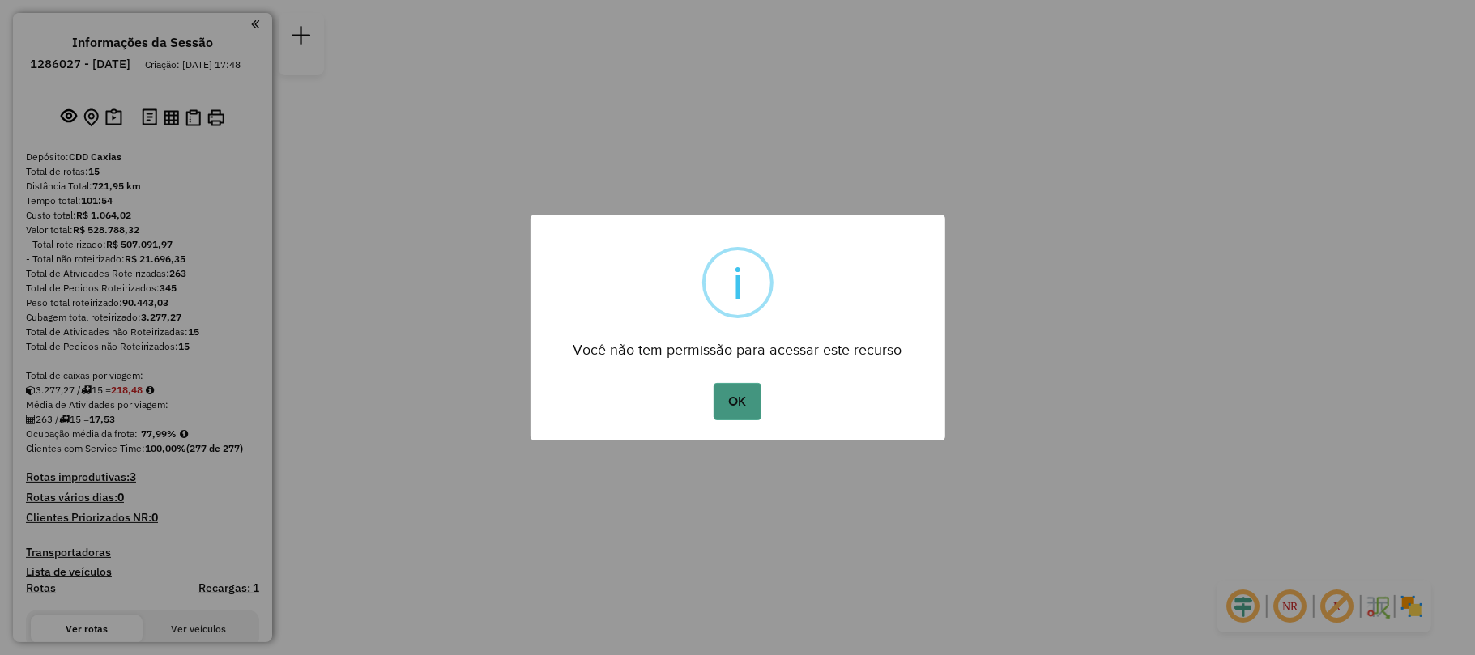
click at [726, 402] on button "OK" at bounding box center [738, 401] width 48 height 37
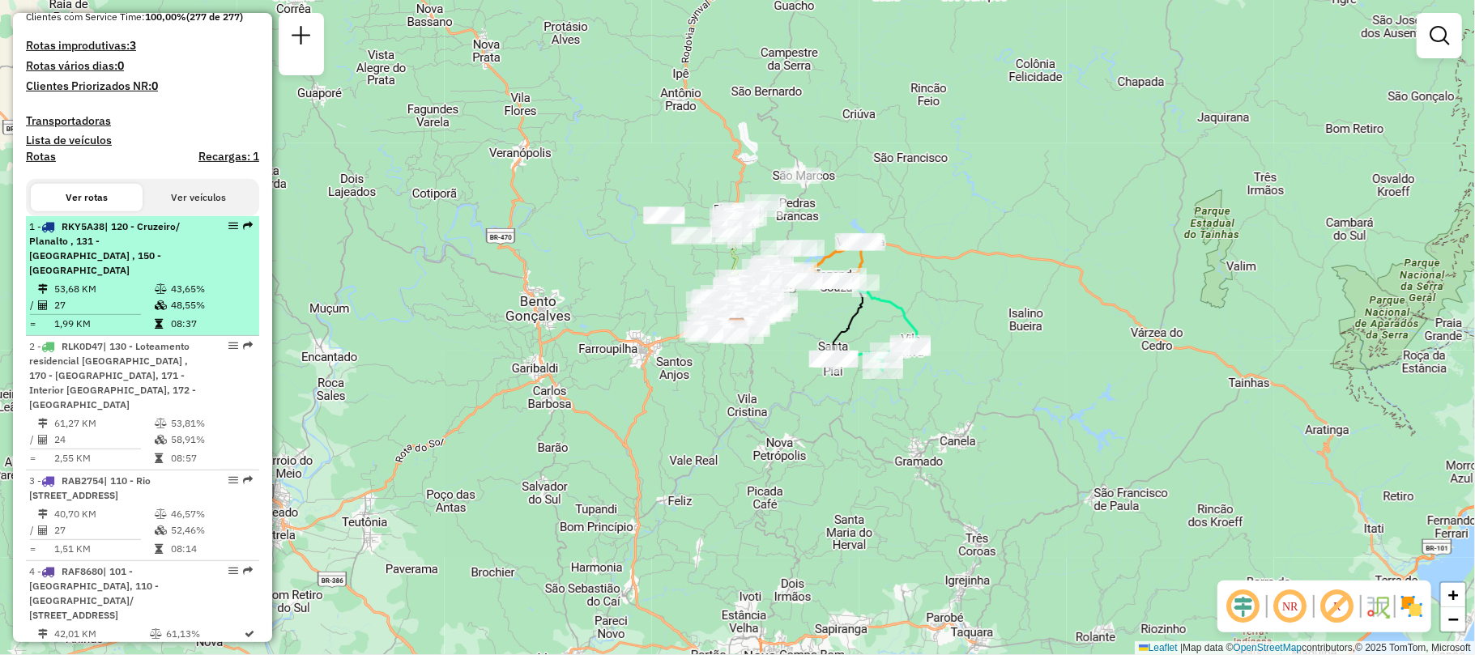
scroll to position [756, 0]
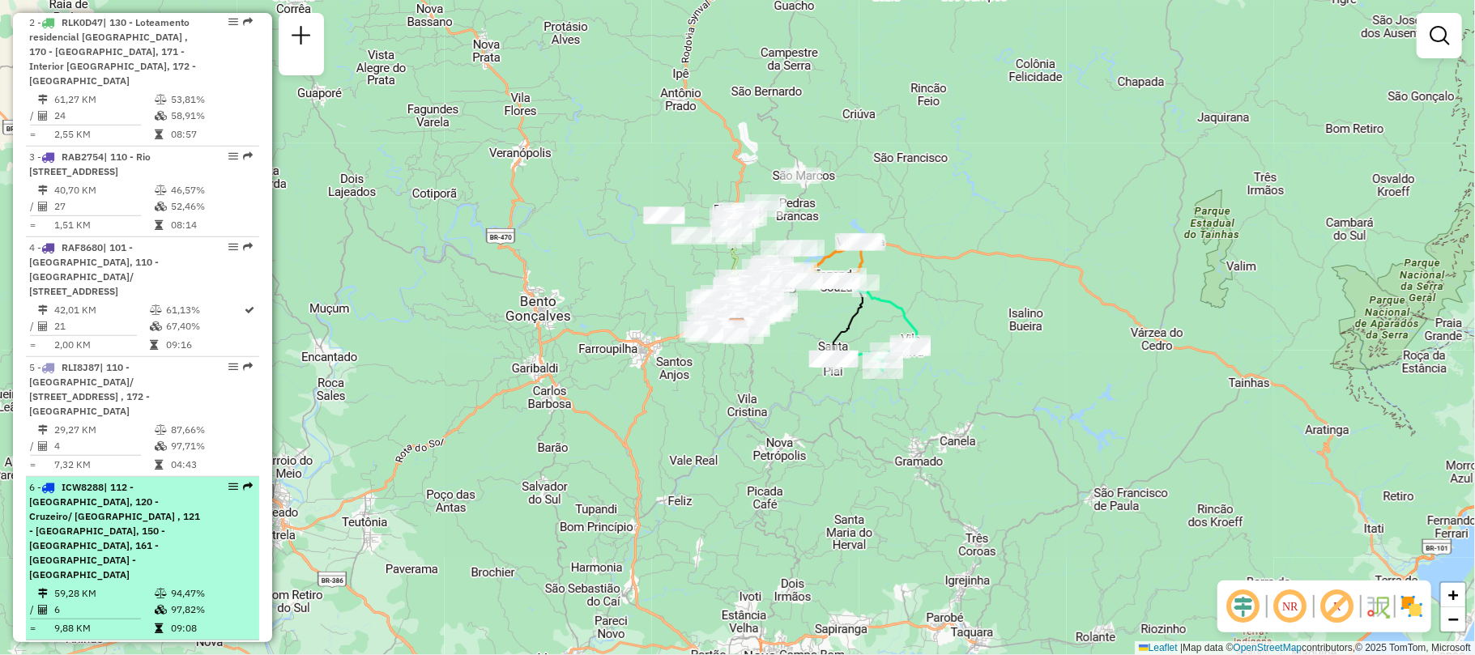
click at [137, 512] on span "| 112 - [GEOGRAPHIC_DATA], 120 - Cruzeiro/ [GEOGRAPHIC_DATA] , 121 - [GEOGRAPHI…" at bounding box center [114, 531] width 171 height 100
select select "**********"
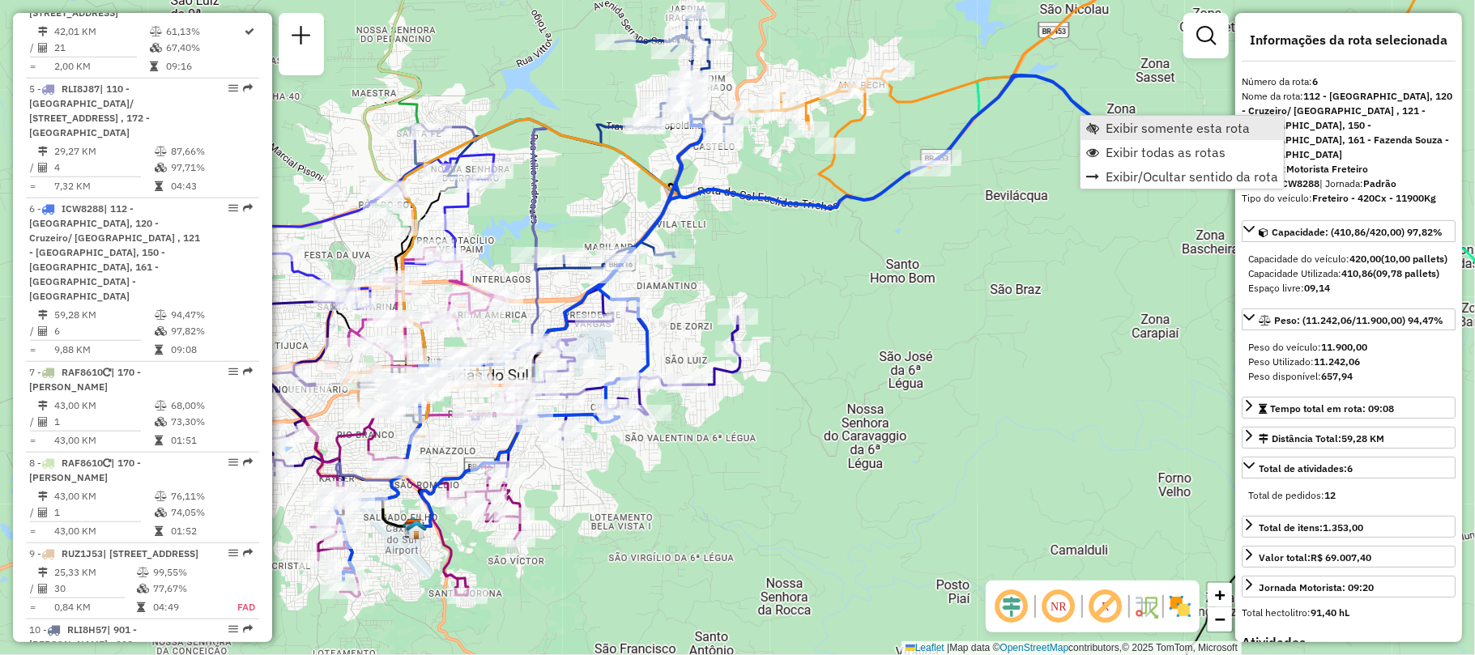
scroll to position [1220, 0]
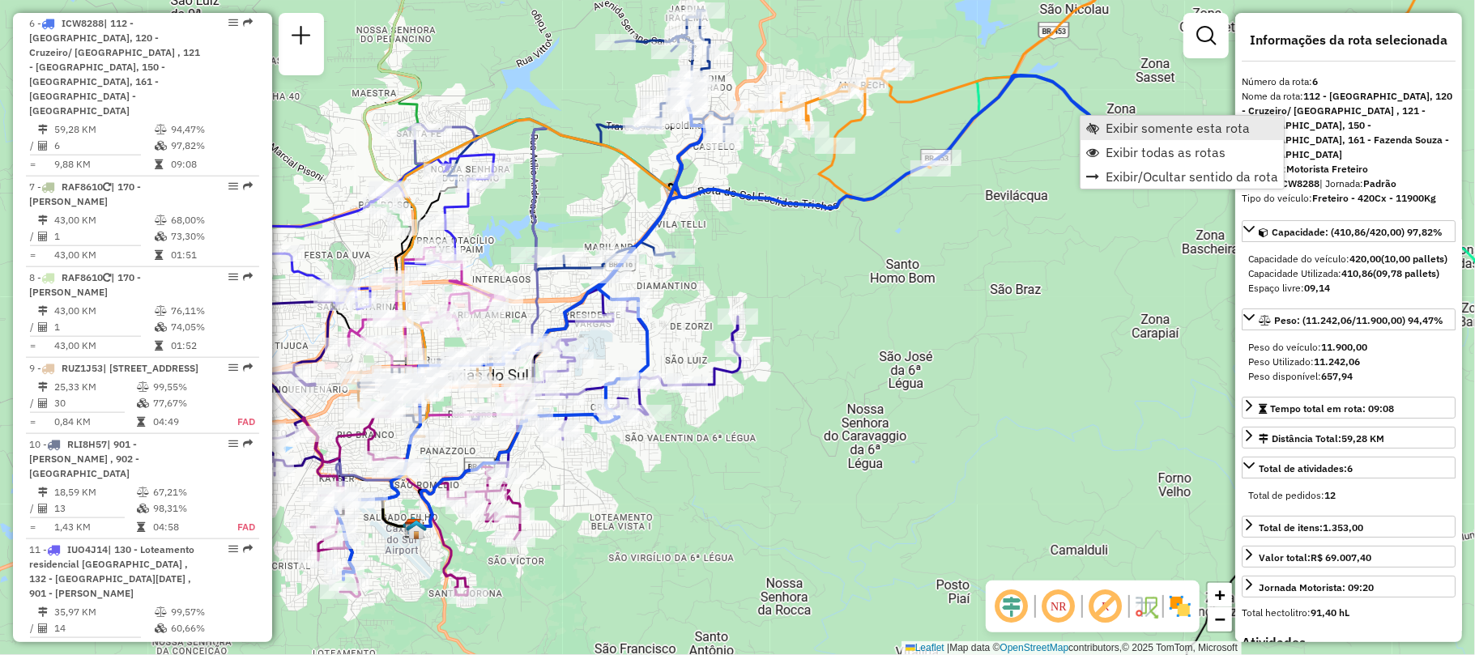
click at [1115, 134] on span "Exibir somente esta rota" at bounding box center [1178, 127] width 144 height 13
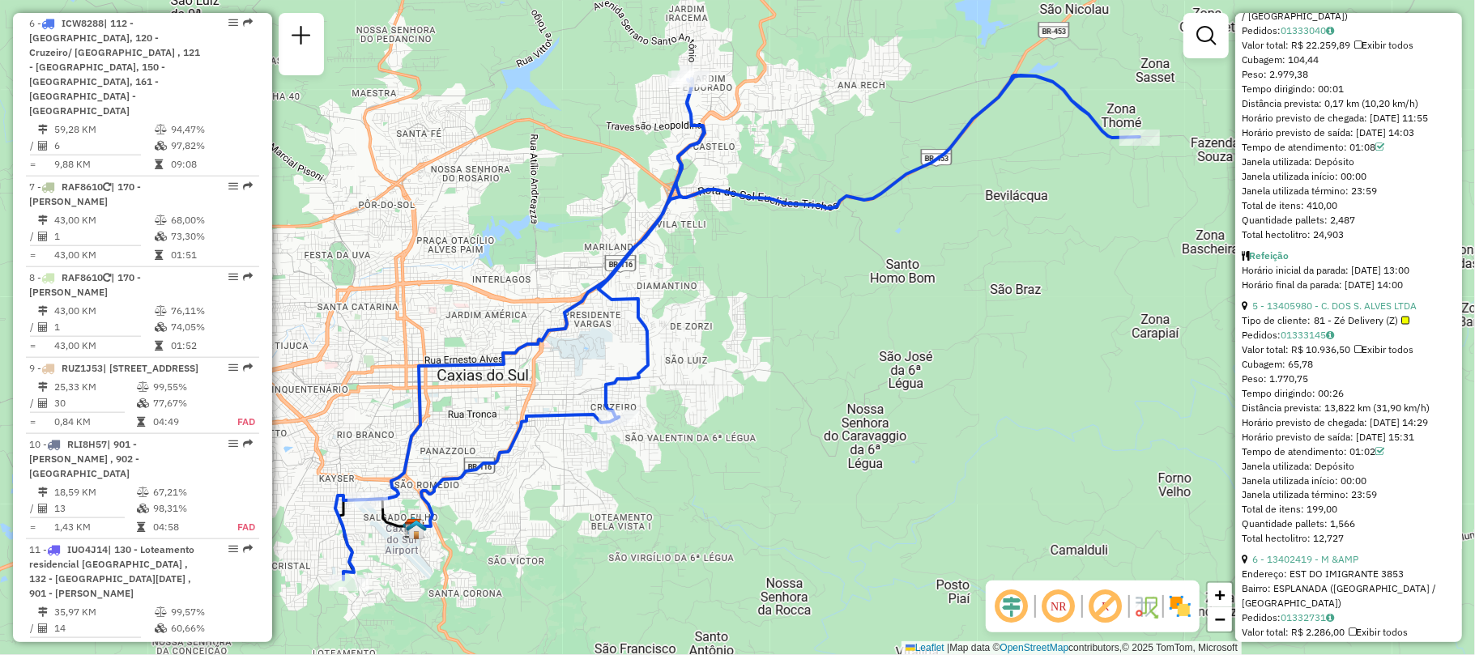
scroll to position [1835, 0]
